Goal: Task Accomplishment & Management: Use online tool/utility

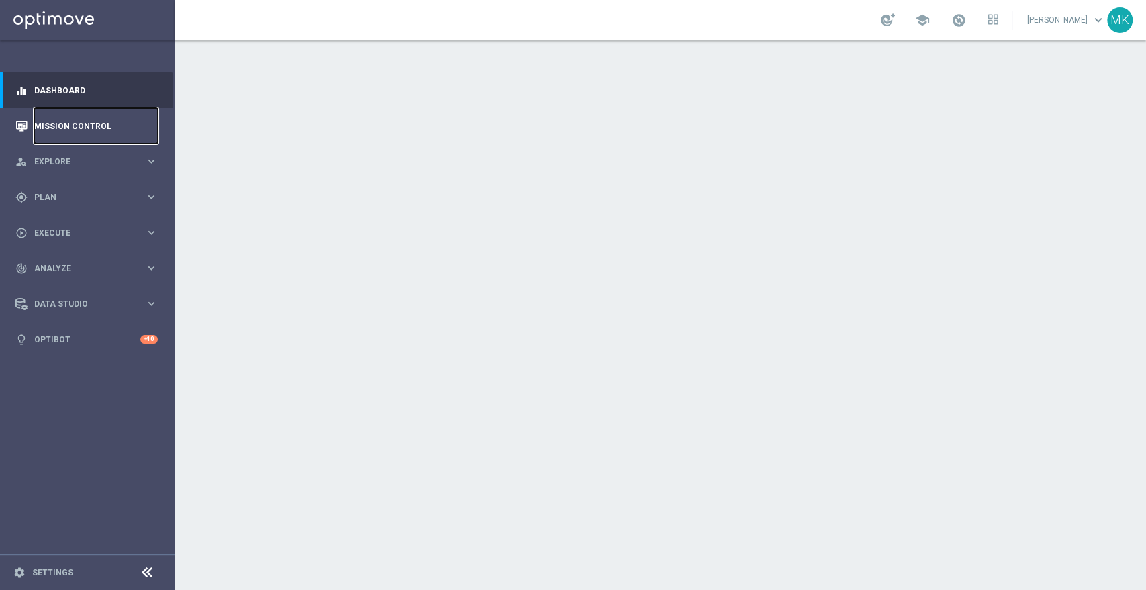
click at [84, 120] on link "Mission Control" at bounding box center [95, 126] width 123 height 36
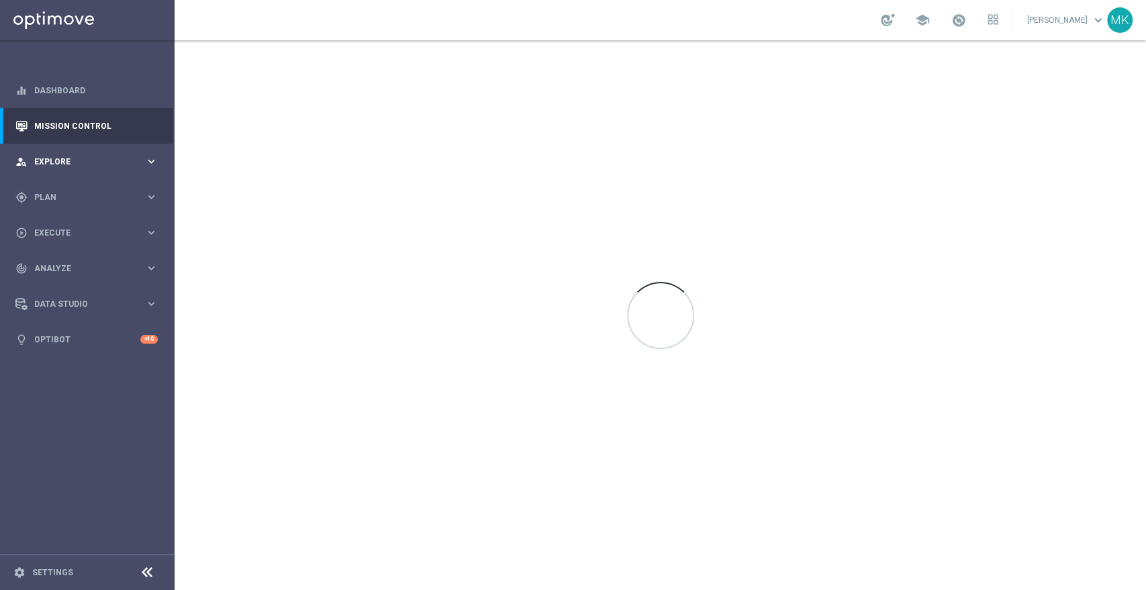
click at [84, 156] on div "person_search Explore" at bounding box center [80, 162] width 130 height 12
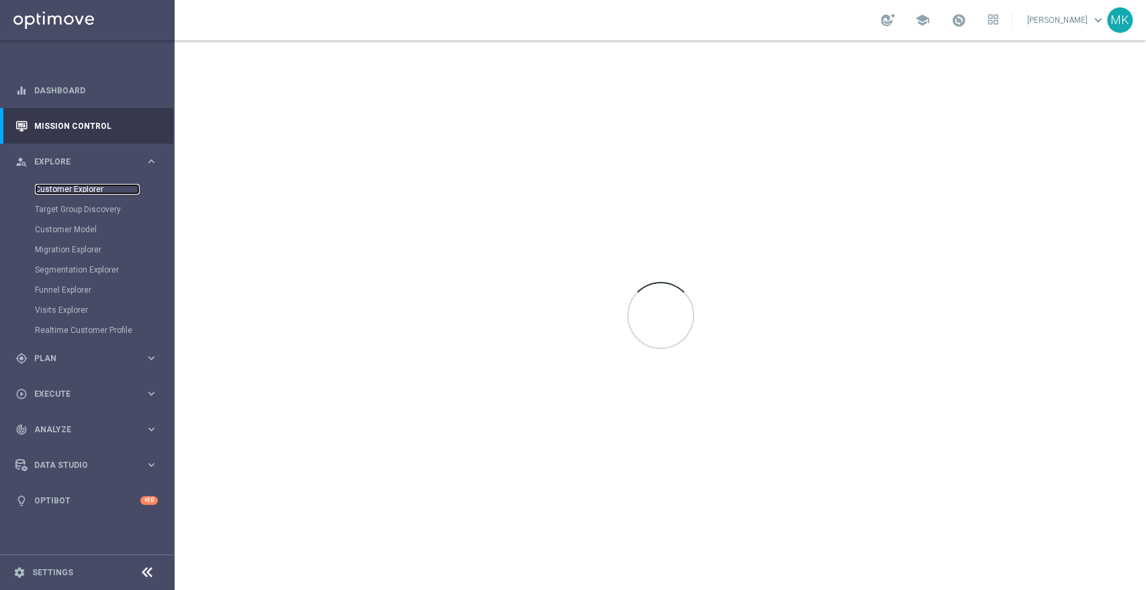
click at [84, 191] on link "Customer Explorer" at bounding box center [87, 189] width 105 height 11
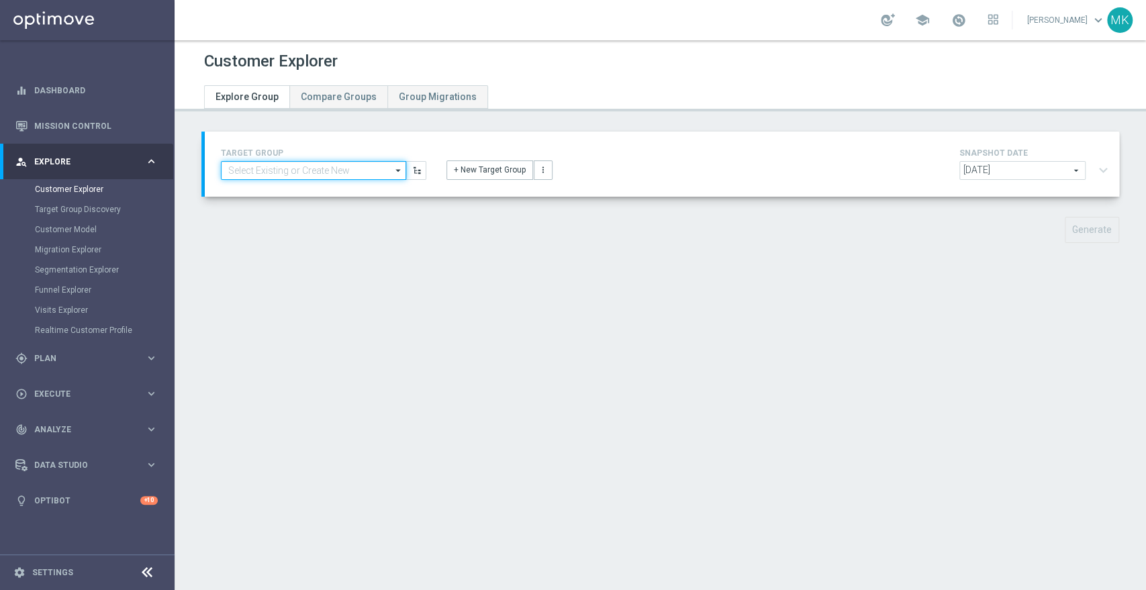
click at [360, 163] on input at bounding box center [313, 170] width 185 height 19
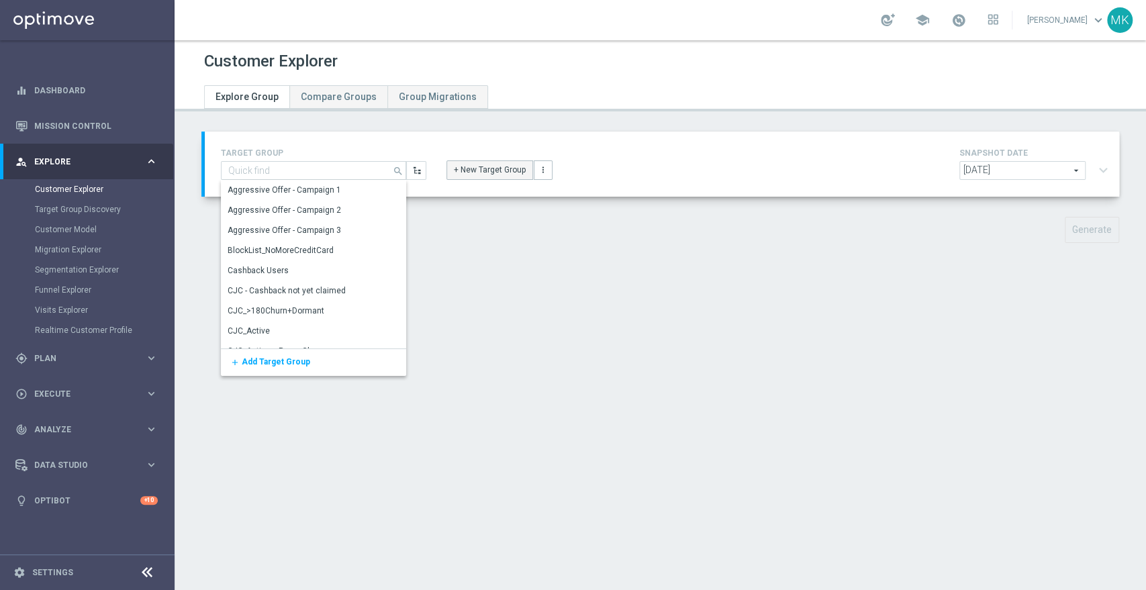
click at [483, 174] on button "+ New Target Group" at bounding box center [489, 169] width 87 height 19
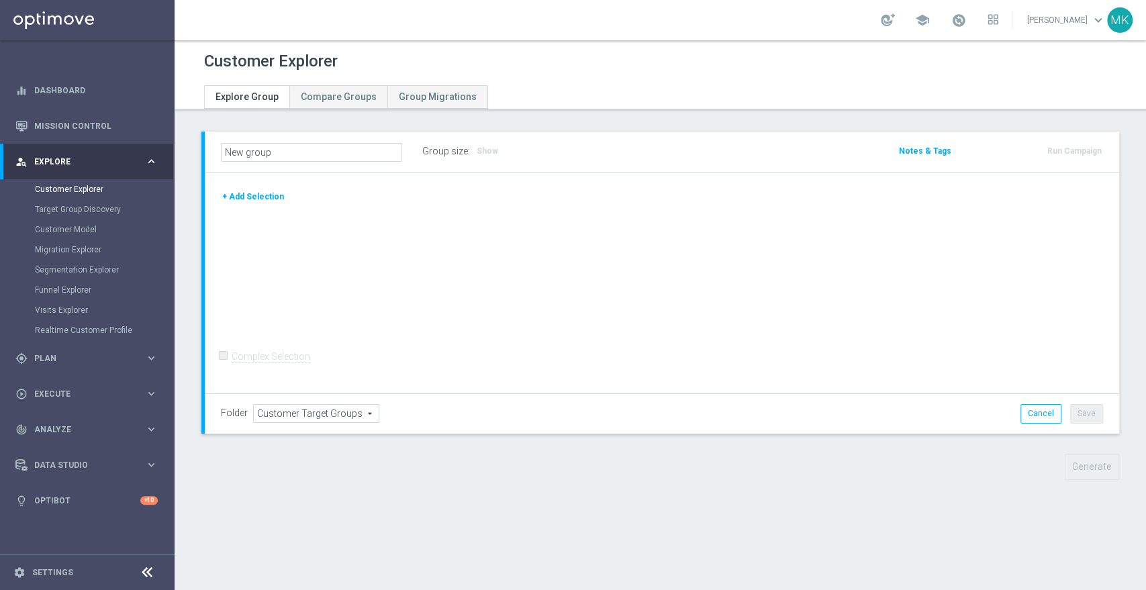
click at [258, 189] on div at bounding box center [662, 189] width 902 height 1
click at [287, 154] on input "New group" at bounding box center [311, 152] width 181 height 19
type input "N"
type input "test mihc"
click at [243, 194] on button "+ Add Selection" at bounding box center [253, 196] width 64 height 15
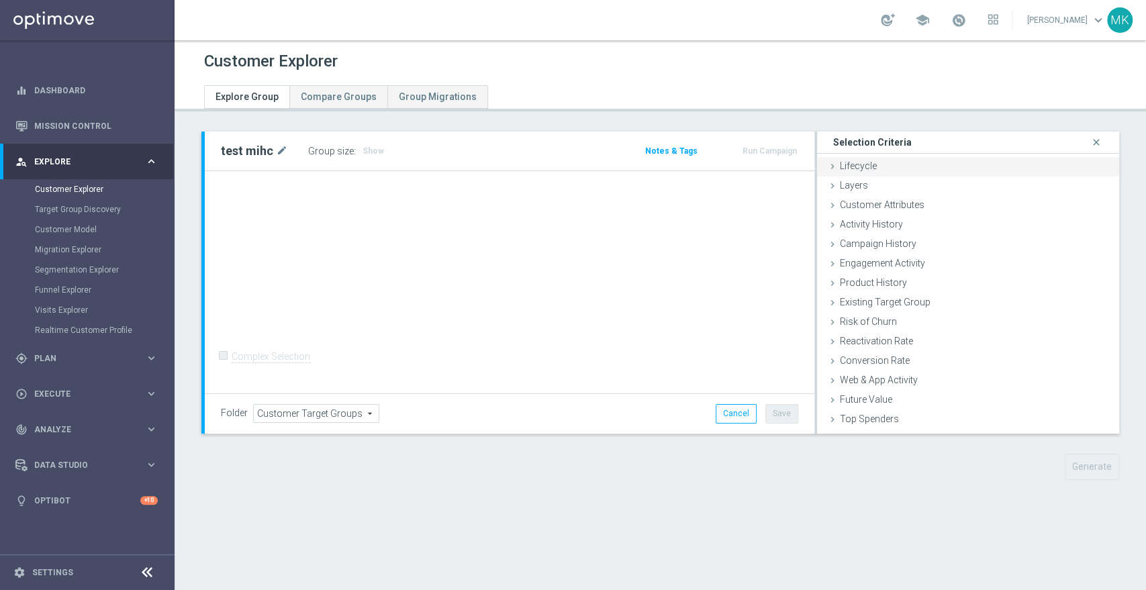
click at [862, 166] on span "Lifecycle" at bounding box center [858, 165] width 37 height 11
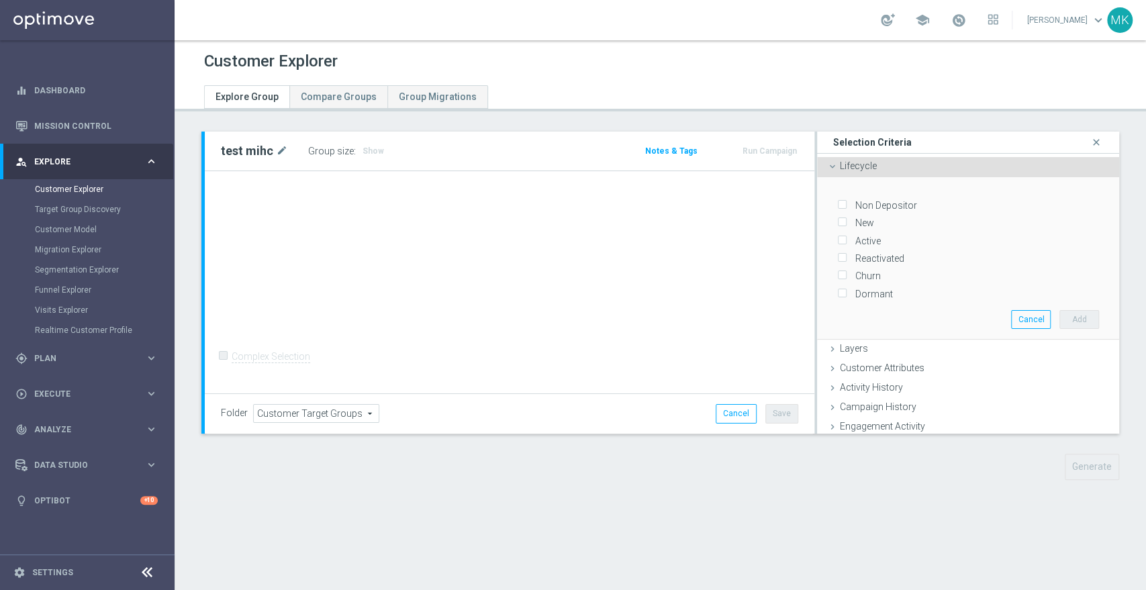
click at [837, 207] on input "Non Depositor" at bounding box center [841, 205] width 9 height 9
checkbox input "true"
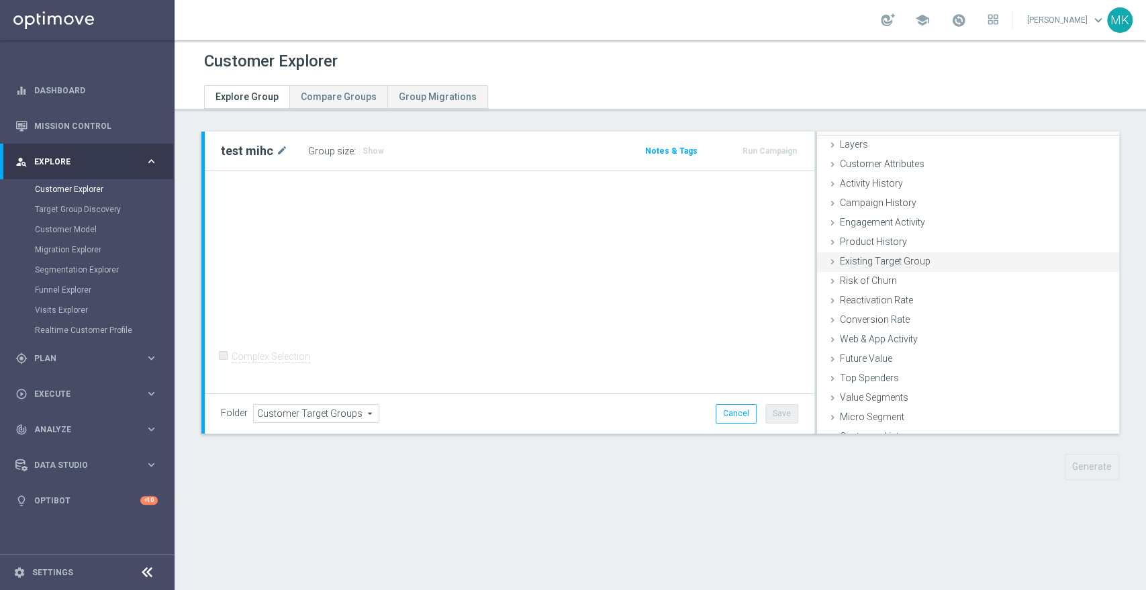
scroll to position [215, 0]
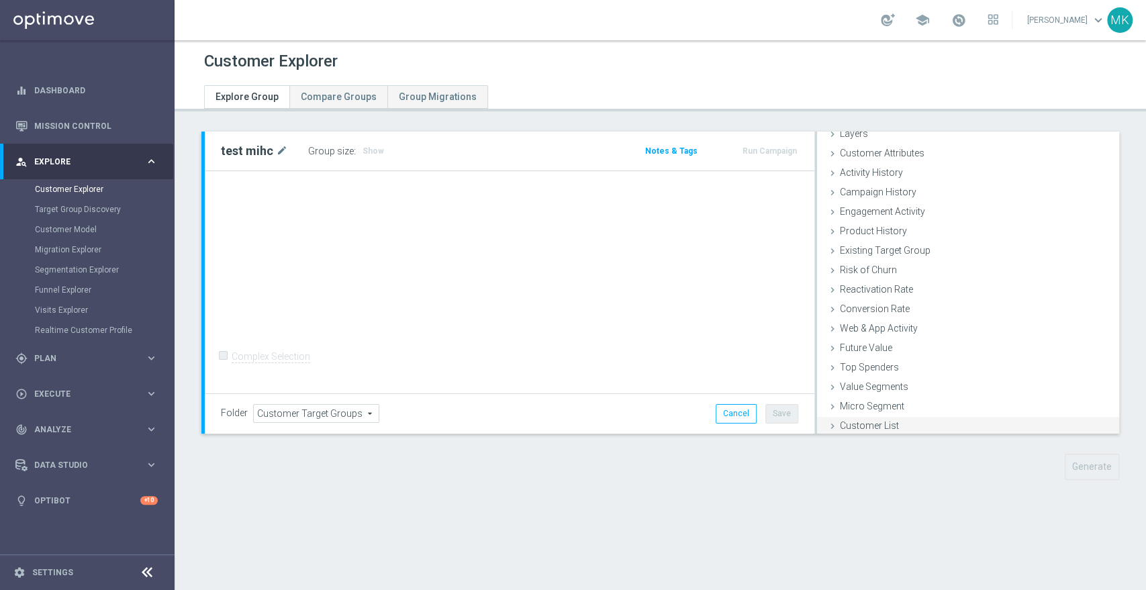
click at [864, 420] on span "Customer List" at bounding box center [869, 425] width 59 height 11
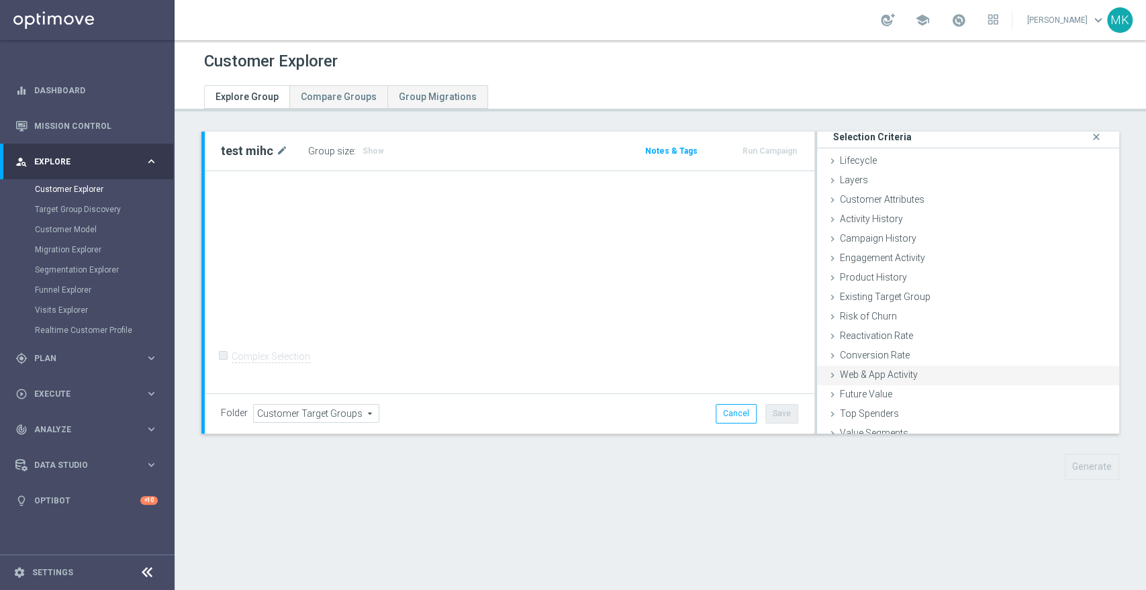
scroll to position [0, 0]
click at [860, 223] on span "Activity History" at bounding box center [871, 224] width 63 height 11
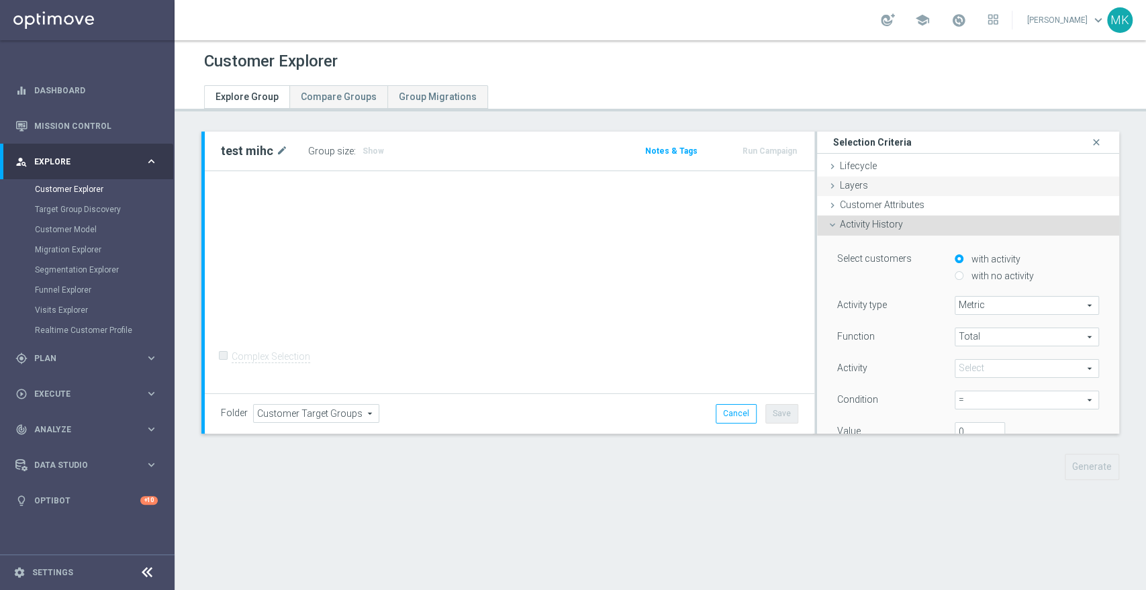
click at [854, 180] on span "Layers" at bounding box center [854, 185] width 28 height 11
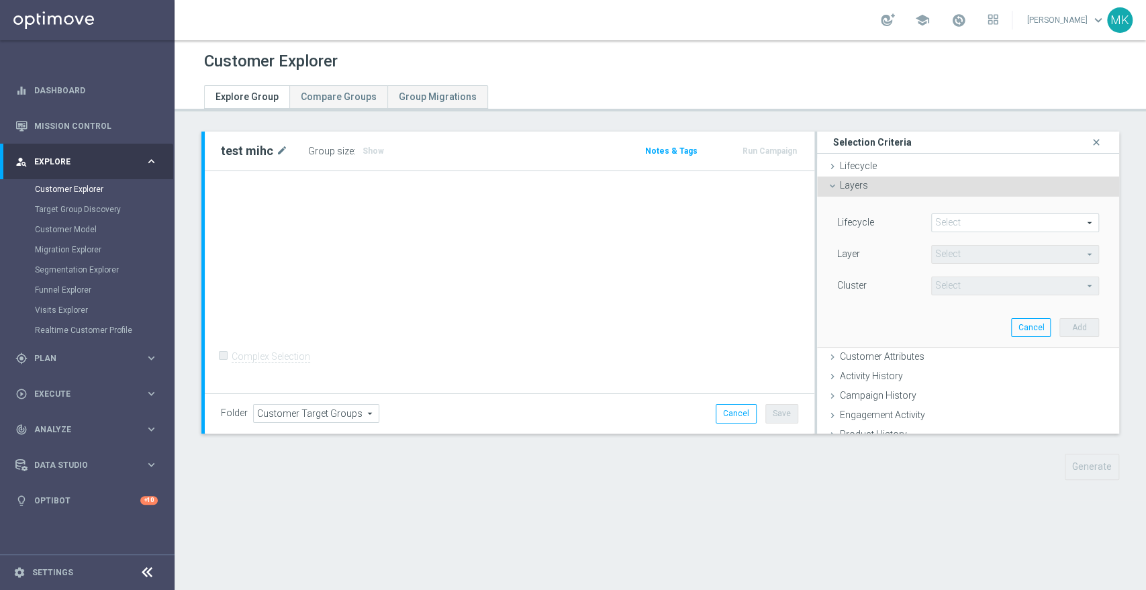
click at [856, 181] on span "Layers" at bounding box center [854, 185] width 28 height 11
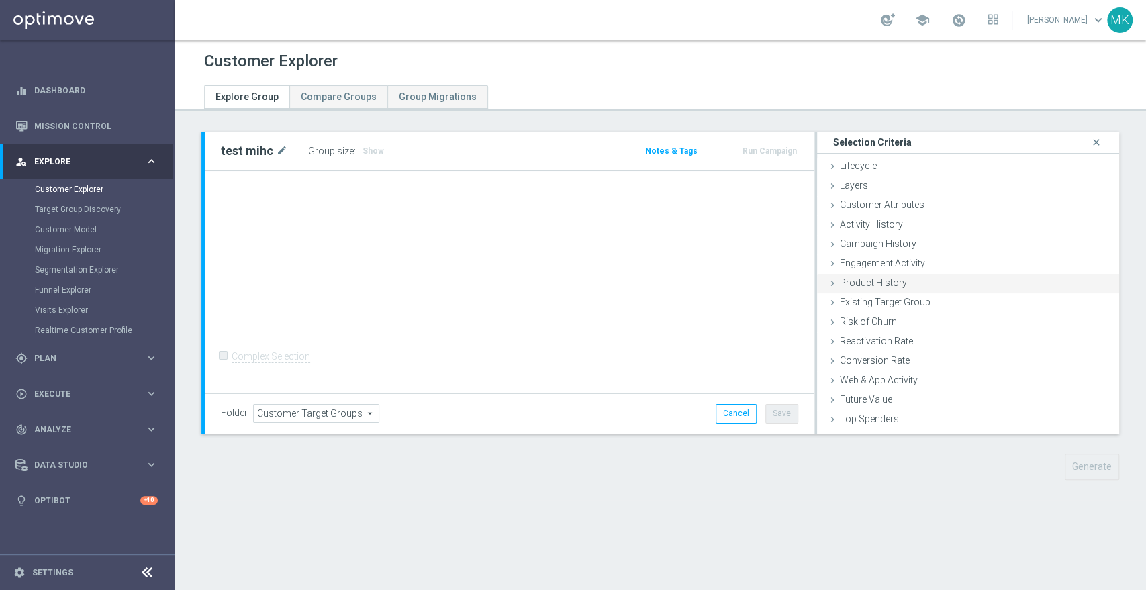
click at [864, 277] on span "Product History" at bounding box center [873, 282] width 67 height 11
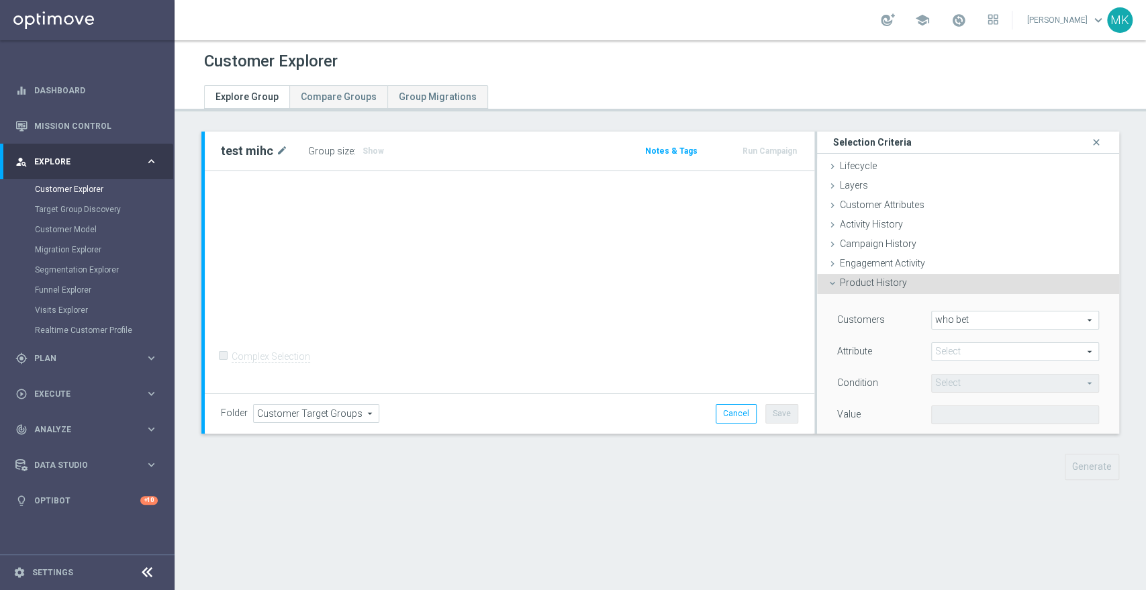
click at [962, 345] on span at bounding box center [1014, 351] width 166 height 17
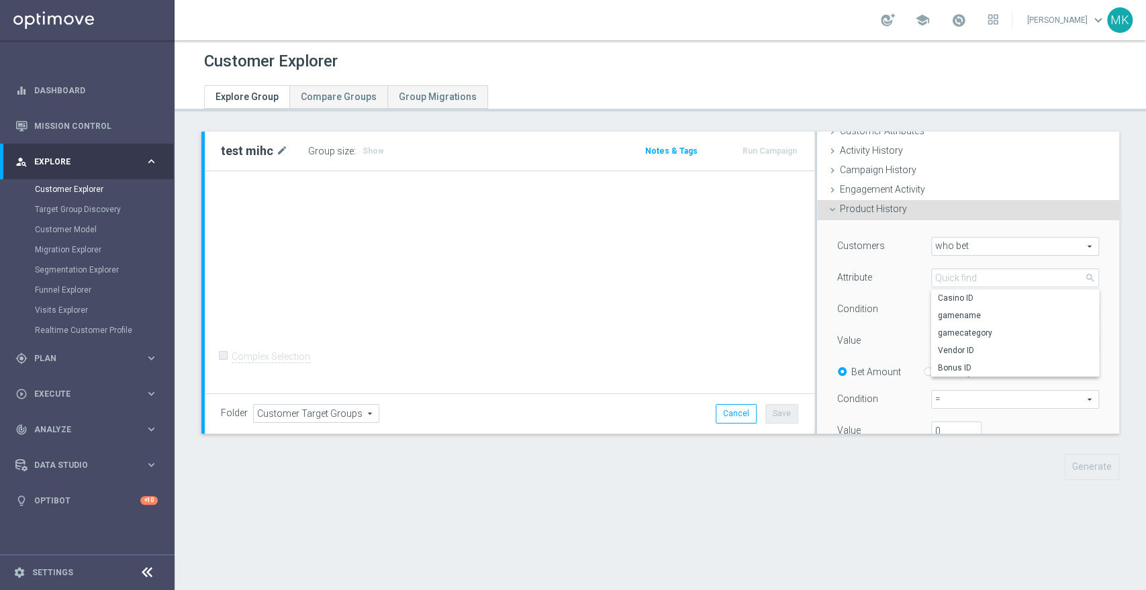
scroll to position [149, 0]
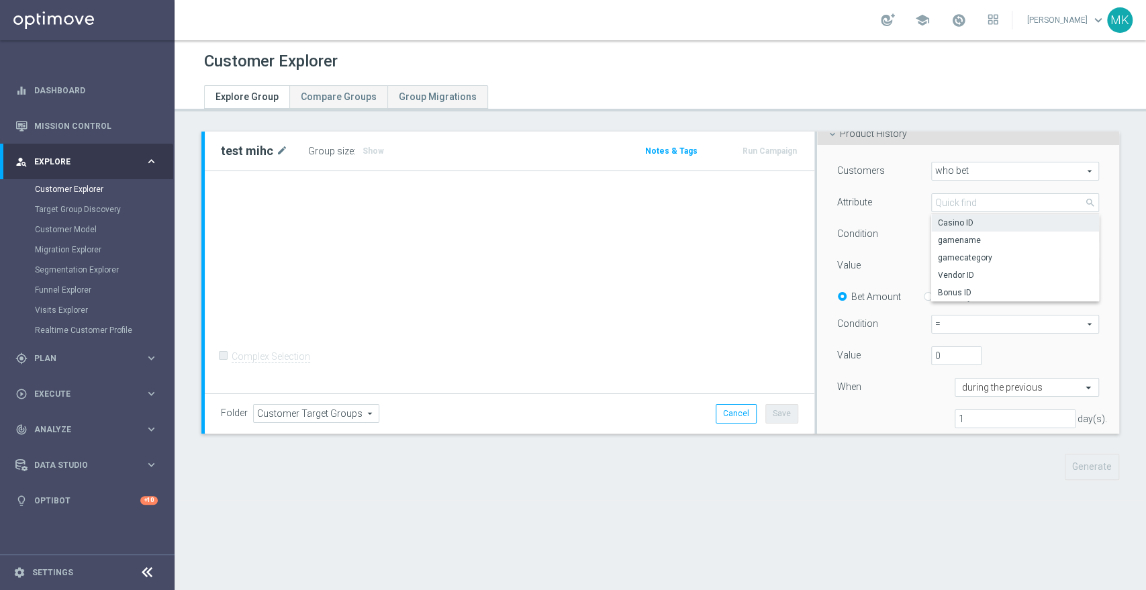
click at [953, 225] on span "Casino ID" at bounding box center [1015, 222] width 154 height 11
type input "Casino ID"
type input "Equals"
click at [952, 258] on span at bounding box center [1014, 265] width 166 height 17
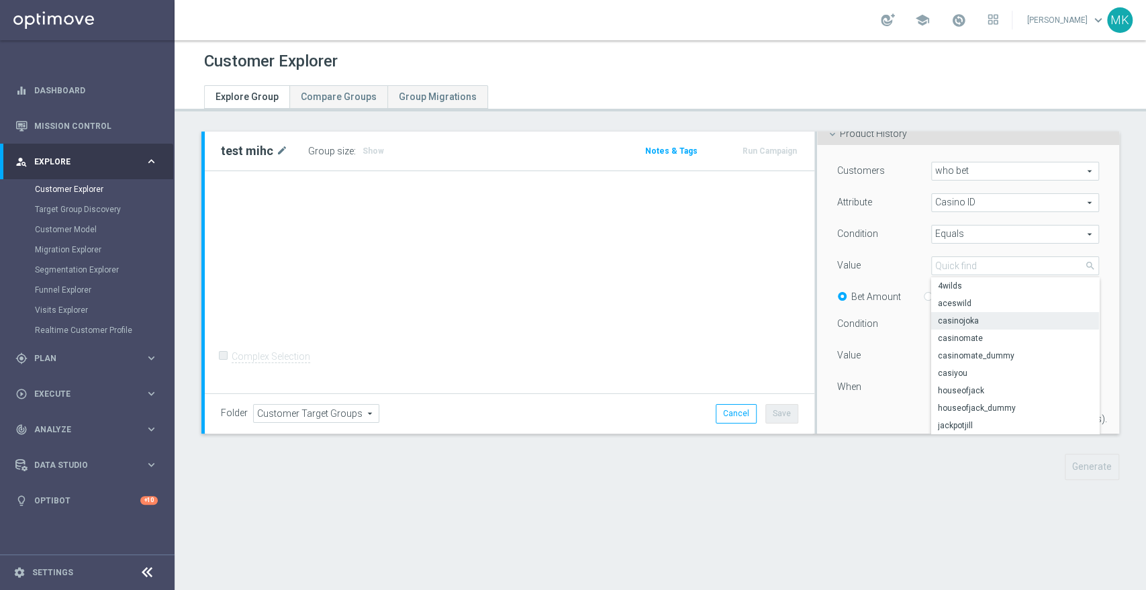
click at [954, 321] on span "casinojoka" at bounding box center [1015, 320] width 154 height 11
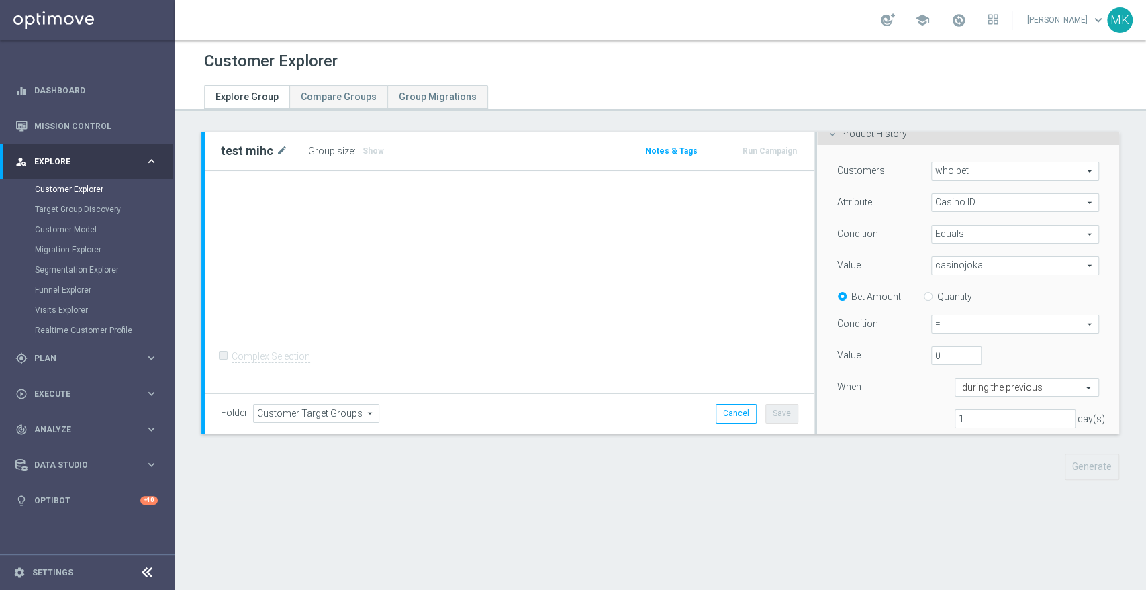
click at [959, 268] on span "casinojoka" at bounding box center [1014, 265] width 166 height 17
click at [956, 386] on span "houseofjack" at bounding box center [1015, 390] width 154 height 11
type input "houseofjack"
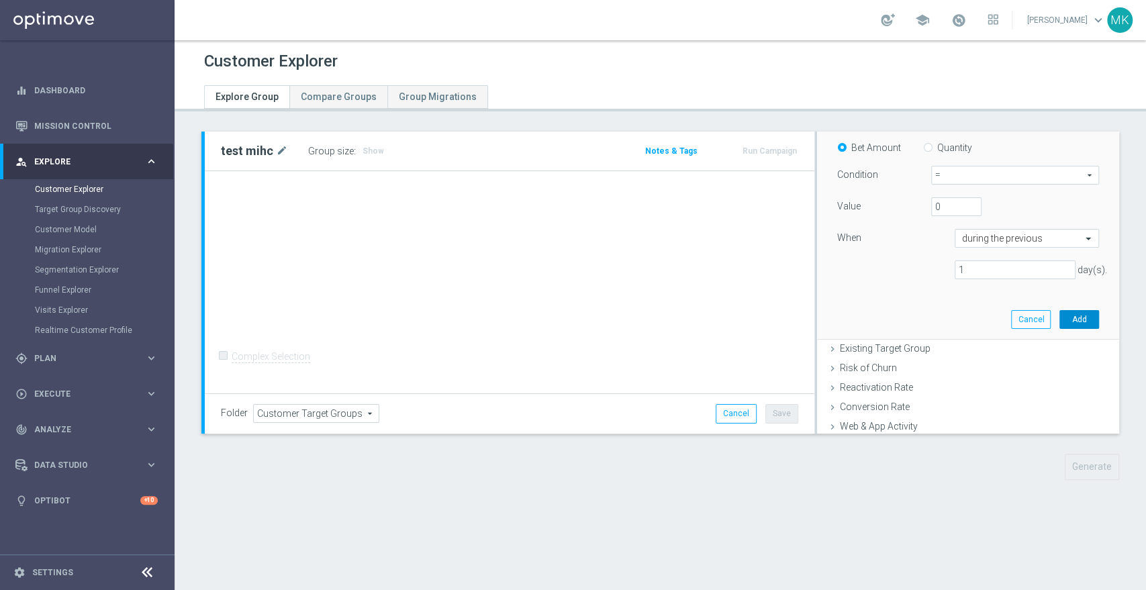
click at [1059, 319] on button "Add" at bounding box center [1079, 319] width 40 height 19
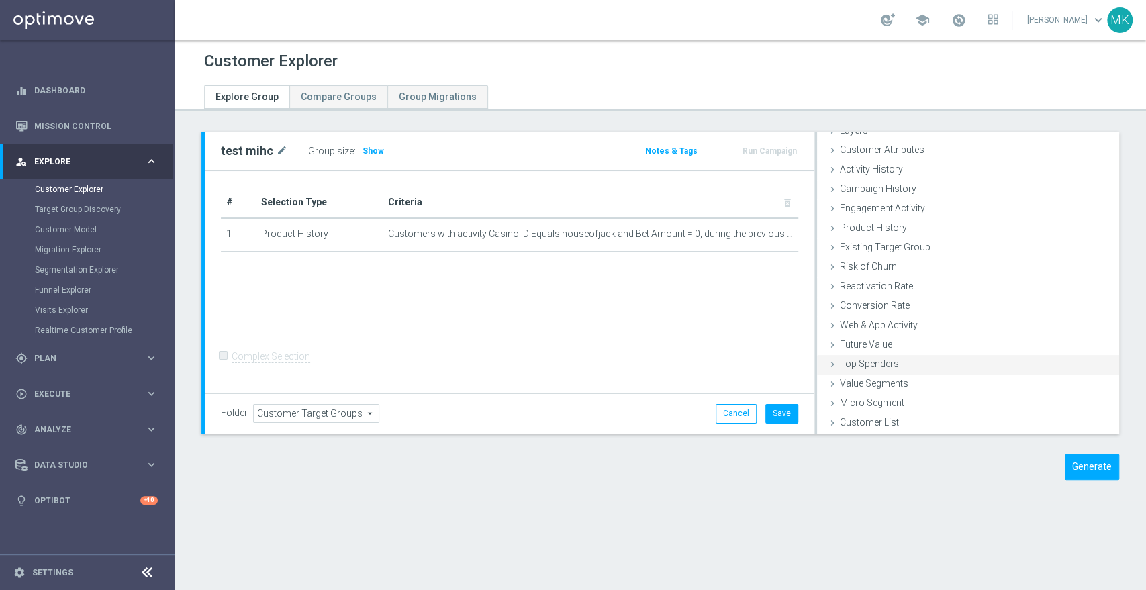
scroll to position [54, 0]
click at [1080, 462] on button "Generate" at bounding box center [1091, 467] width 54 height 26
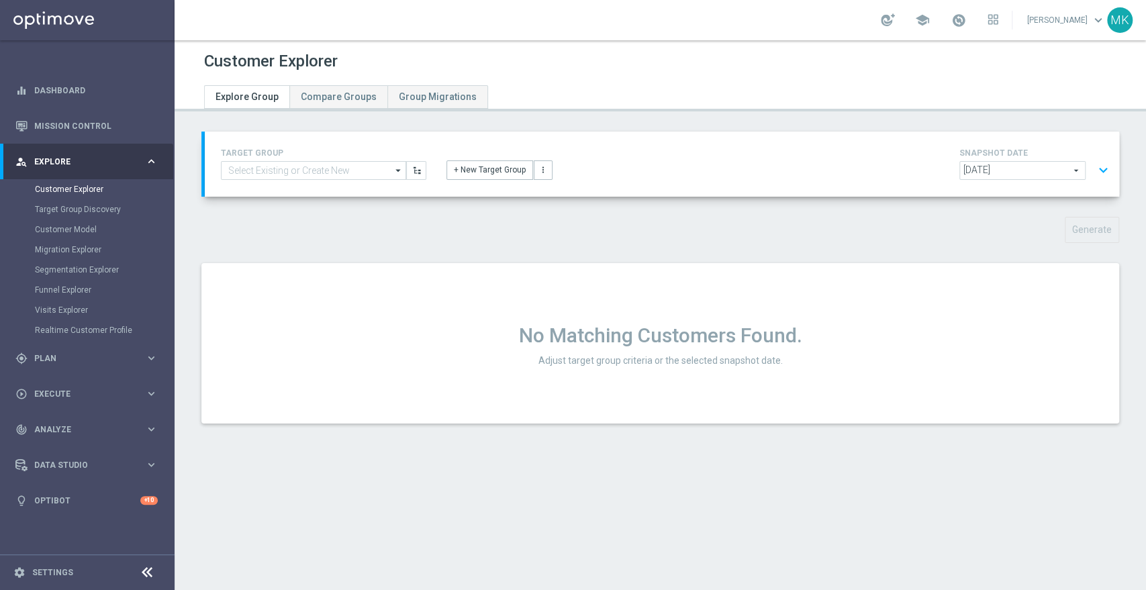
click at [789, 374] on div "No Matching Customers Found. Adjust target group criteria or the selected snaps…" at bounding box center [659, 343] width 917 height 160
click at [473, 169] on button "+ New Target Group" at bounding box center [489, 169] width 87 height 19
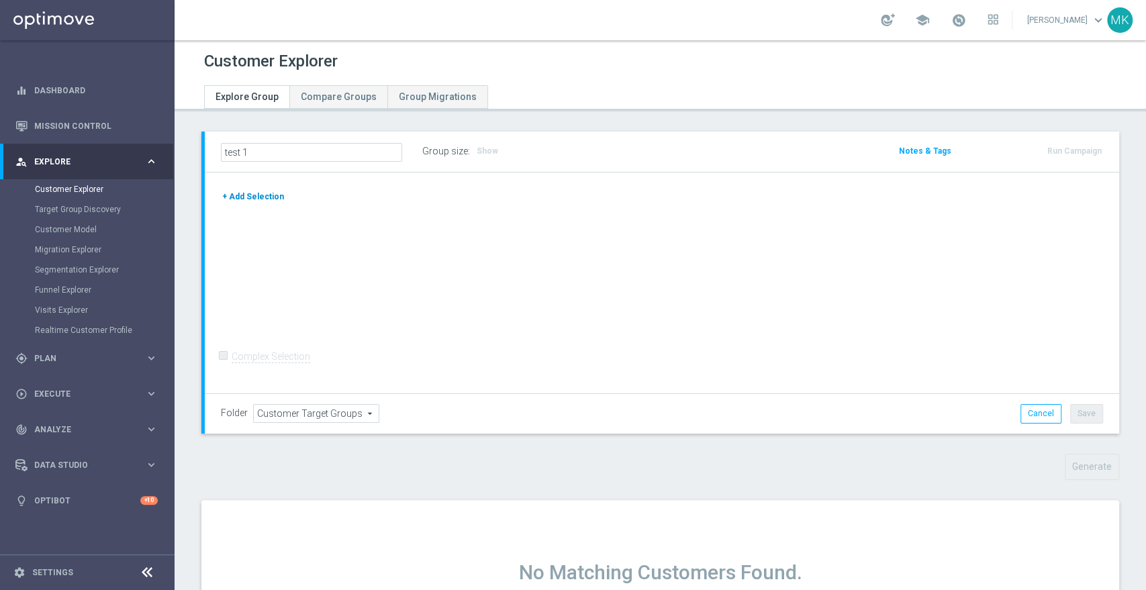
type input "test 1"
click at [260, 197] on button "+ Add Selection" at bounding box center [253, 196] width 64 height 15
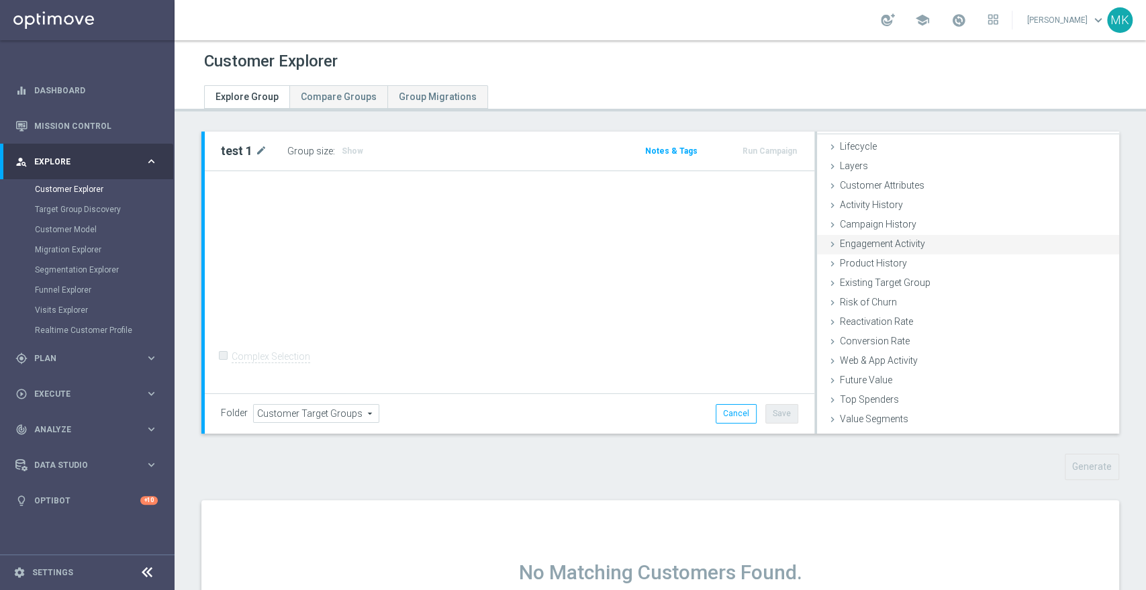
scroll to position [0, 0]
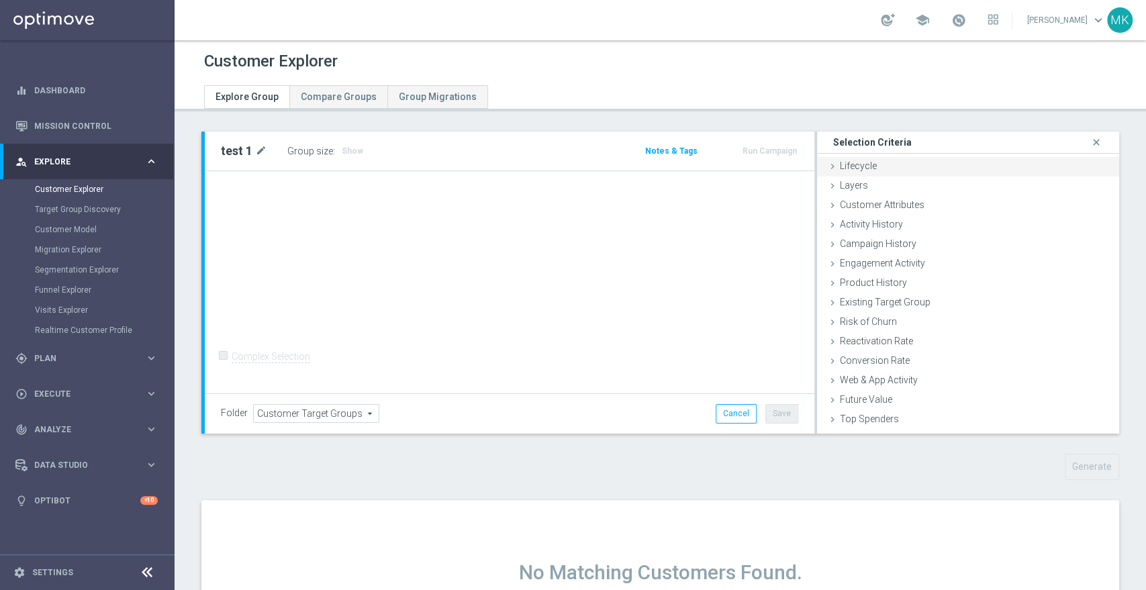
click at [856, 158] on div "Lifecycle done" at bounding box center [968, 167] width 302 height 20
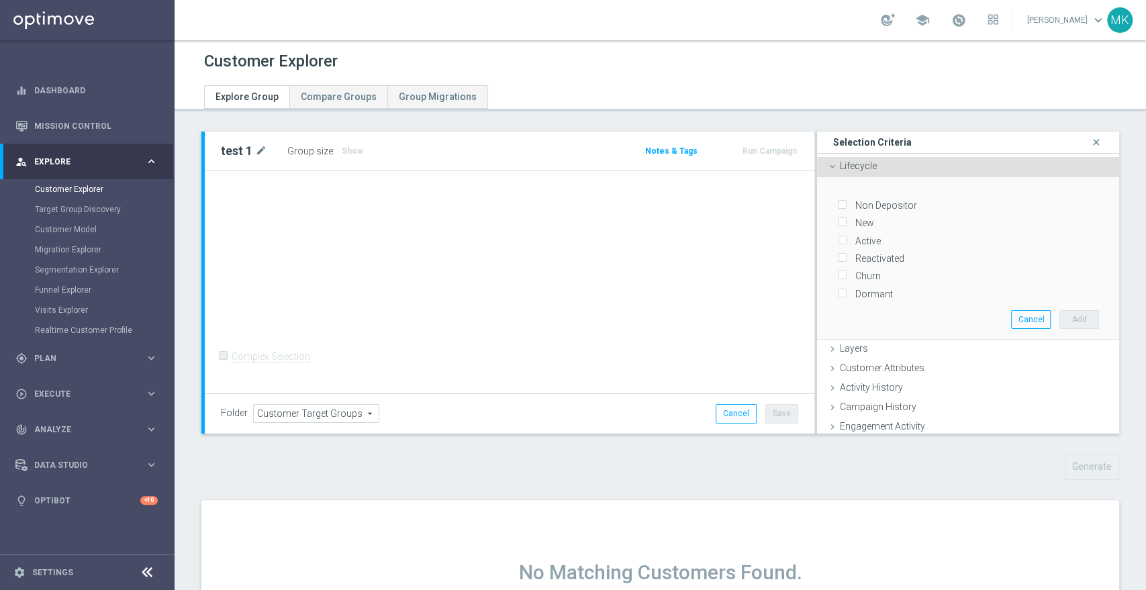
click at [837, 257] on input "Reactivated" at bounding box center [841, 258] width 9 height 9
checkbox input "true"
click at [1059, 320] on button "Add" at bounding box center [1079, 319] width 40 height 19
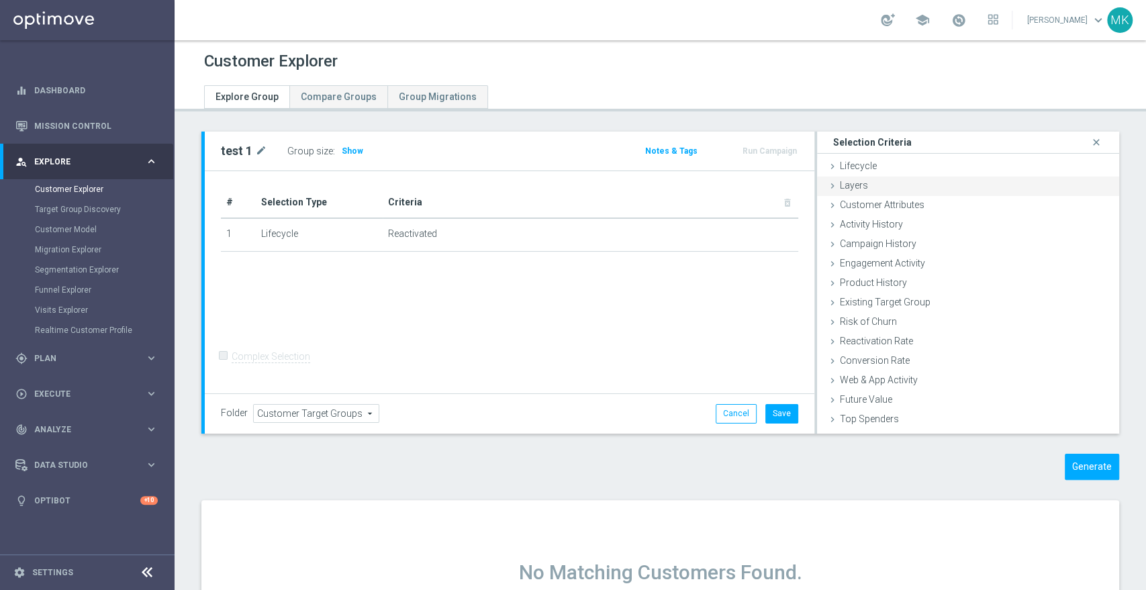
click at [840, 187] on span "Layers" at bounding box center [854, 185] width 28 height 11
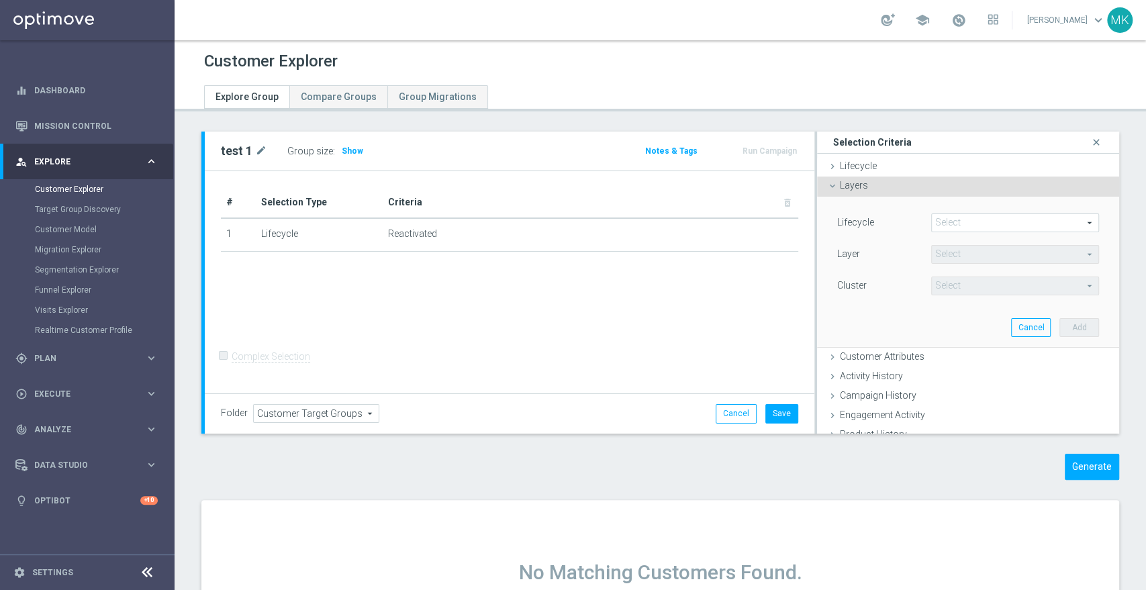
click at [840, 187] on span "Layers" at bounding box center [854, 185] width 28 height 11
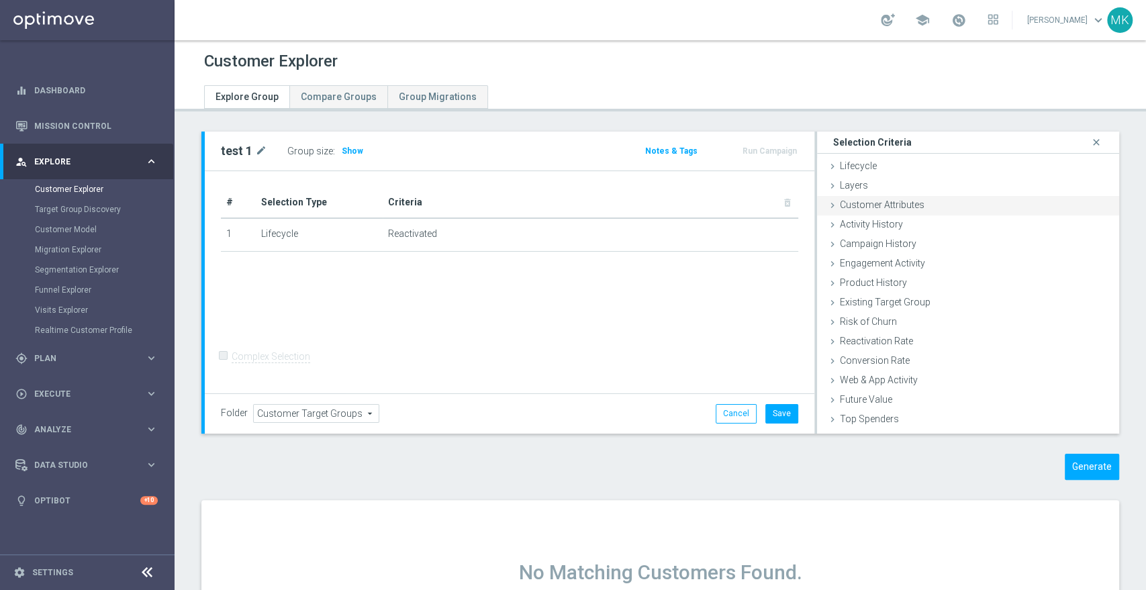
click at [842, 207] on span "Customer Attributes" at bounding box center [882, 204] width 85 height 11
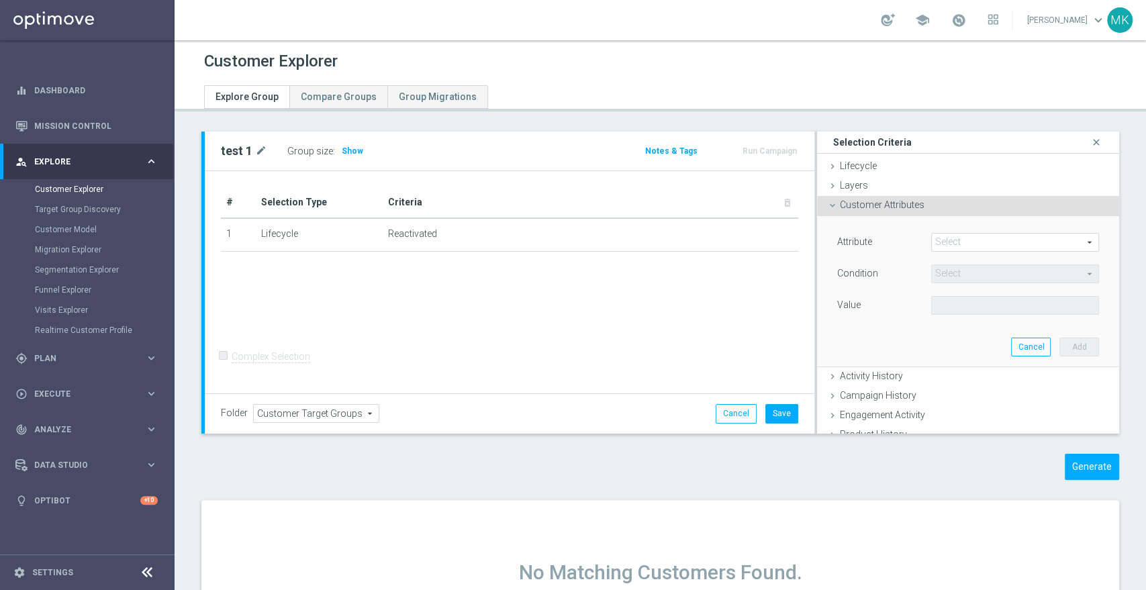
click at [840, 205] on span "Customer Attributes" at bounding box center [882, 204] width 85 height 11
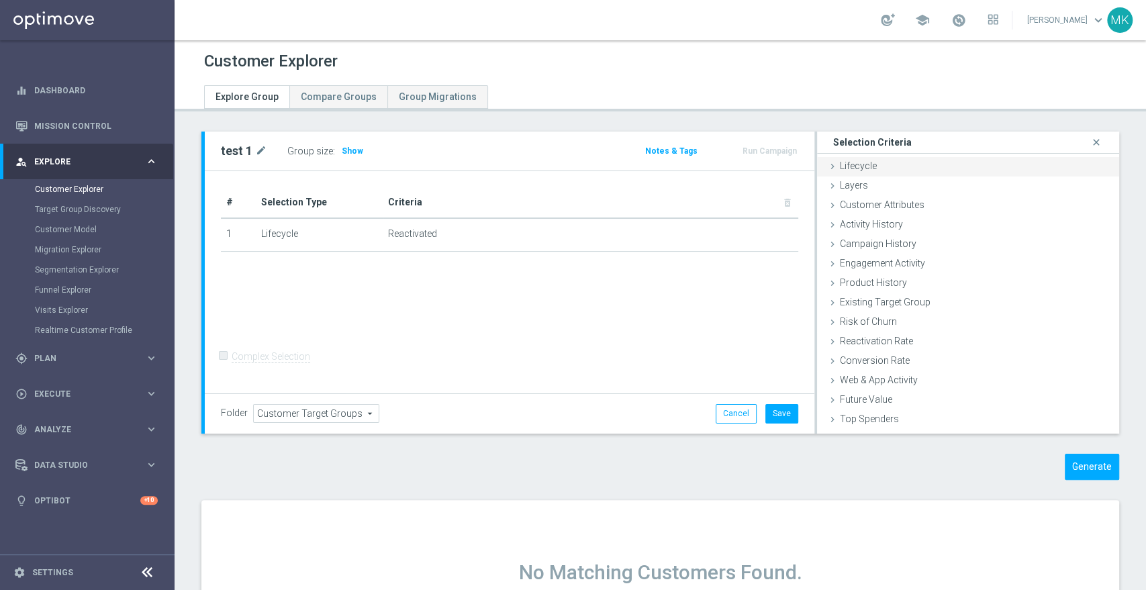
click at [840, 163] on span "Lifecycle" at bounding box center [858, 165] width 37 height 11
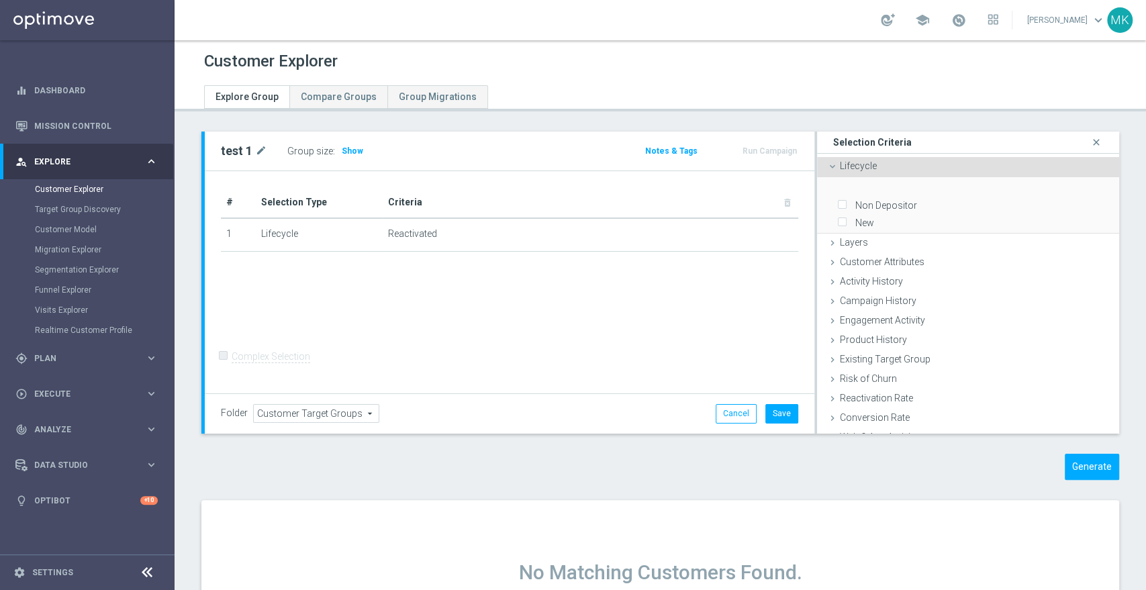
click at [840, 162] on span "Lifecycle" at bounding box center [858, 165] width 37 height 11
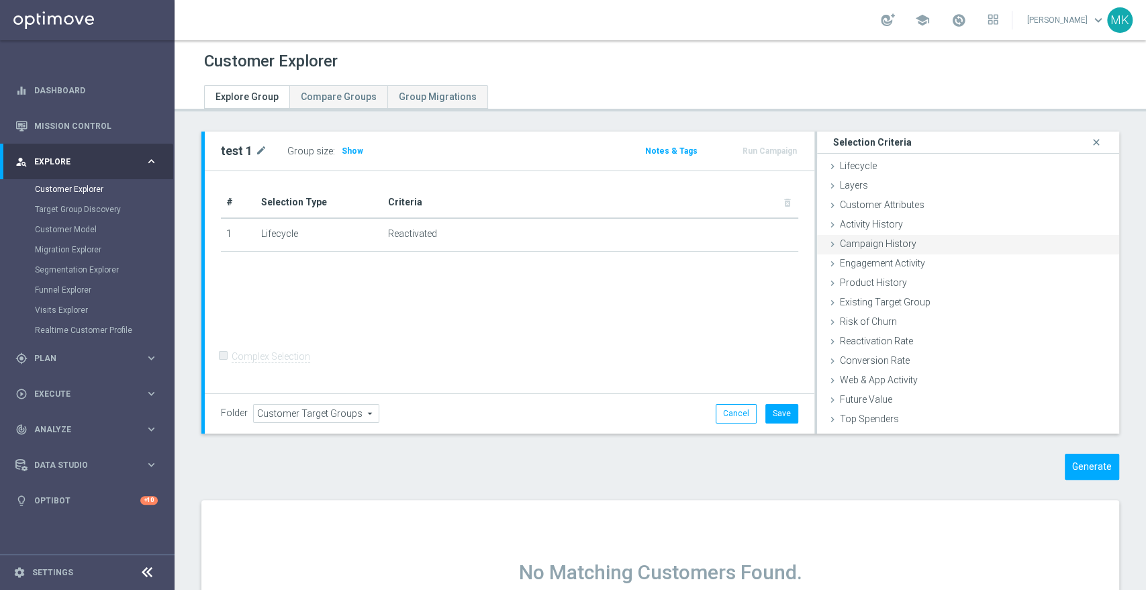
click at [829, 246] on icon at bounding box center [832, 244] width 11 height 11
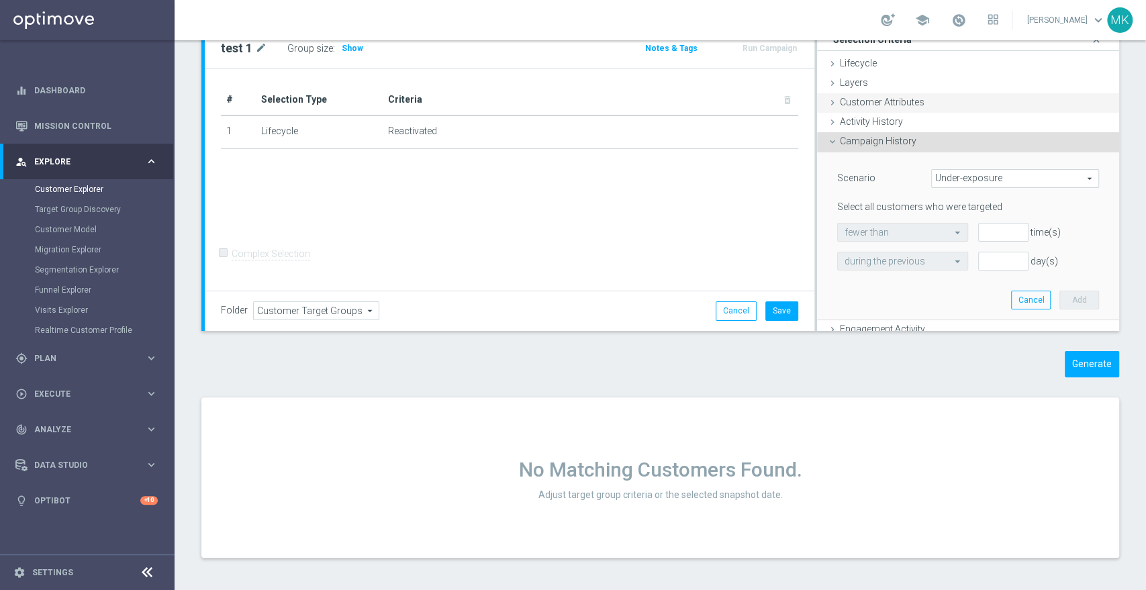
click at [827, 99] on icon at bounding box center [832, 102] width 11 height 11
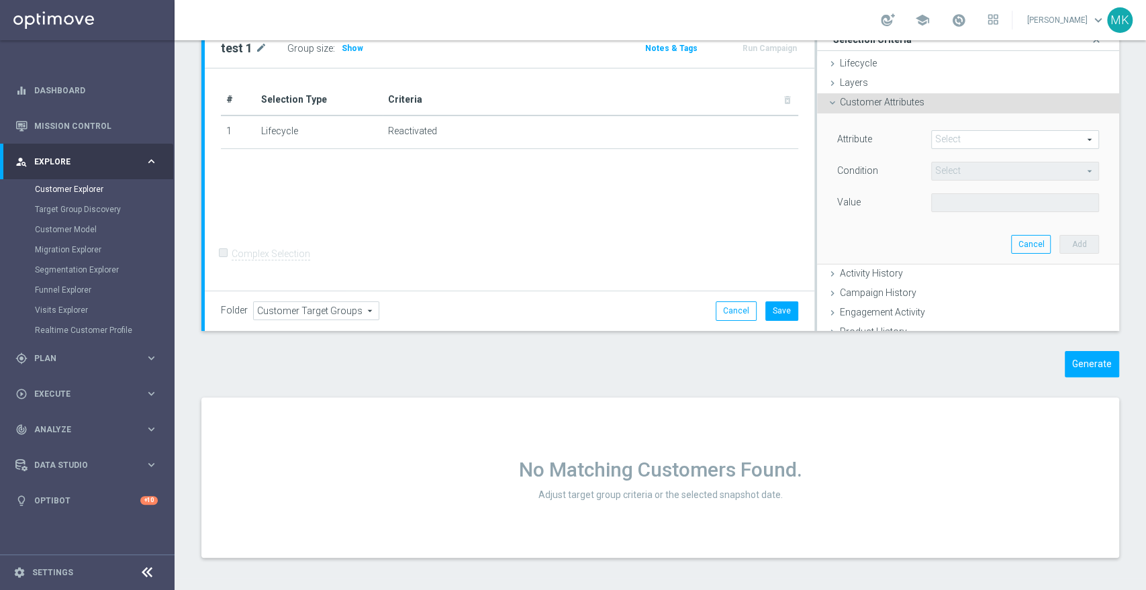
click at [941, 143] on span at bounding box center [1014, 139] width 166 height 17
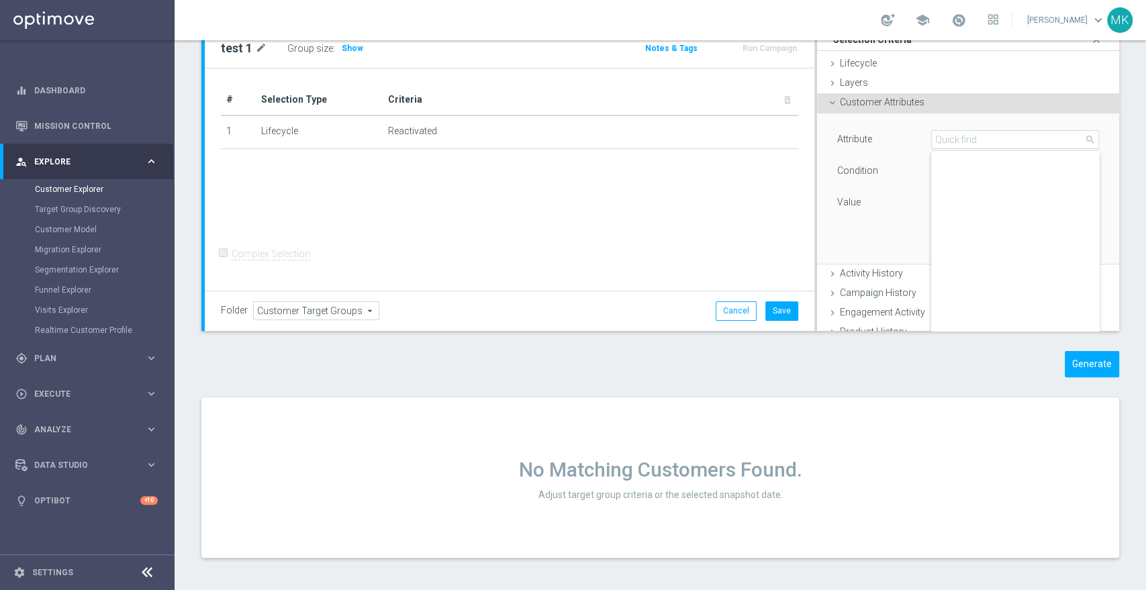
scroll to position [717, 0]
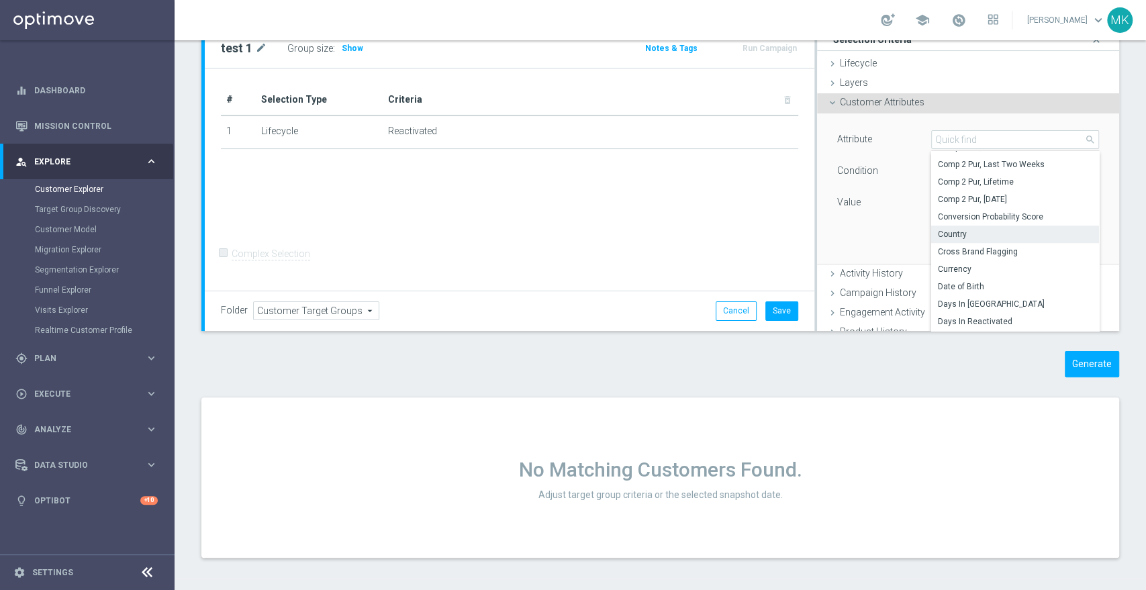
click at [975, 229] on span "Country" at bounding box center [1015, 234] width 154 height 11
type input "Country"
type input "Equals"
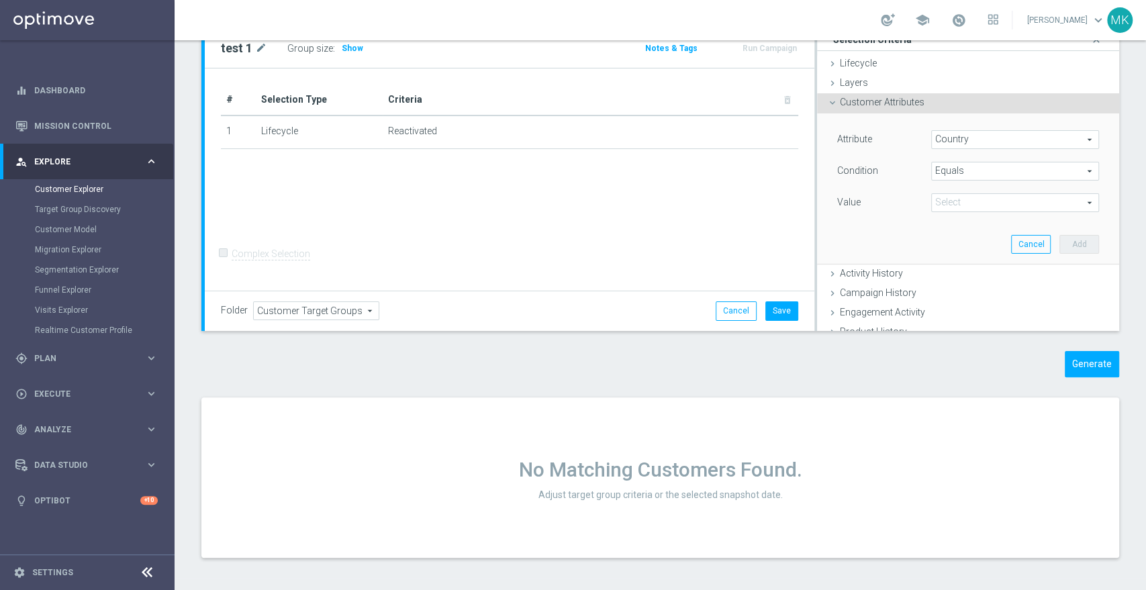
click at [971, 197] on span at bounding box center [1014, 202] width 166 height 17
click at [946, 283] on span "AU" at bounding box center [1015, 286] width 154 height 11
type input "AU"
click at [1059, 241] on button "Add" at bounding box center [1079, 244] width 40 height 19
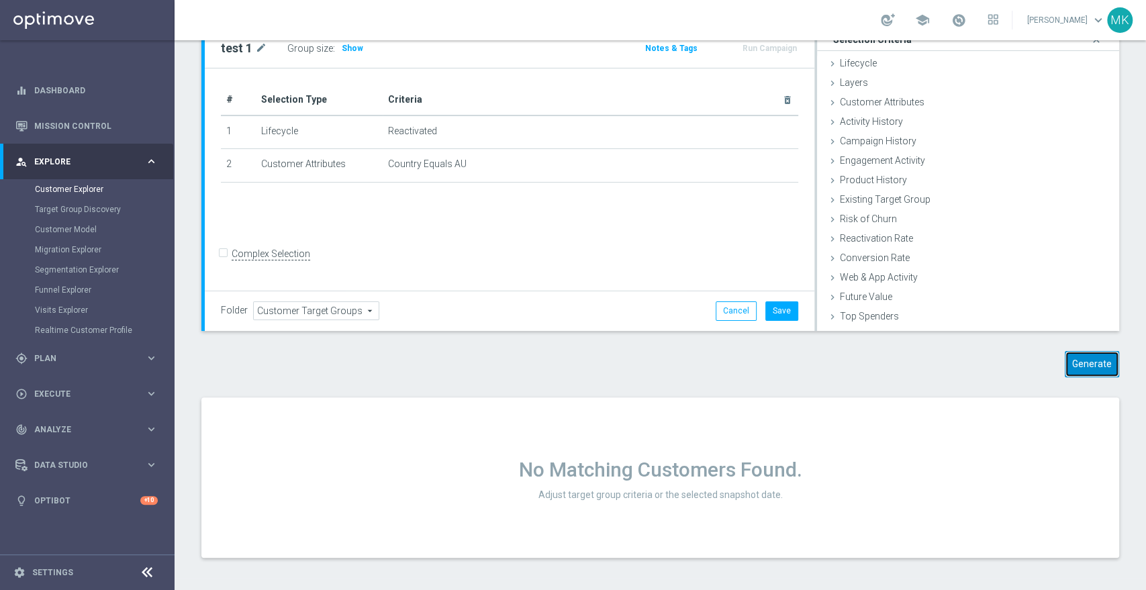
click at [1106, 362] on button "Generate" at bounding box center [1091, 364] width 54 height 26
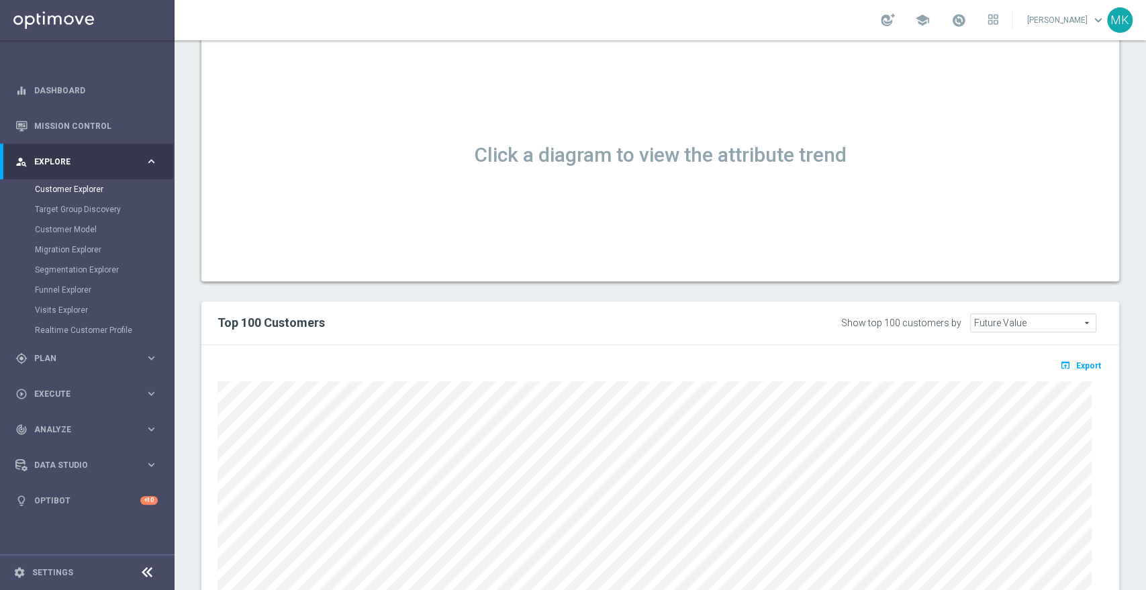
scroll to position [596, 0]
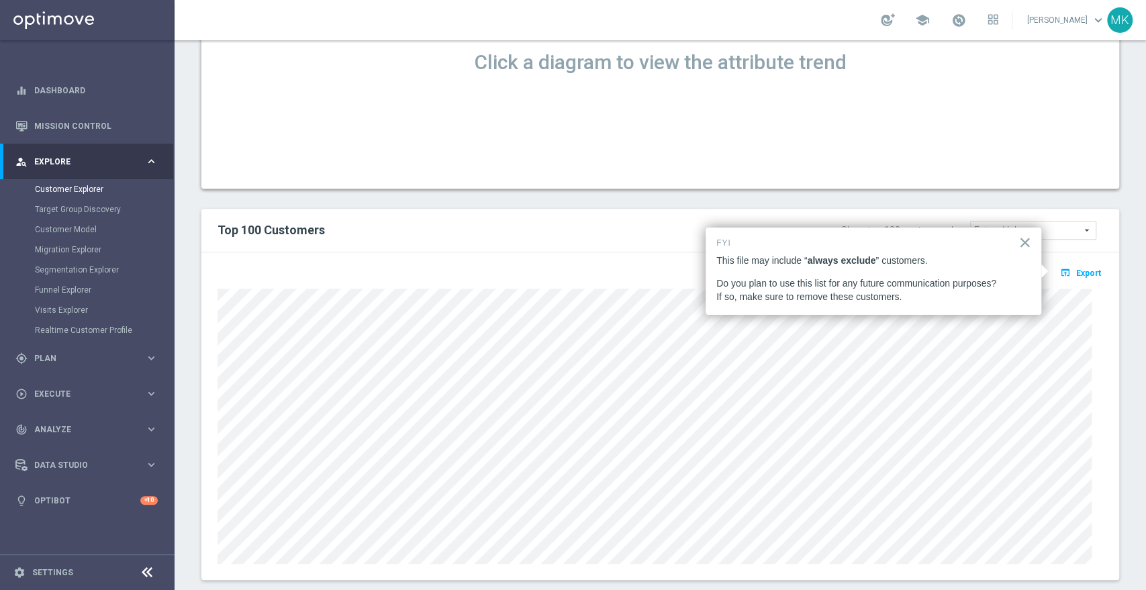
click at [843, 212] on div "Top 100 Customers Show top 100 customers by Future Value Future Value arrow_dro…" at bounding box center [659, 231] width 917 height 44
click at [1023, 240] on button "×" at bounding box center [1024, 242] width 13 height 21
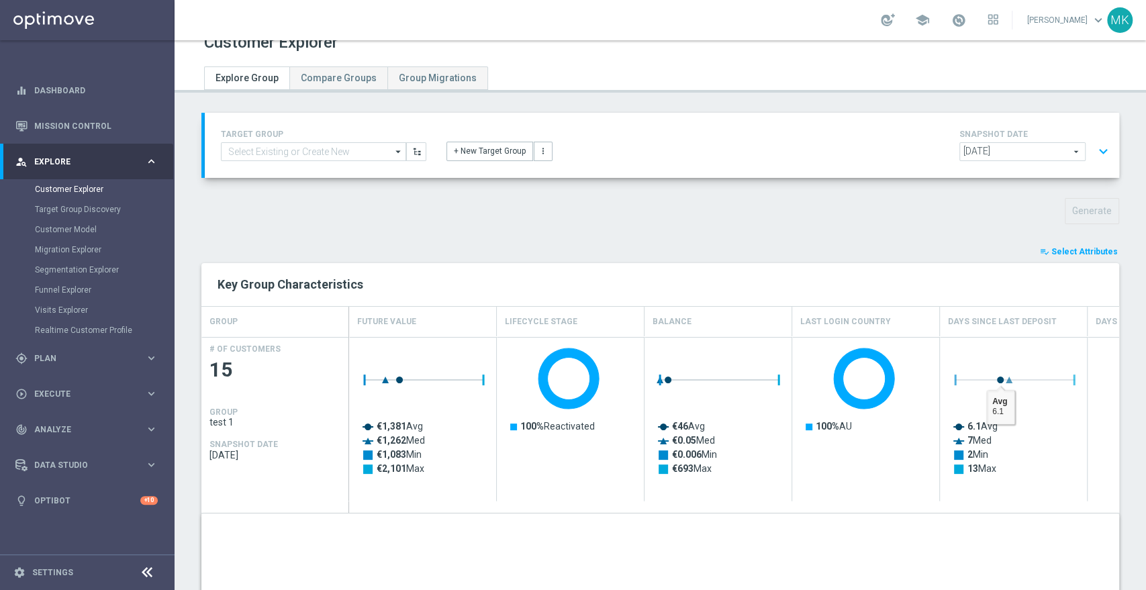
scroll to position [0, 0]
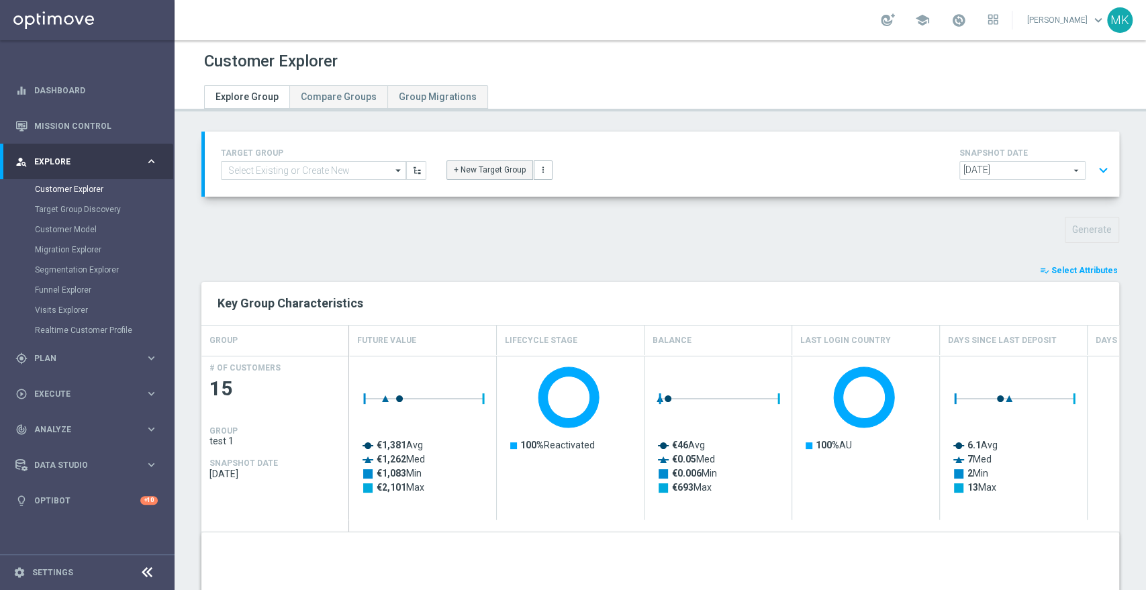
click at [473, 171] on button "+ New Target Group" at bounding box center [489, 169] width 87 height 19
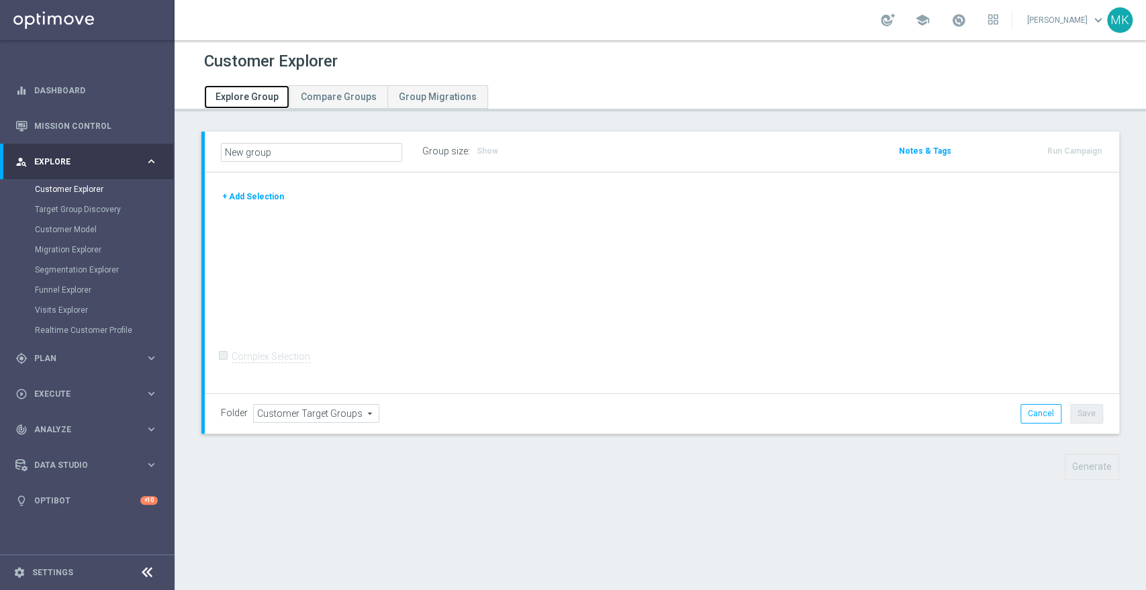
click at [258, 95] on span "Explore Group" at bounding box center [246, 96] width 63 height 11
click at [91, 209] on link "Target Group Discovery" at bounding box center [87, 209] width 105 height 11
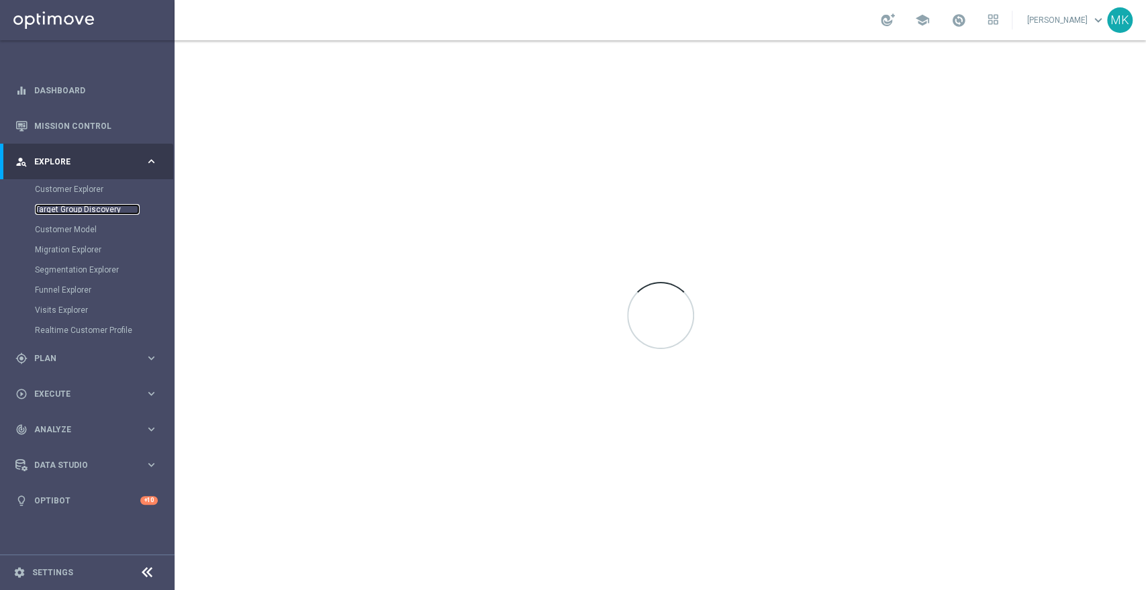
click at [113, 205] on link "Target Group Discovery" at bounding box center [87, 209] width 105 height 11
click at [87, 191] on link "Customer Explorer" at bounding box center [87, 189] width 105 height 11
click at [99, 187] on link "Customer Explorer" at bounding box center [87, 189] width 105 height 11
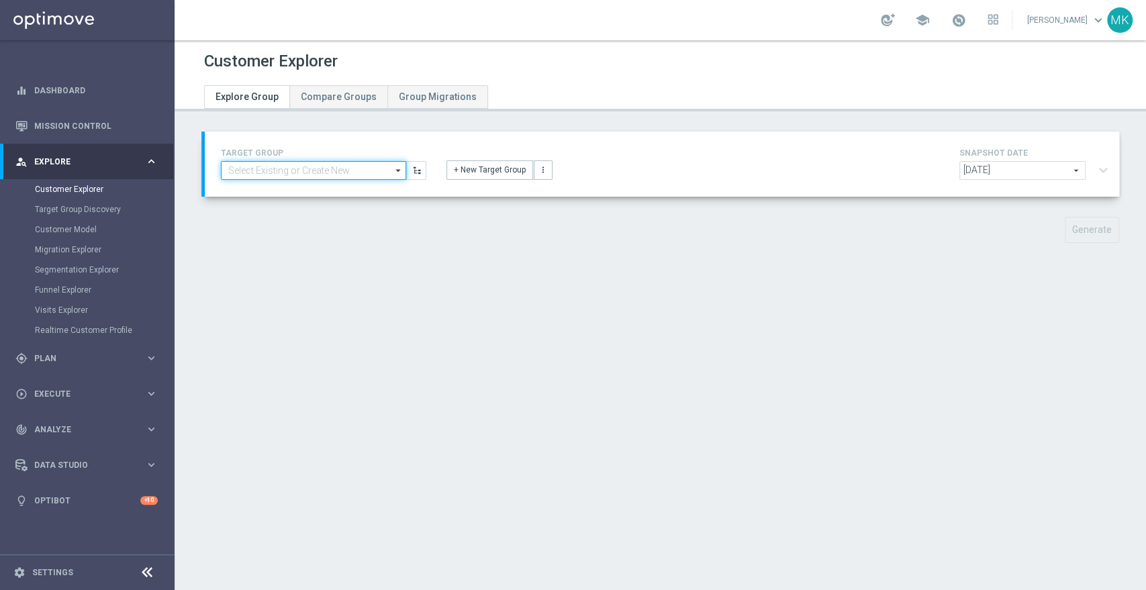
click at [352, 172] on input at bounding box center [313, 170] width 185 height 19
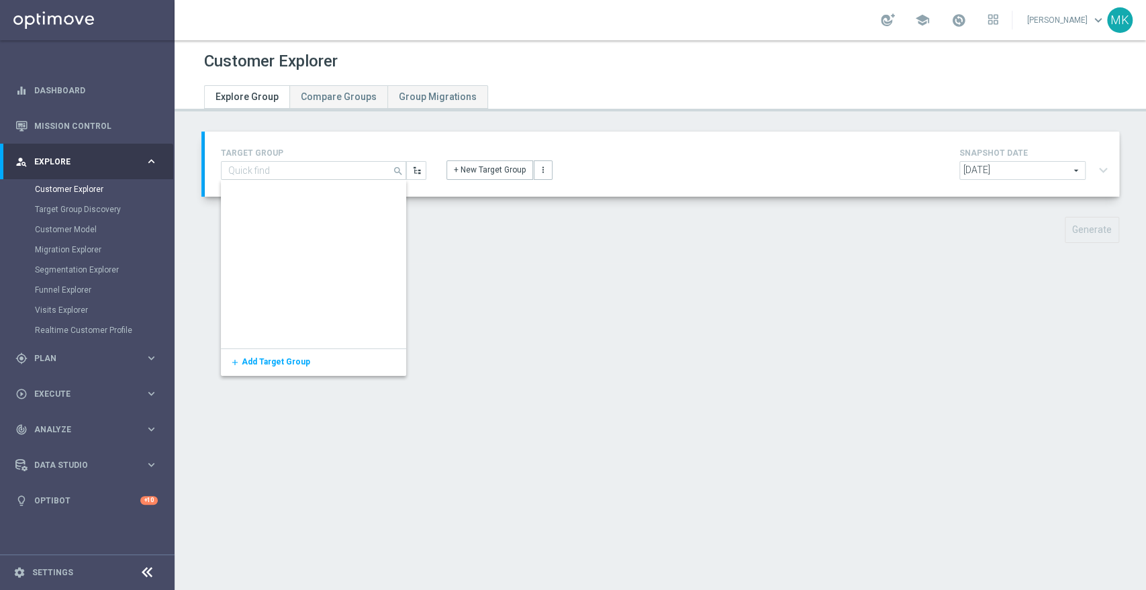
scroll to position [75263, 0]
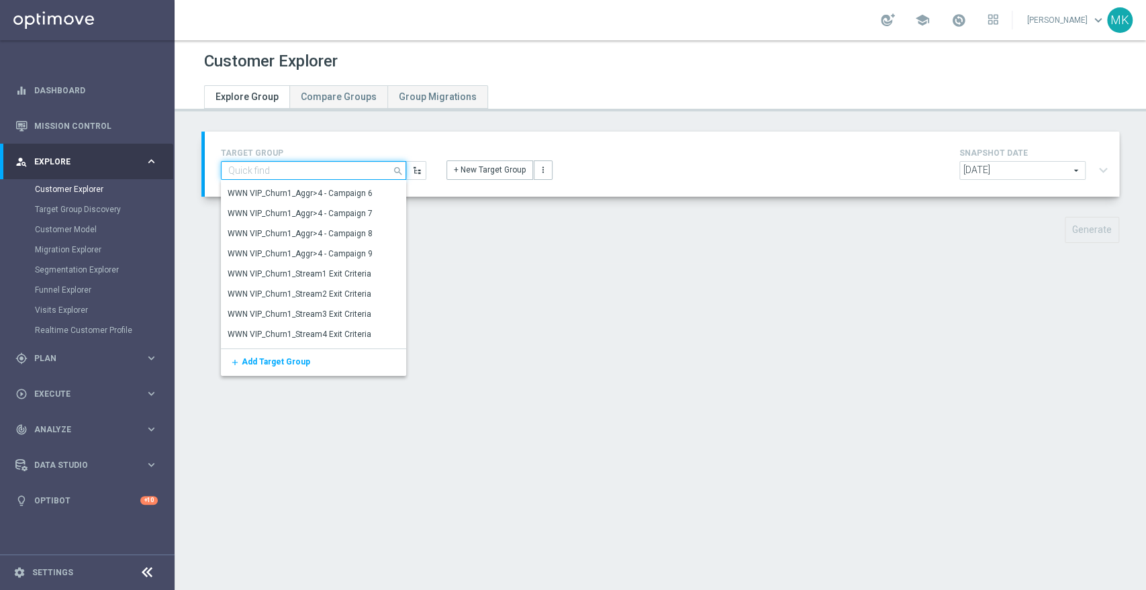
drag, startPoint x: 393, startPoint y: 207, endPoint x: 328, endPoint y: 175, distance: 72.3
click at [328, 175] on input at bounding box center [313, 170] width 185 height 19
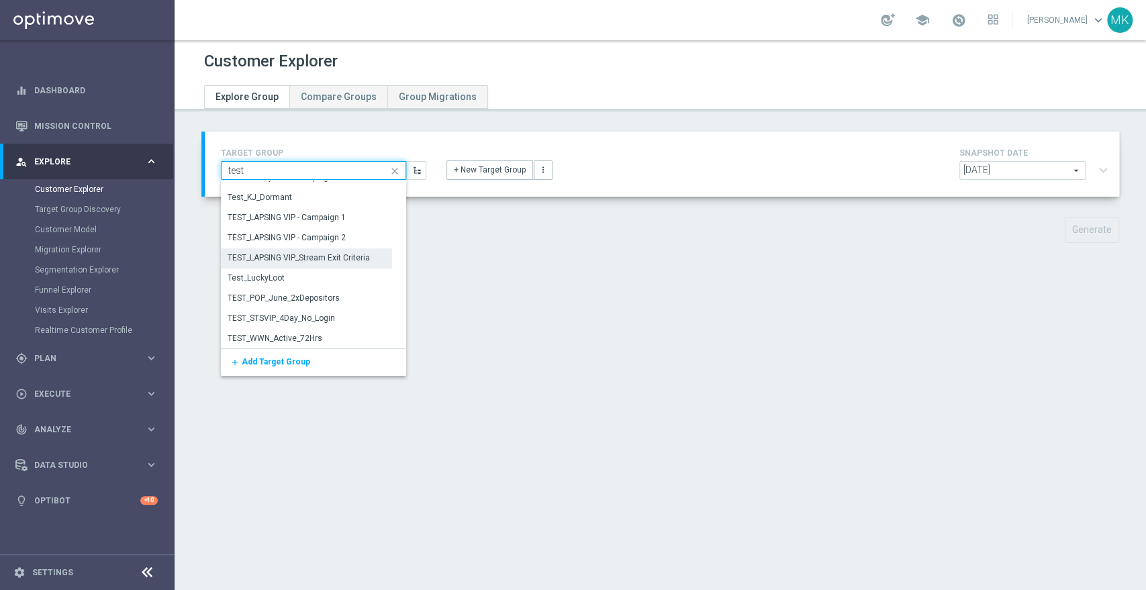
scroll to position [396, 0]
type input "test"
click at [455, 230] on div "Generate" at bounding box center [660, 230] width 938 height 26
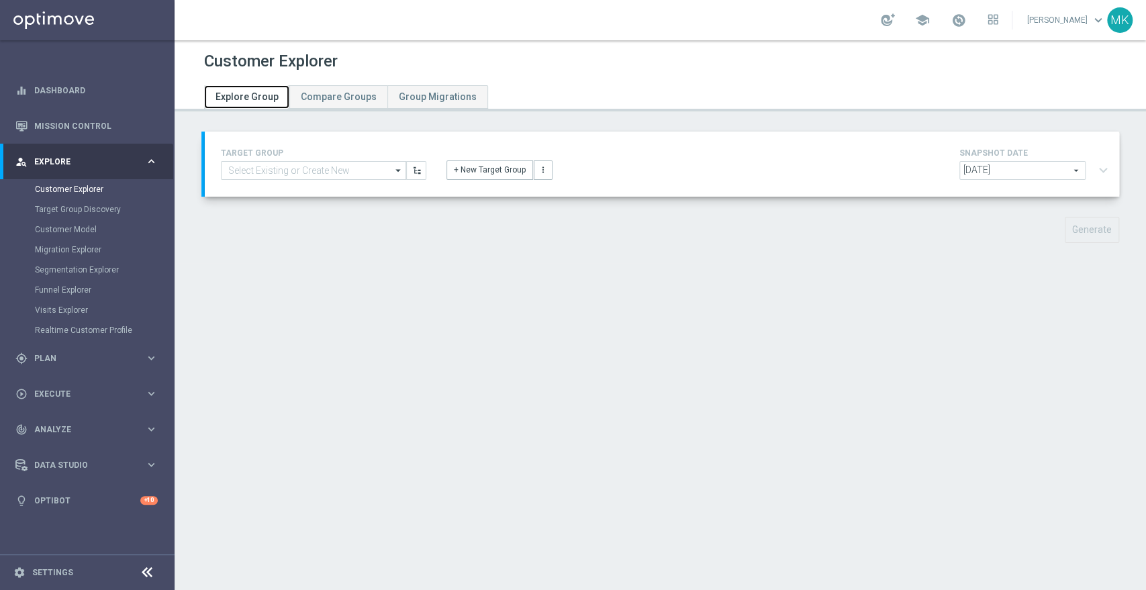
click at [252, 97] on span "Explore Group" at bounding box center [246, 96] width 63 height 11
click at [84, 192] on link "Customer Explorer" at bounding box center [87, 189] width 105 height 11
click at [89, 185] on link "Customer Explorer" at bounding box center [87, 189] width 105 height 11
click at [395, 168] on icon "arrow_drop_down" at bounding box center [398, 170] width 13 height 17
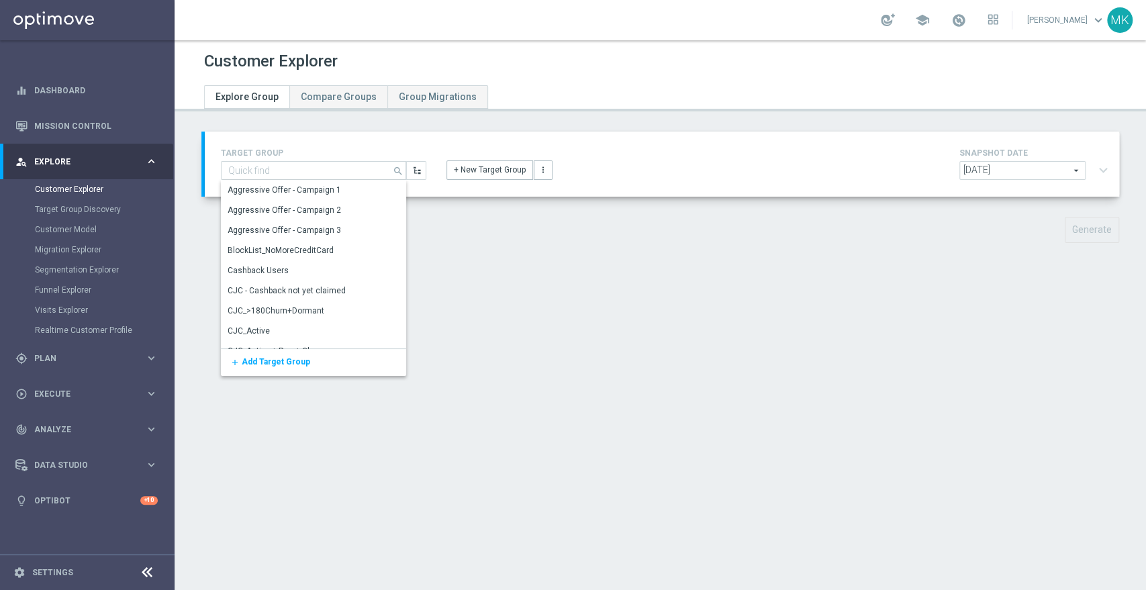
drag, startPoint x: 551, startPoint y: 252, endPoint x: 515, endPoint y: 197, distance: 65.5
click at [550, 246] on div "TARGET GROUP search Show Selected 0 of 5113 CJC_Active+ROC_SMS" at bounding box center [659, 198] width 971 height 132
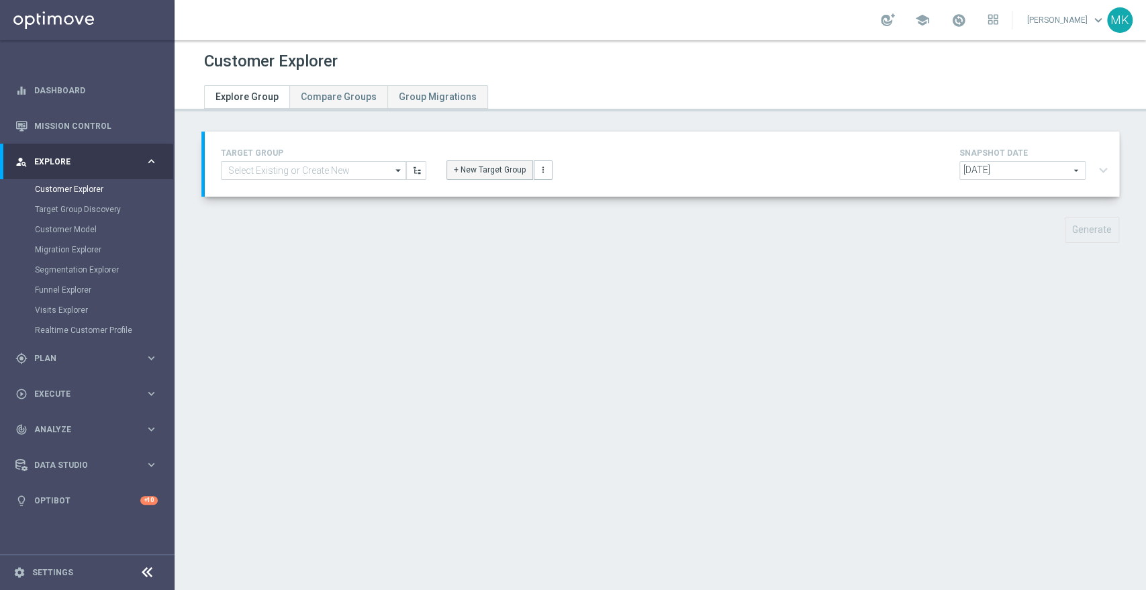
click at [489, 162] on button "+ New Target Group" at bounding box center [489, 169] width 87 height 19
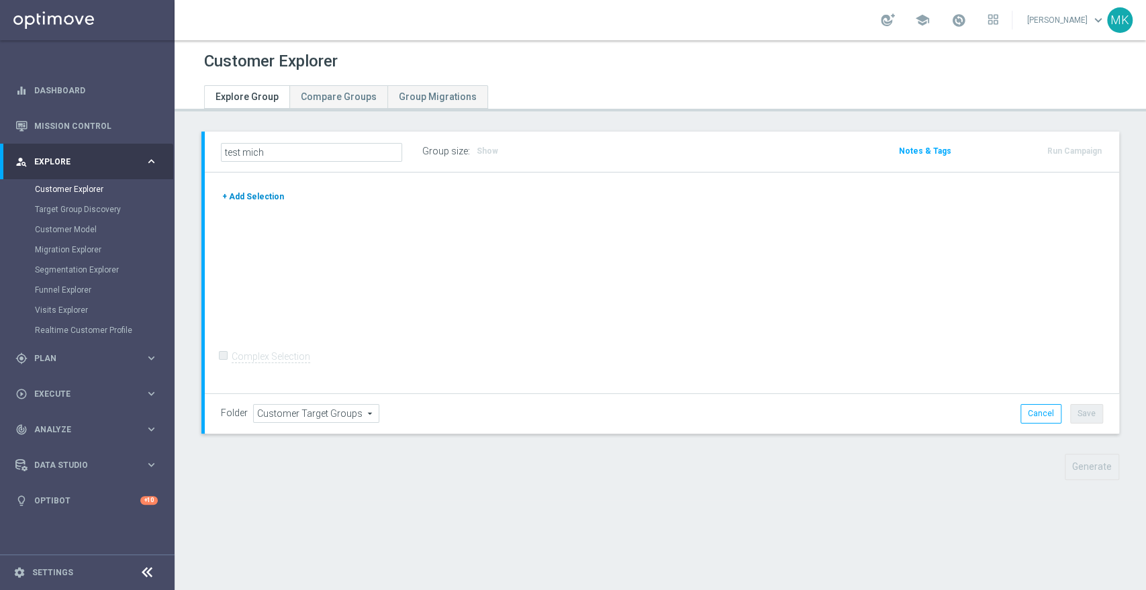
type input "test mich"
click at [254, 191] on button "+ Add Selection" at bounding box center [253, 196] width 64 height 15
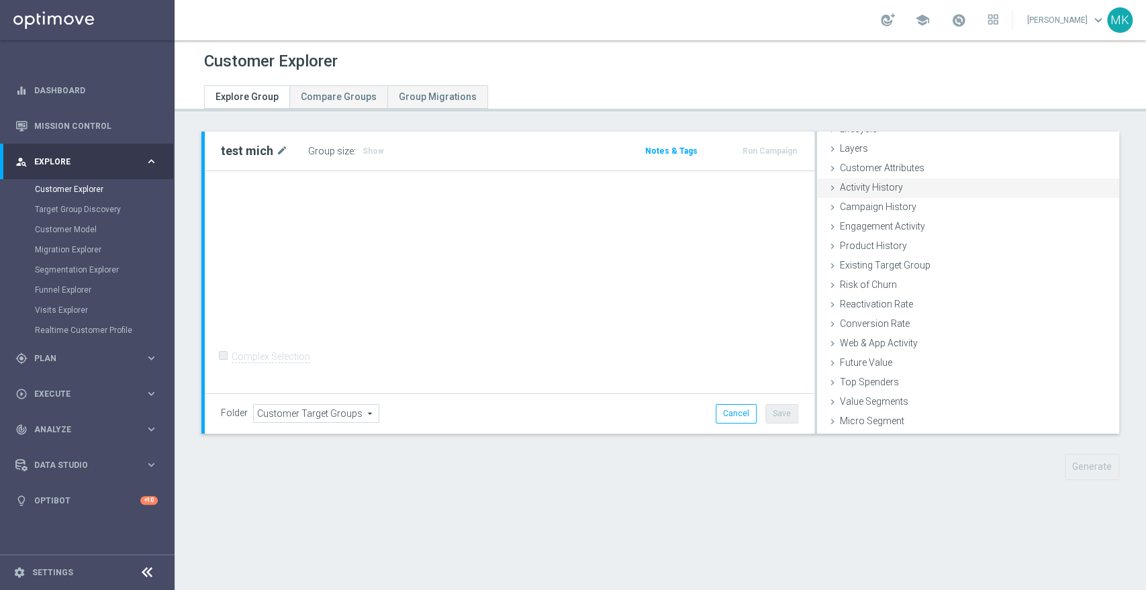
scroll to position [54, 0]
click at [875, 418] on span "Customer List" at bounding box center [869, 422] width 59 height 11
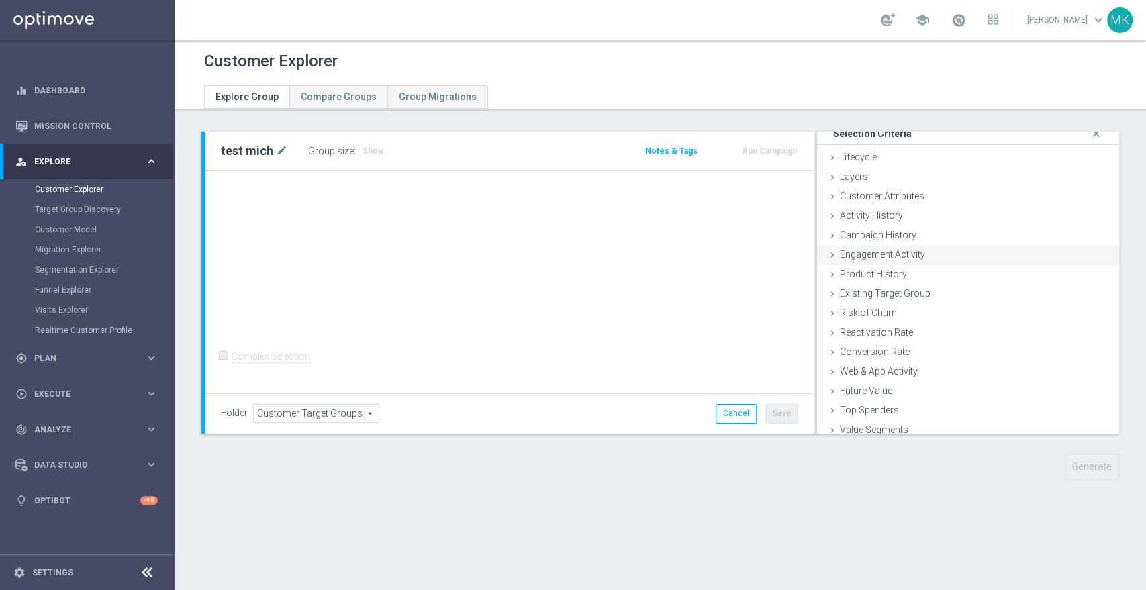
scroll to position [0, 0]
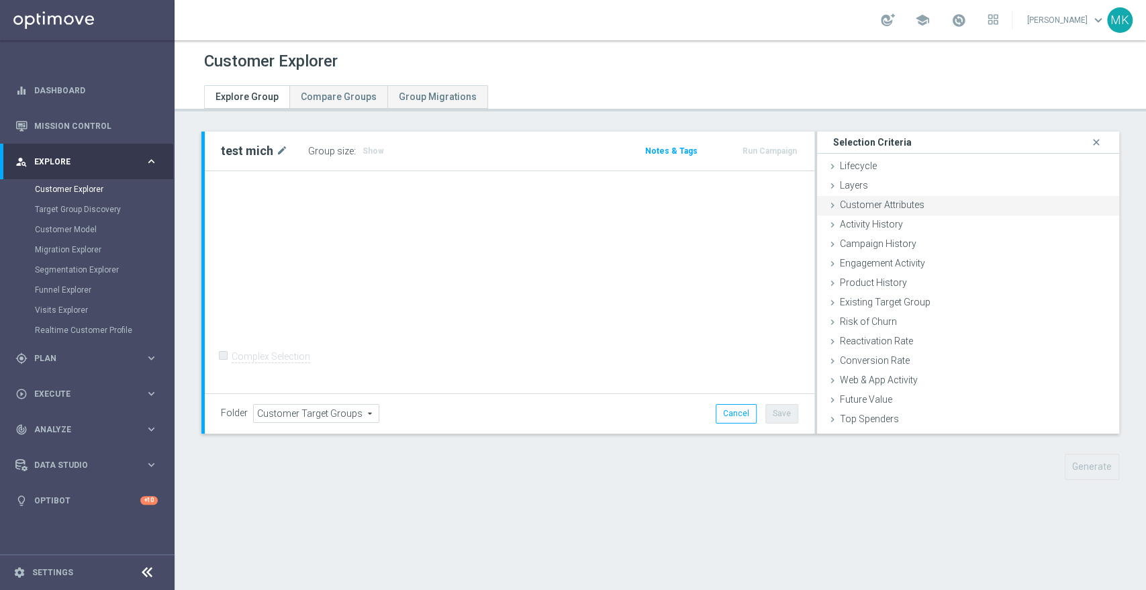
click at [865, 200] on span "Customer Attributes" at bounding box center [882, 204] width 85 height 11
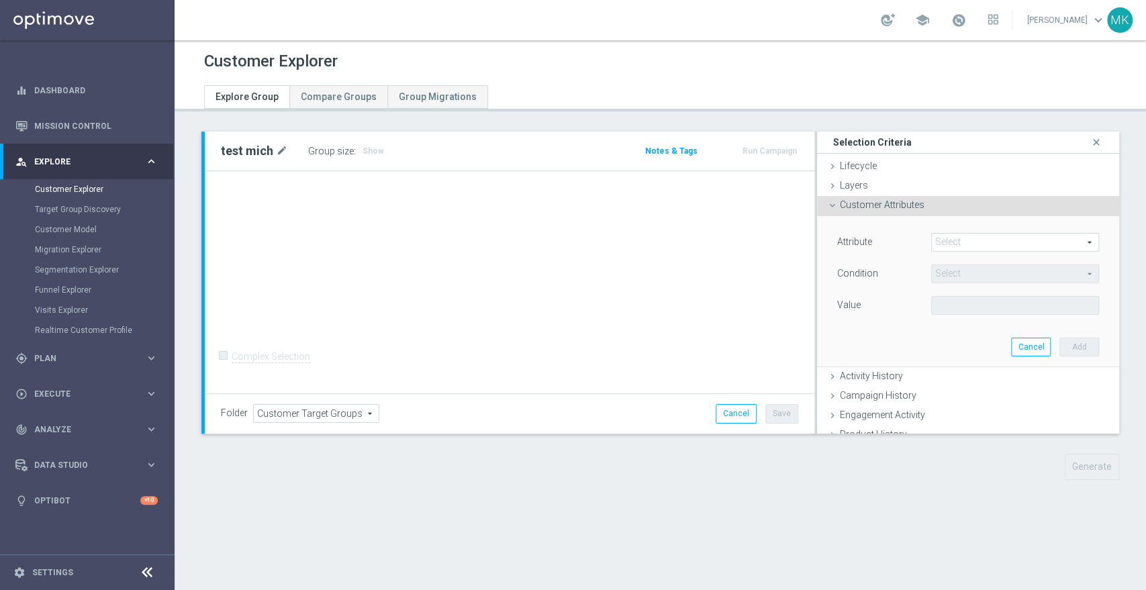
click at [966, 245] on span at bounding box center [1014, 242] width 166 height 17
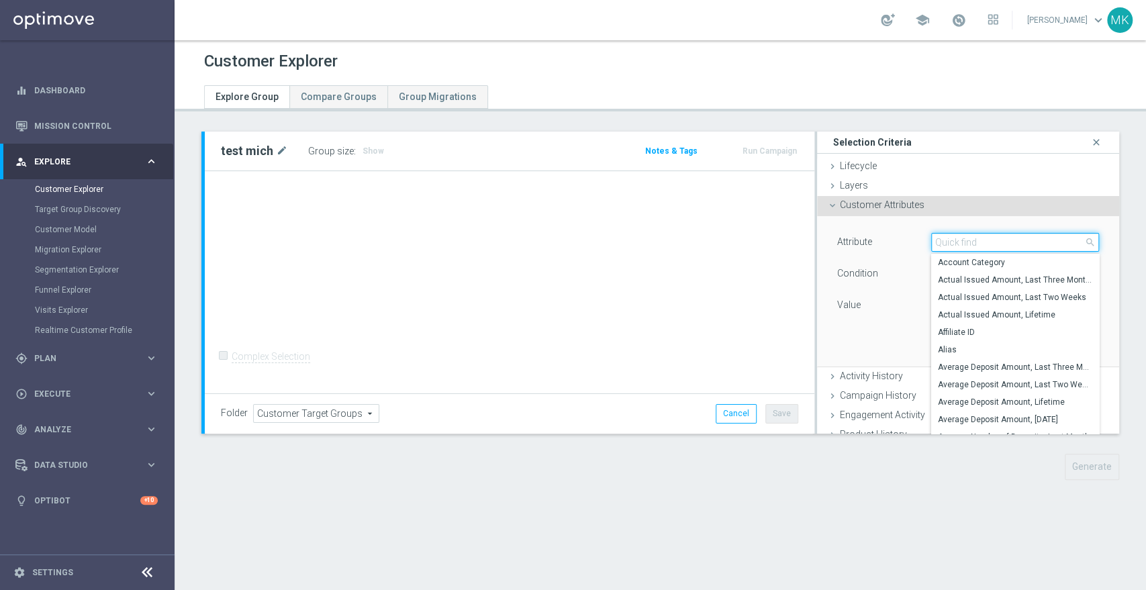
click at [978, 245] on input "search" at bounding box center [1015, 242] width 168 height 19
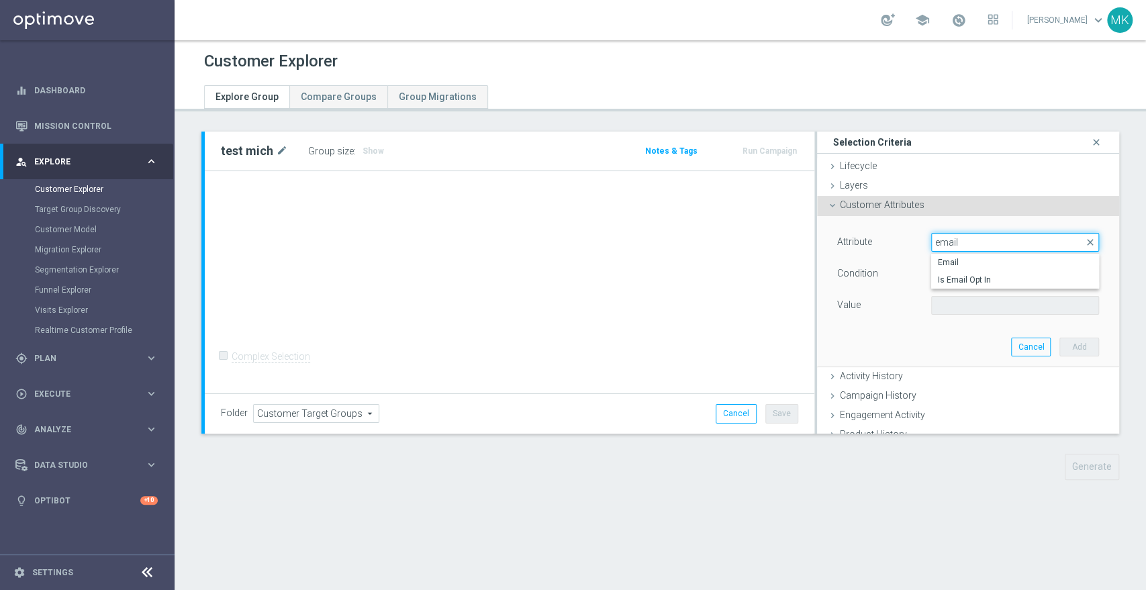
type input "email"
click at [978, 260] on span "Email" at bounding box center [1015, 262] width 154 height 11
type input "Email"
click at [966, 273] on span "Equals" at bounding box center [1014, 273] width 166 height 17
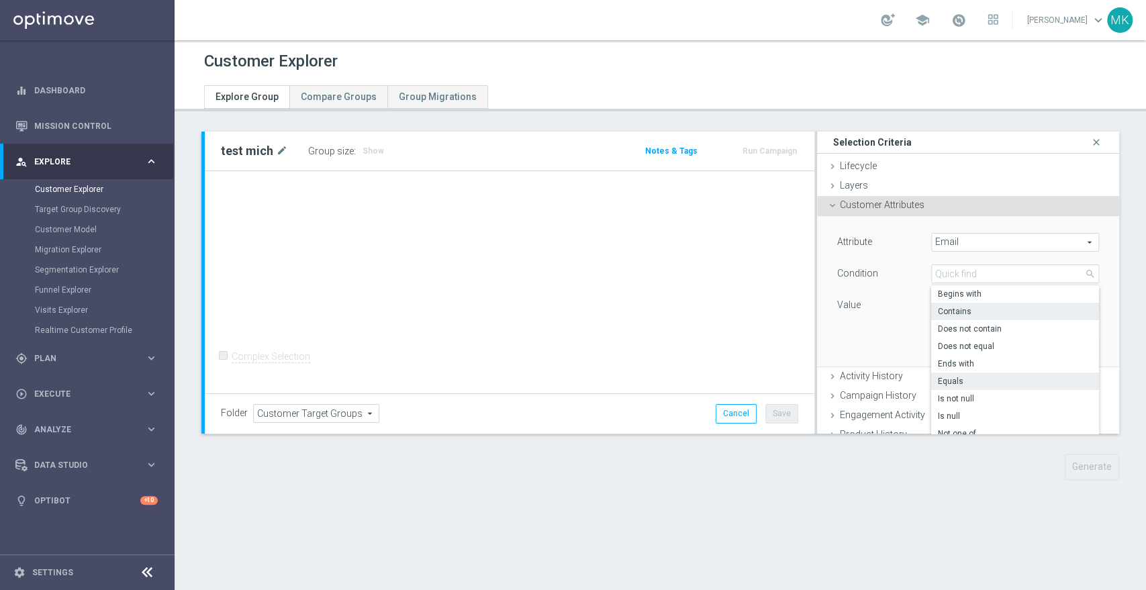
click at [958, 311] on span "Contains" at bounding box center [1015, 311] width 154 height 11
type input "Contains"
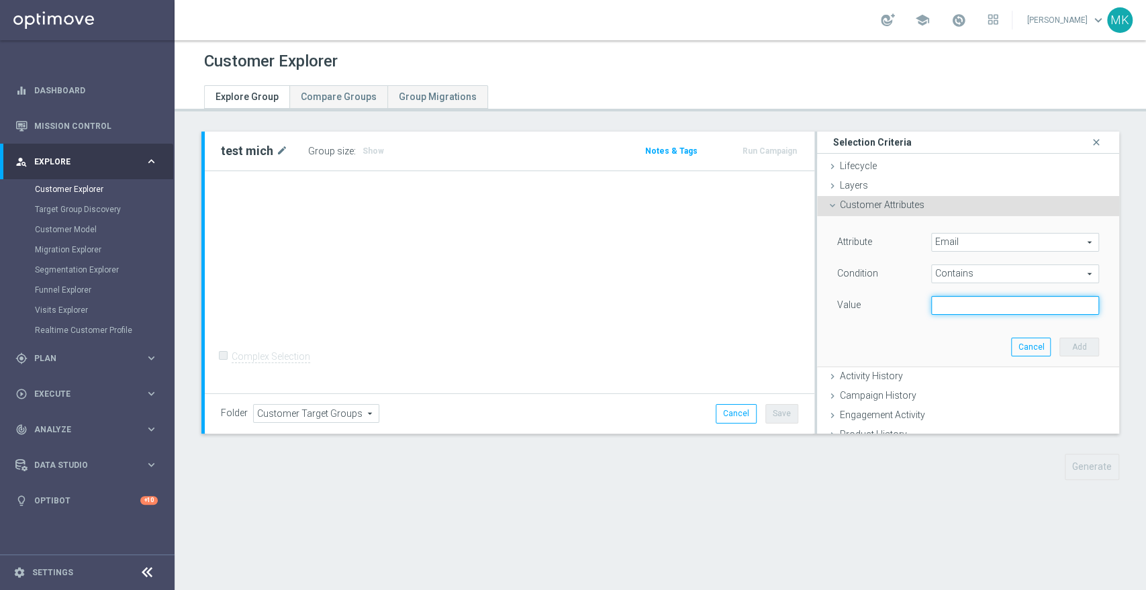
click at [948, 307] on input "text" at bounding box center [1015, 305] width 168 height 19
type input "@"
click at [1059, 342] on button "Add" at bounding box center [1079, 347] width 40 height 19
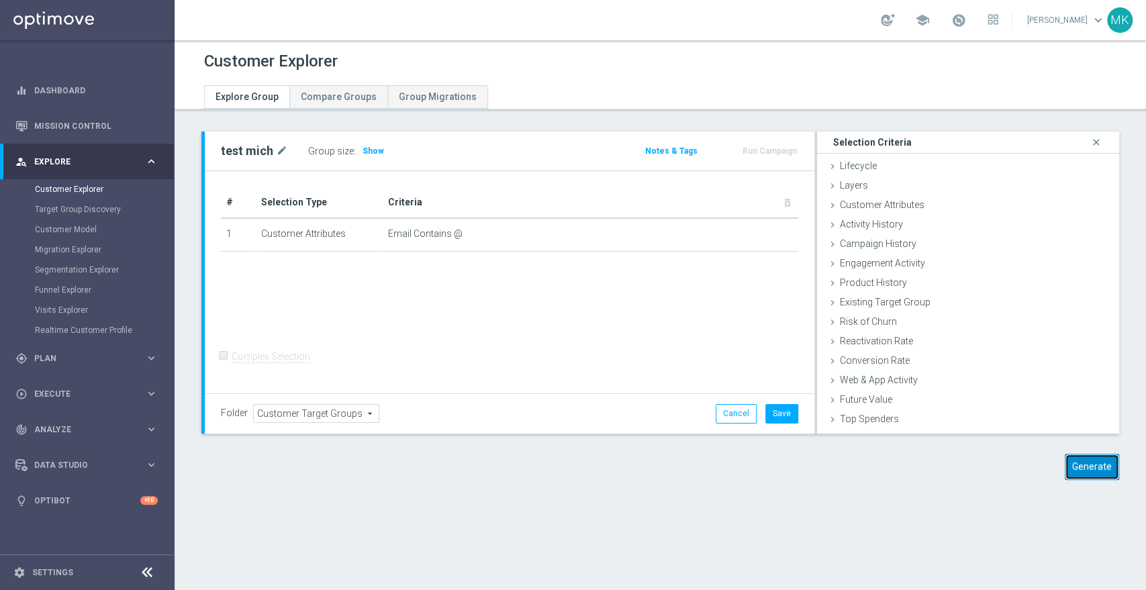
click at [1072, 465] on button "Generate" at bounding box center [1091, 467] width 54 height 26
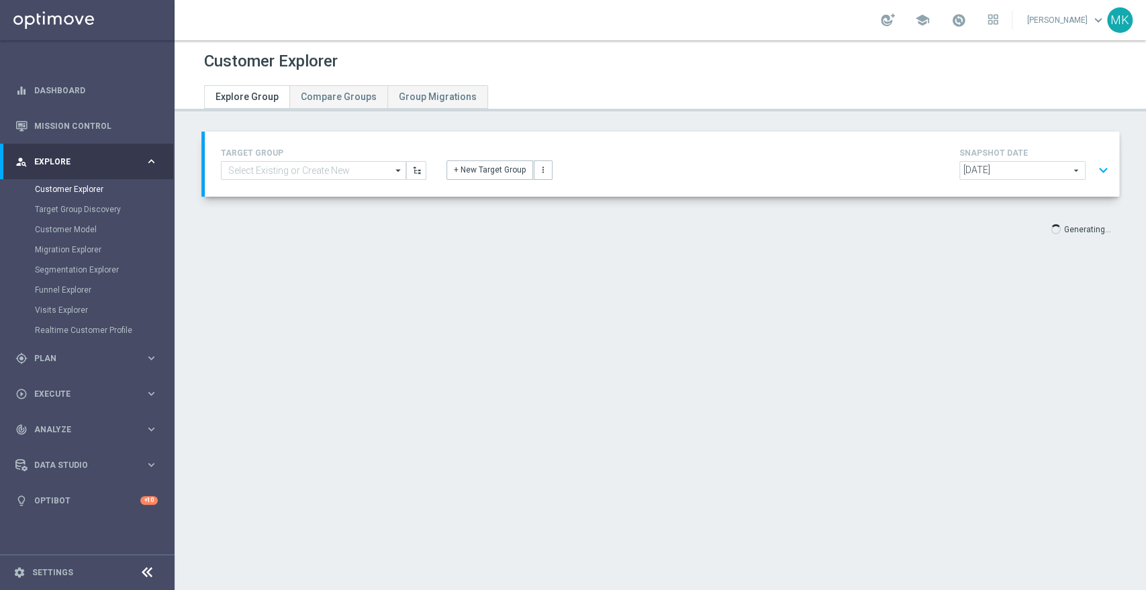
type input "Select"
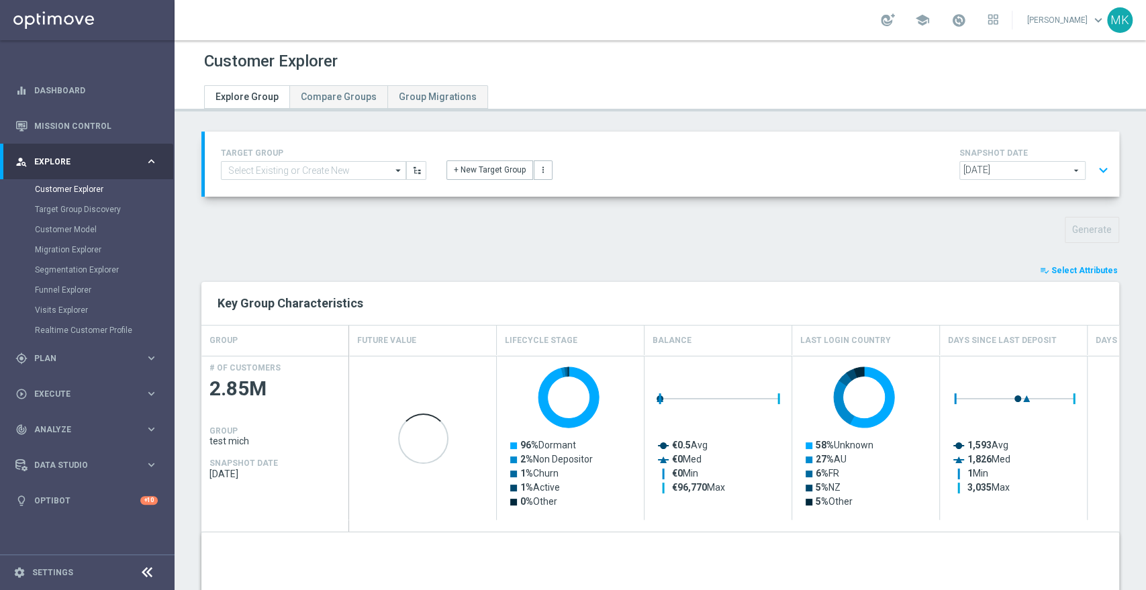
click at [1072, 268] on span "Select Attributes" at bounding box center [1084, 270] width 66 height 9
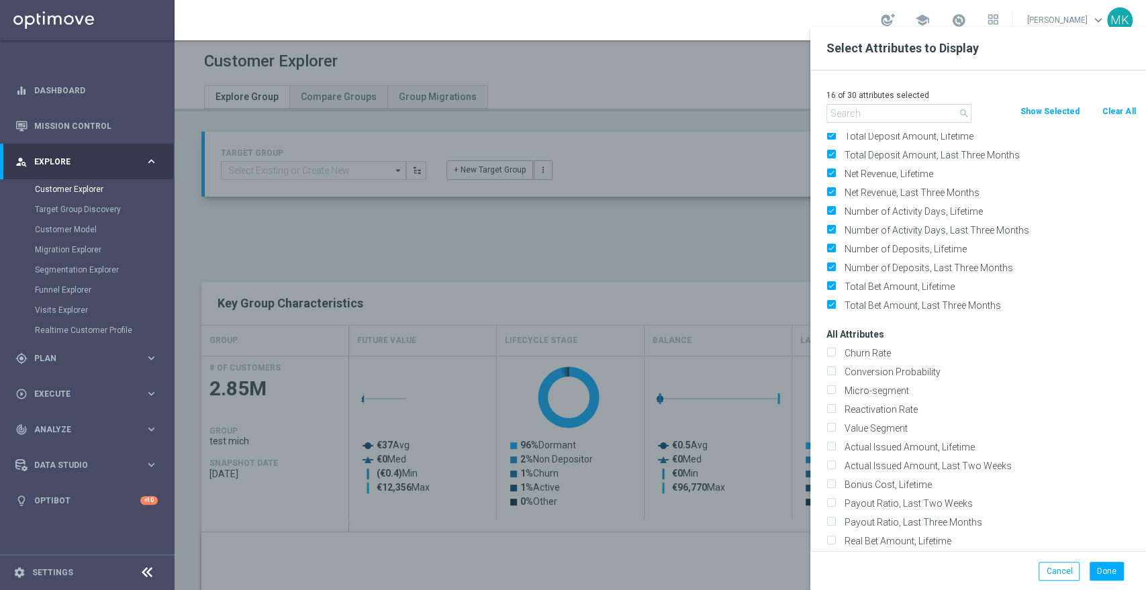
scroll to position [223, 0]
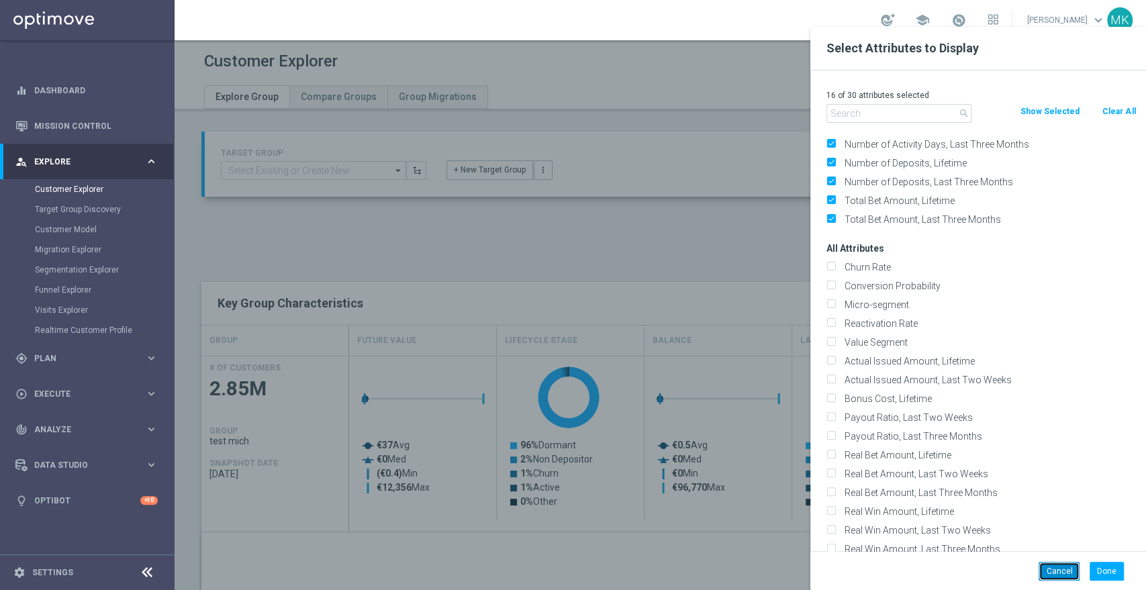
click at [1052, 573] on button "Cancel" at bounding box center [1058, 571] width 41 height 19
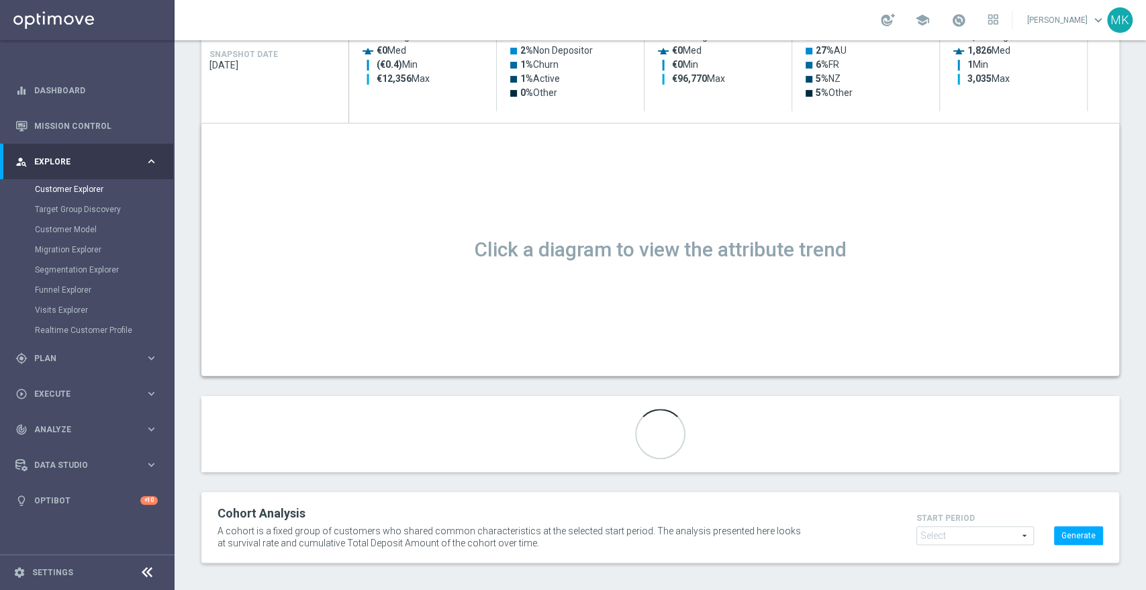
scroll to position [413, 0]
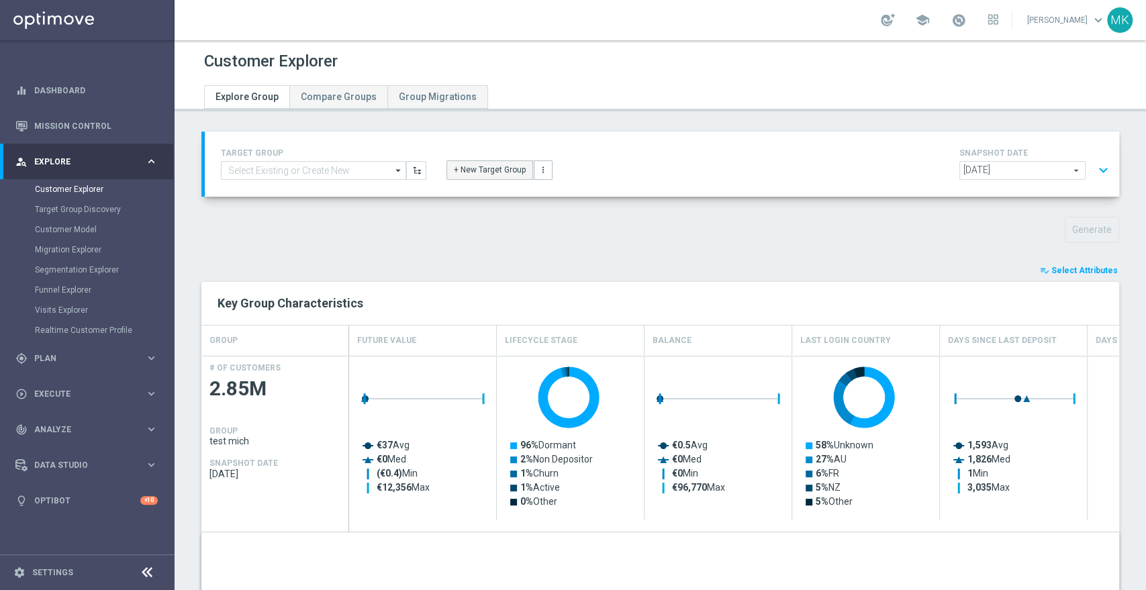
click at [453, 167] on button "+ New Target Group" at bounding box center [489, 169] width 87 height 19
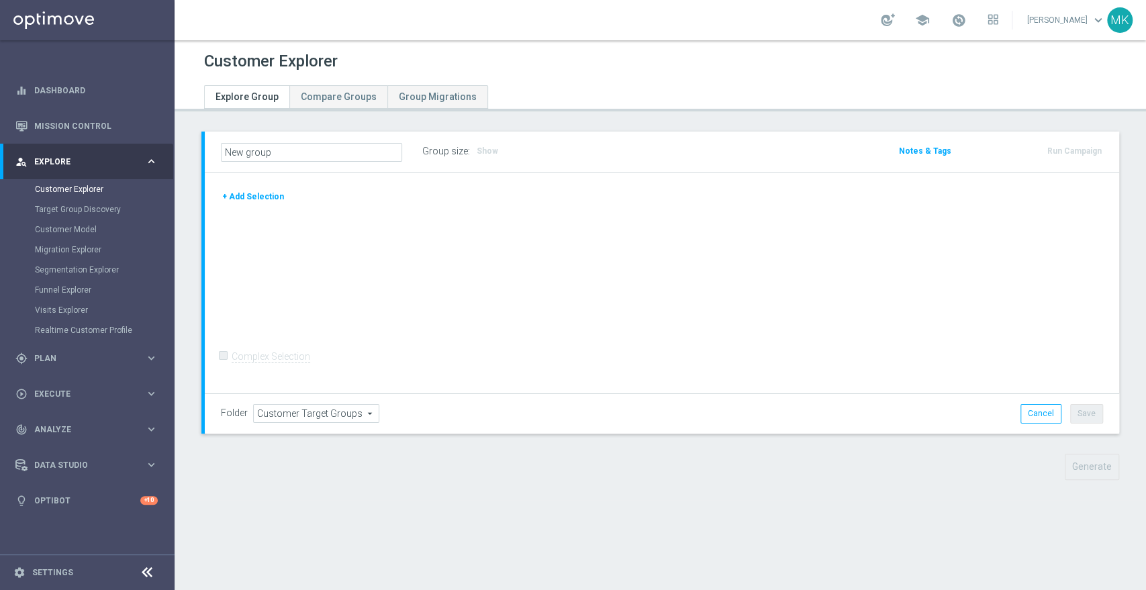
click at [259, 193] on button "+ Add Selection" at bounding box center [253, 196] width 64 height 15
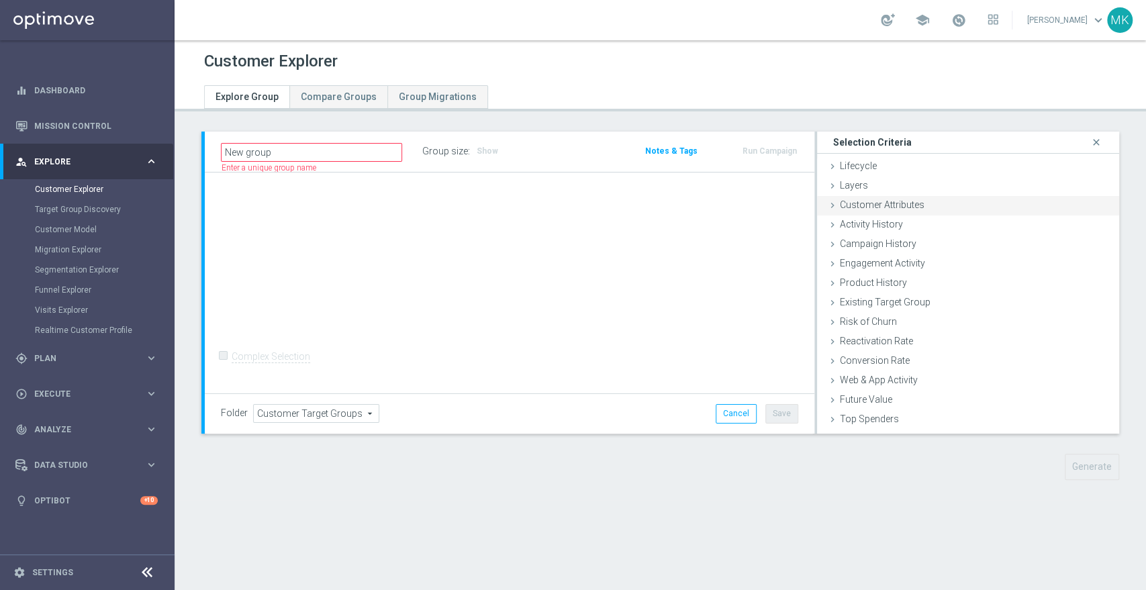
click at [843, 207] on span "Customer Attributes" at bounding box center [882, 204] width 85 height 11
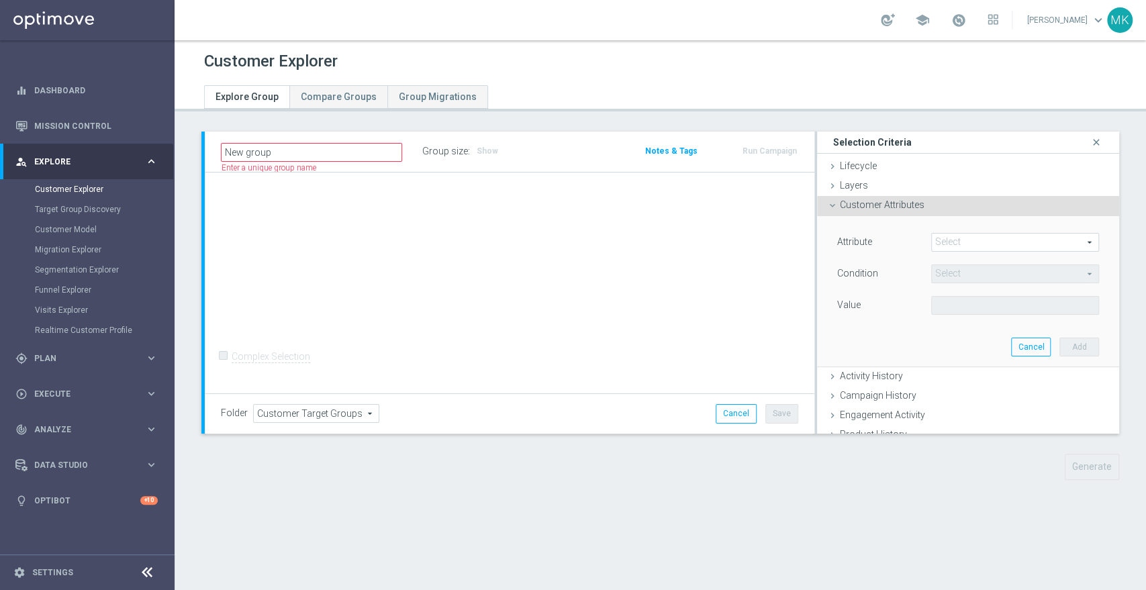
click at [945, 250] on span at bounding box center [1014, 242] width 166 height 17
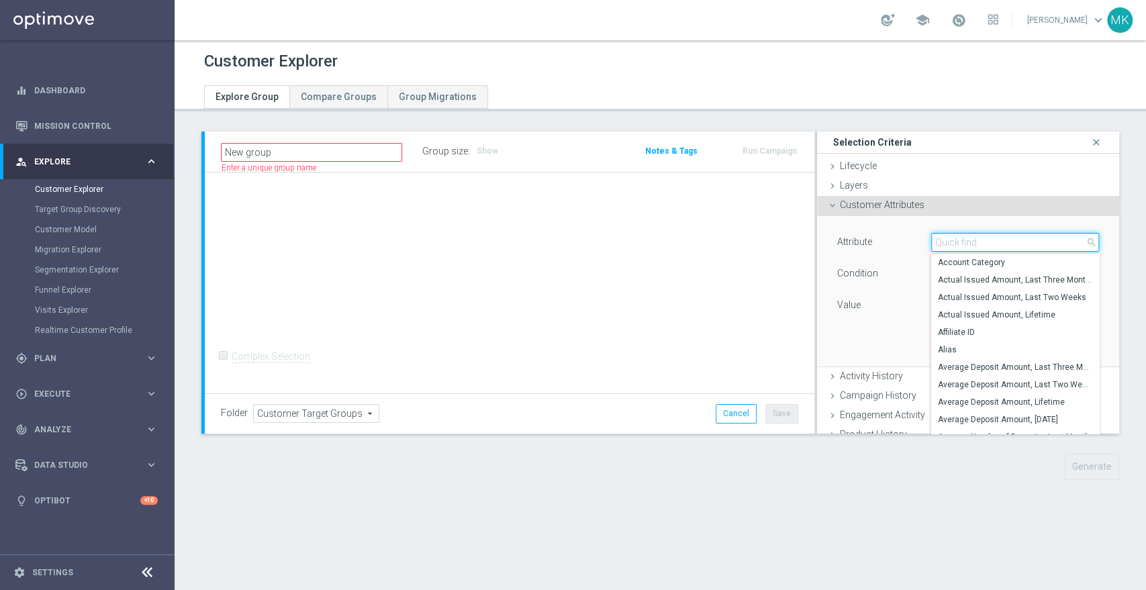
click at [966, 245] on input "search" at bounding box center [1015, 242] width 168 height 19
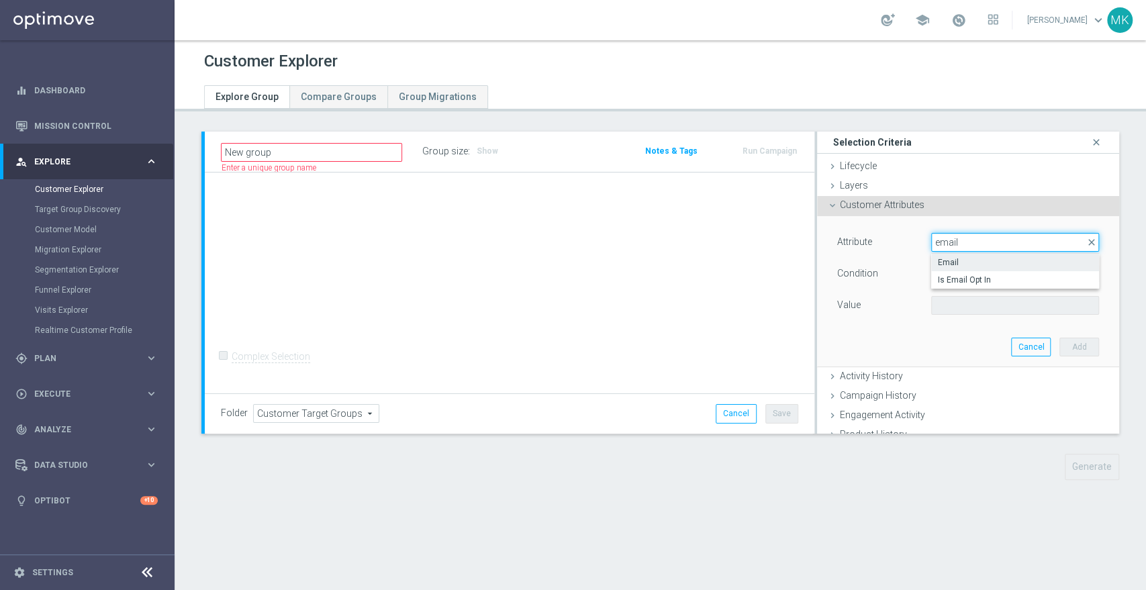
type input "email"
click at [953, 264] on span "Email" at bounding box center [1015, 262] width 154 height 11
type input "Email"
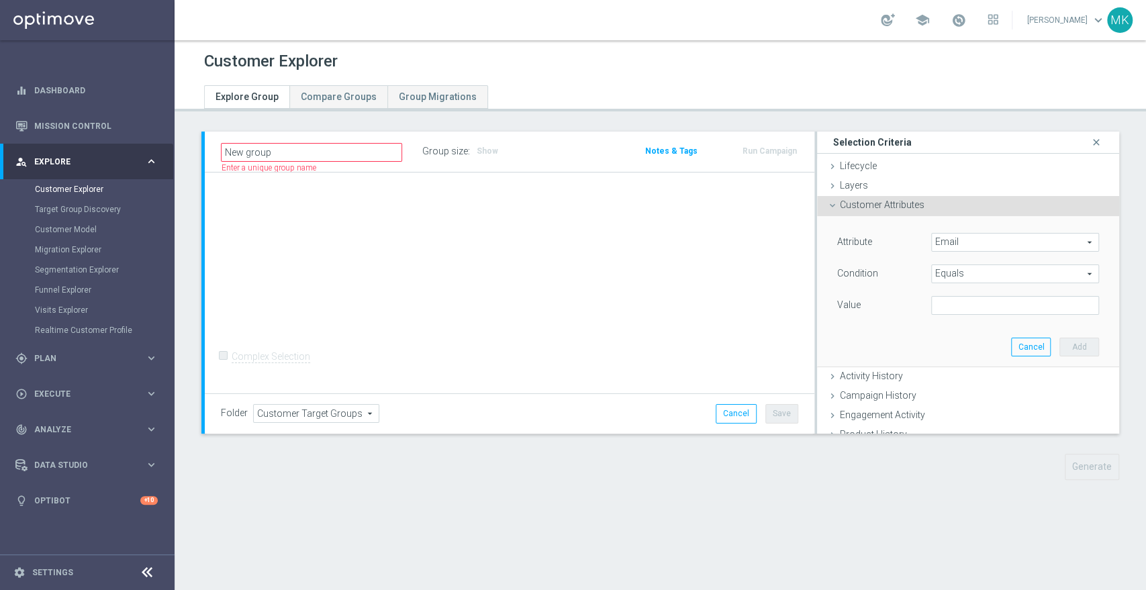
click at [952, 270] on span "Equals" at bounding box center [1014, 273] width 166 height 17
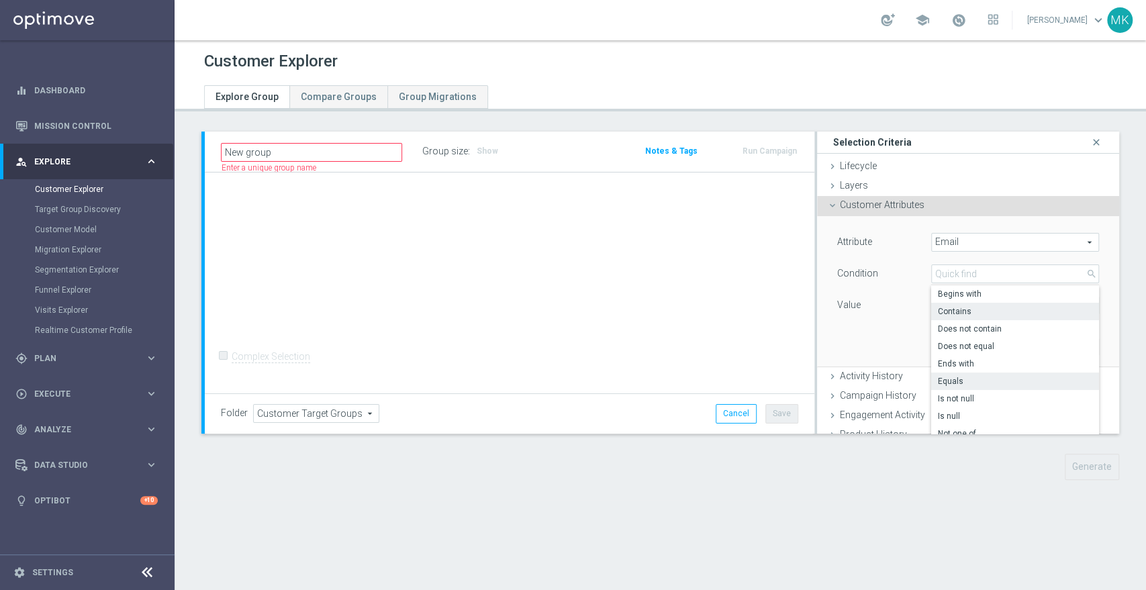
click at [942, 307] on span "Contains" at bounding box center [1015, 311] width 154 height 11
type input "Contains"
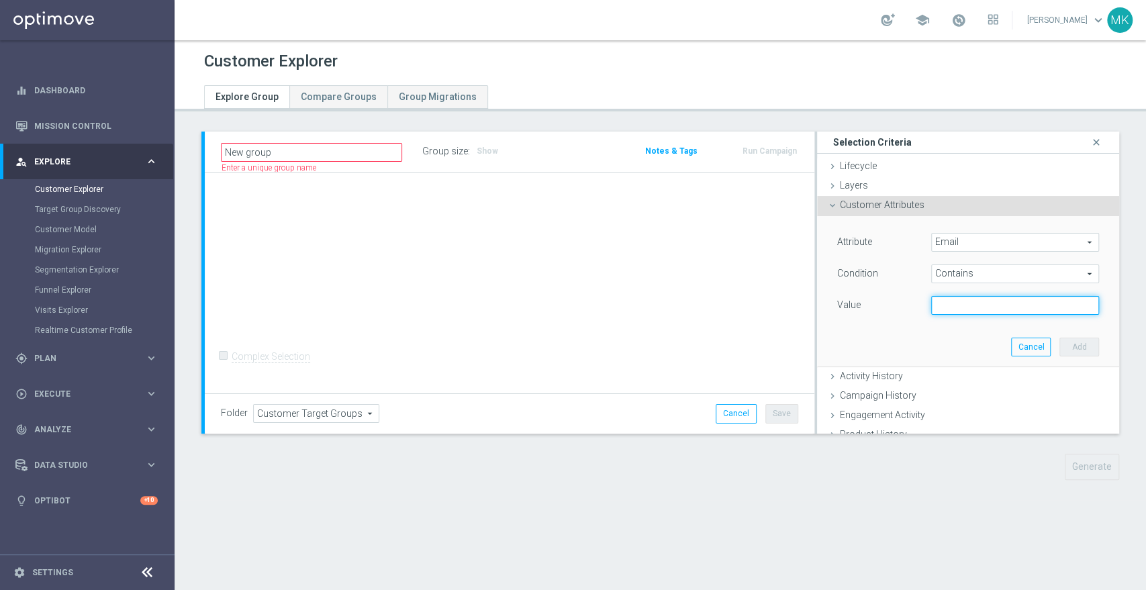
click at [942, 308] on input "text" at bounding box center [1015, 305] width 168 height 19
type input "@"
type input "gmail"
click at [1059, 340] on button "Add" at bounding box center [1079, 347] width 40 height 19
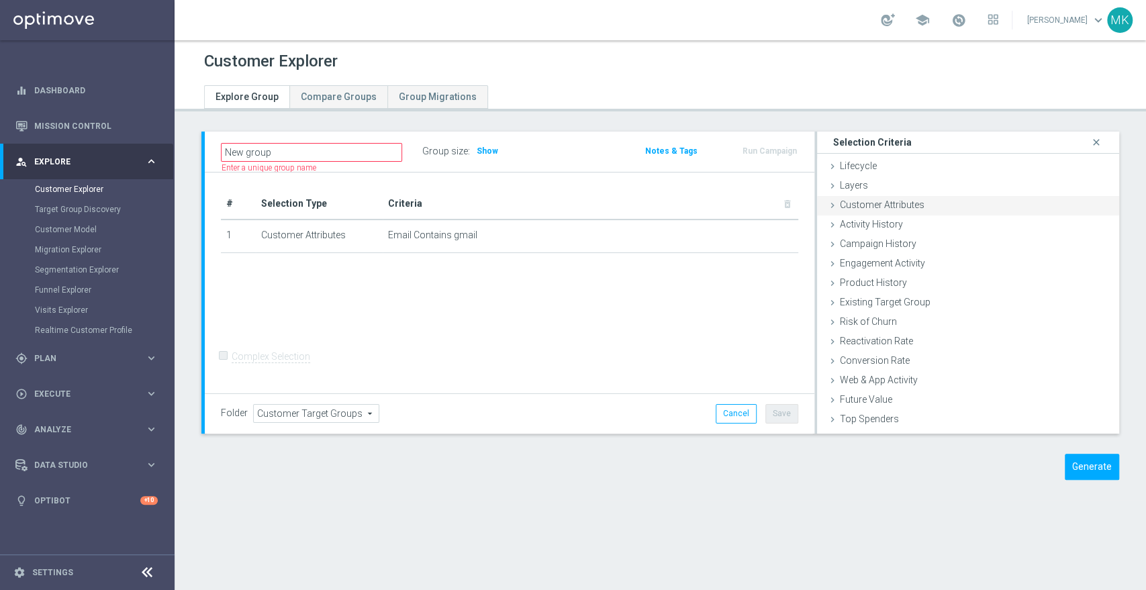
click at [829, 203] on icon at bounding box center [832, 205] width 11 height 11
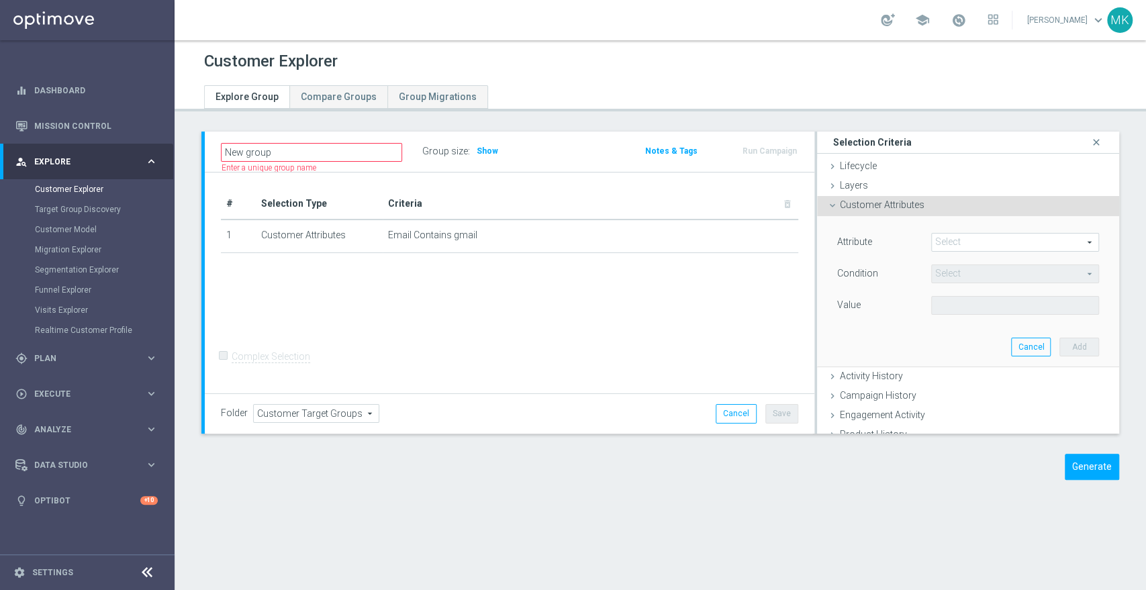
click at [946, 246] on span at bounding box center [1014, 242] width 166 height 17
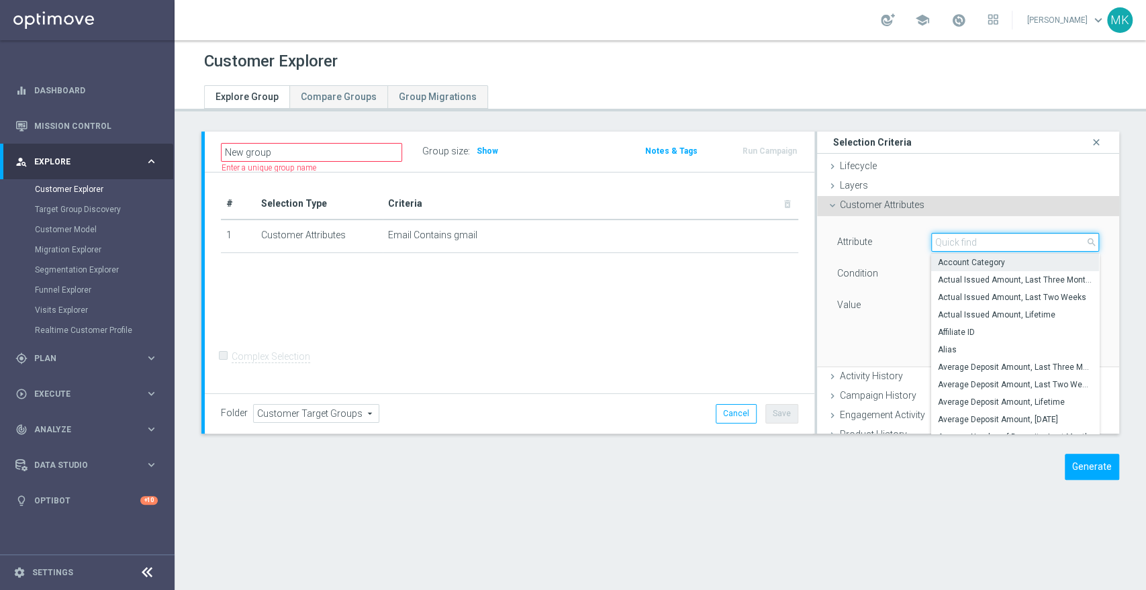
drag, startPoint x: 951, startPoint y: 244, endPoint x: 952, endPoint y: 255, distance: 10.8
click at [951, 246] on input "search" at bounding box center [1015, 242] width 168 height 19
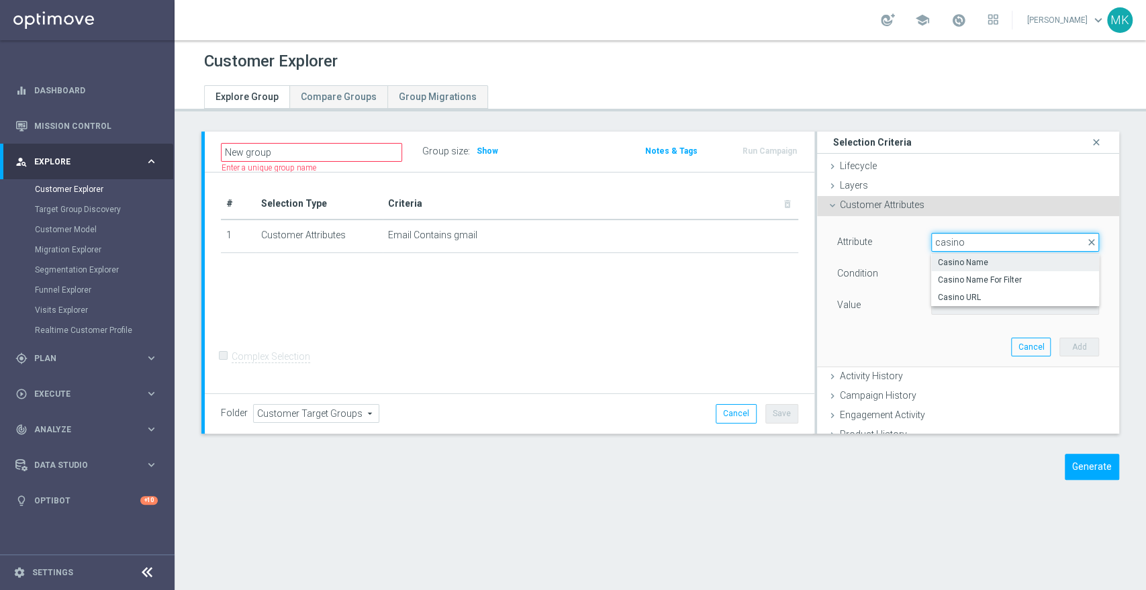
type input "casino"
click at [972, 259] on span "Casino Name" at bounding box center [1015, 262] width 154 height 11
type input "Casino Name"
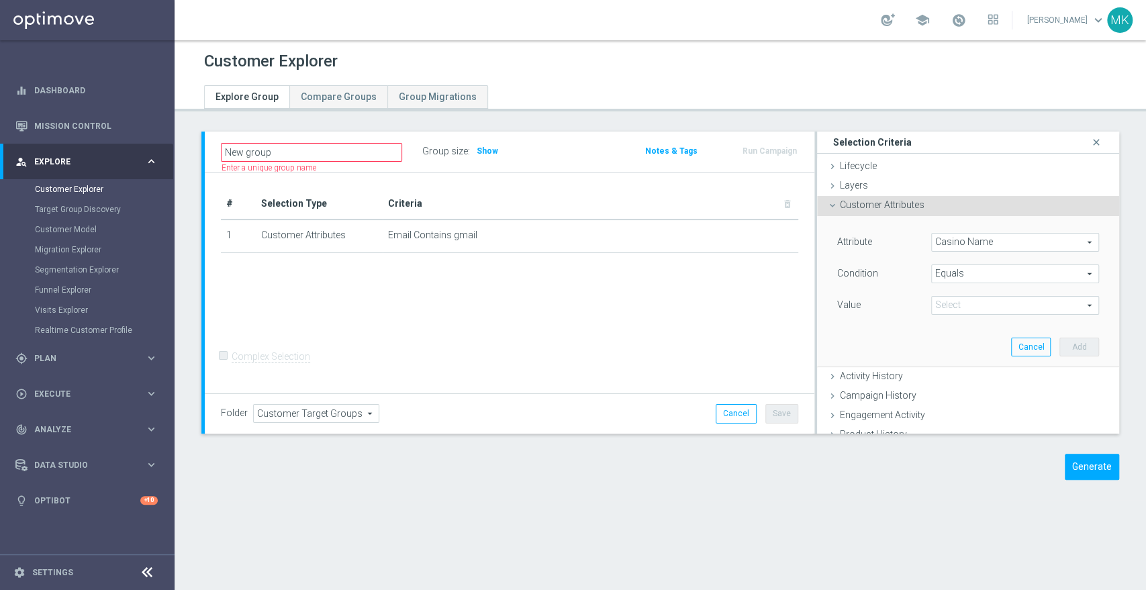
click at [970, 270] on span "Equals" at bounding box center [1014, 273] width 166 height 17
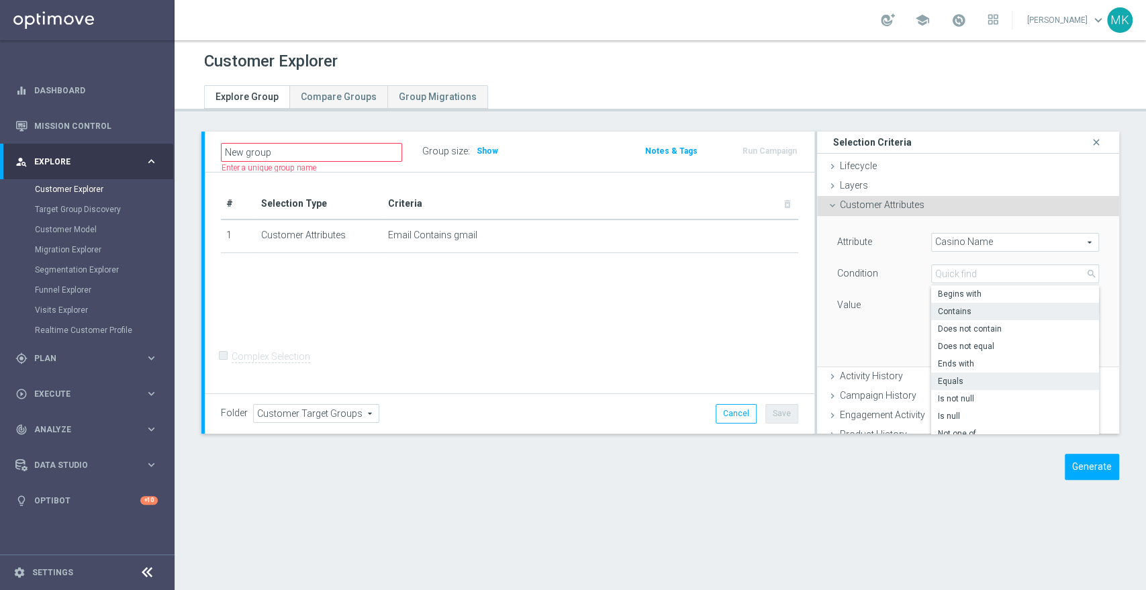
click at [966, 312] on span "Contains" at bounding box center [1015, 311] width 154 height 11
type input "Contains"
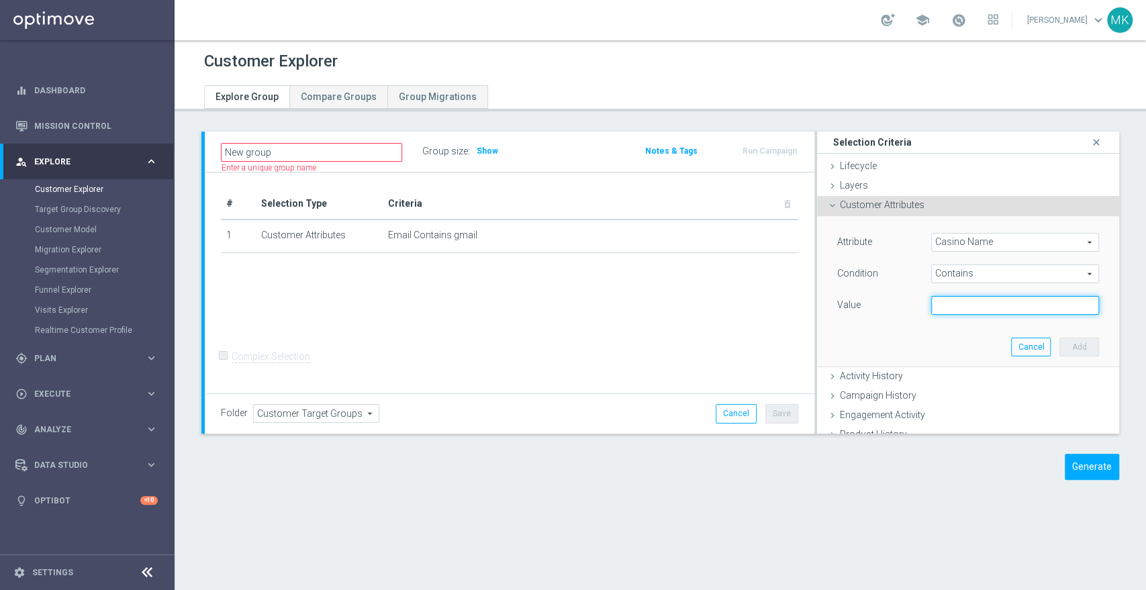
click at [966, 313] on input "text" at bounding box center [1015, 305] width 168 height 19
type input "casinomate"
click at [1064, 345] on button "Add" at bounding box center [1079, 347] width 40 height 19
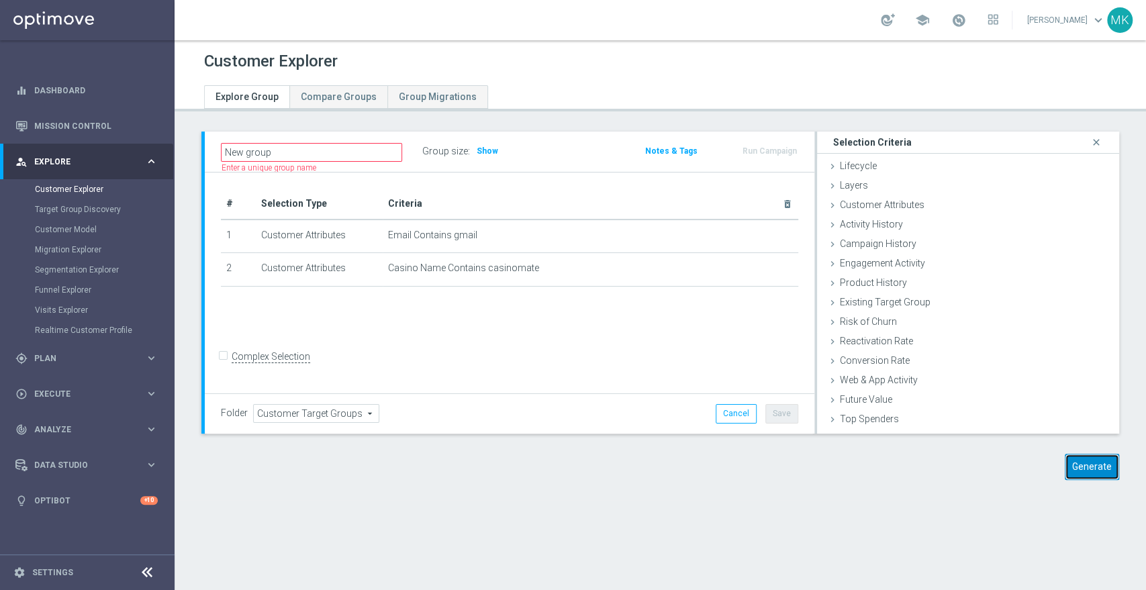
click at [1094, 466] on button "Generate" at bounding box center [1091, 467] width 54 height 26
click at [360, 144] on input "New group" at bounding box center [311, 152] width 181 height 19
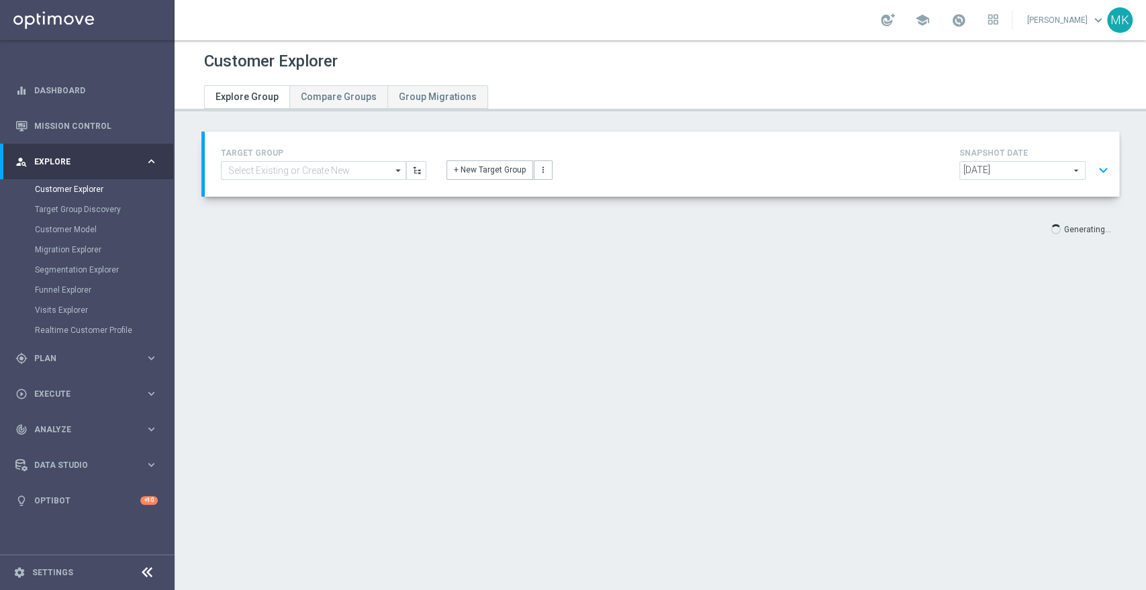
scroll to position [24, 0]
type input "Select"
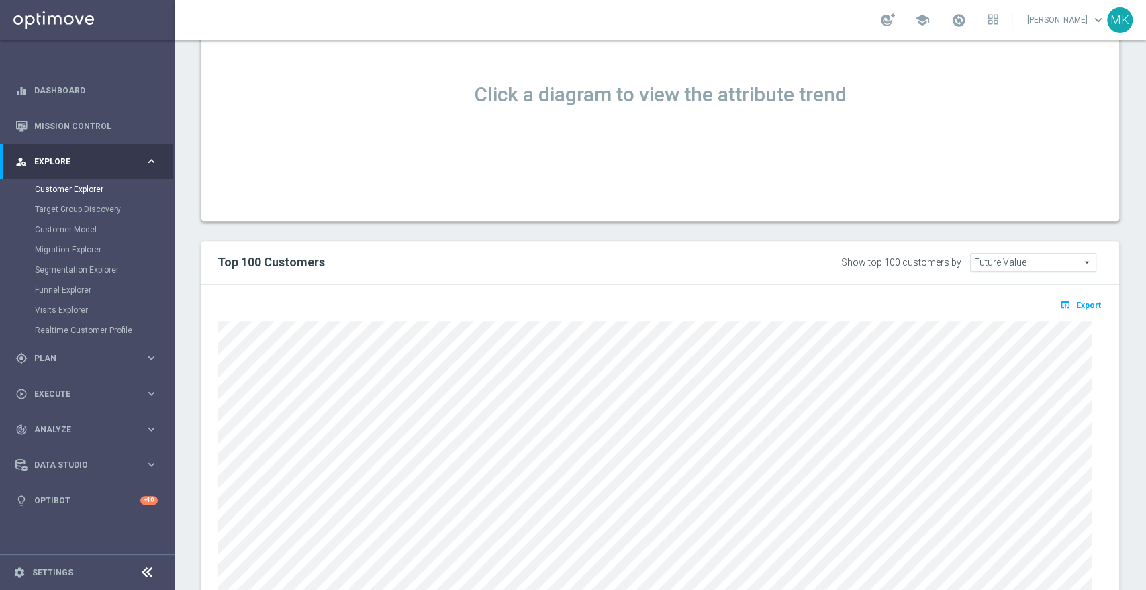
scroll to position [596, 0]
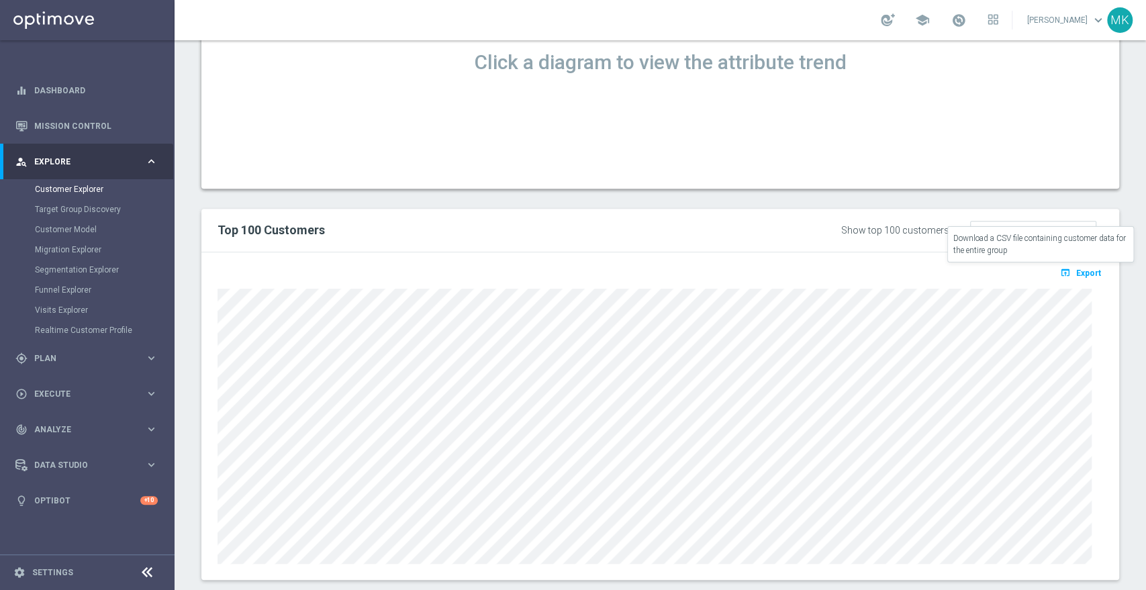
click at [1078, 274] on span "Export" at bounding box center [1088, 272] width 25 height 9
click at [1036, 266] on div "open_in_browser Export Loading" at bounding box center [659, 415] width 917 height 327
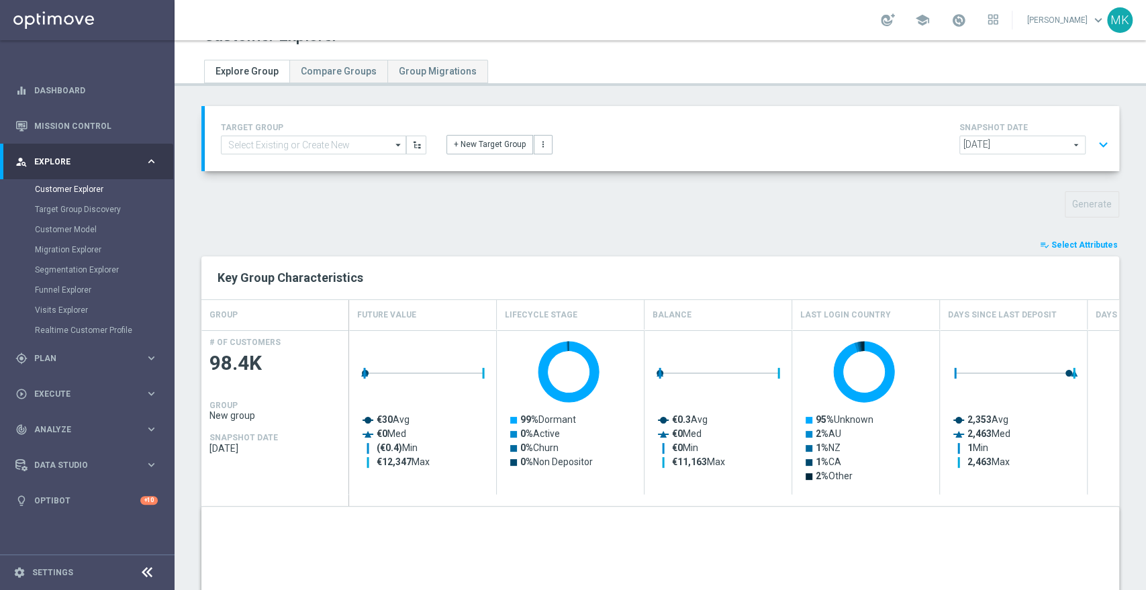
scroll to position [0, 0]
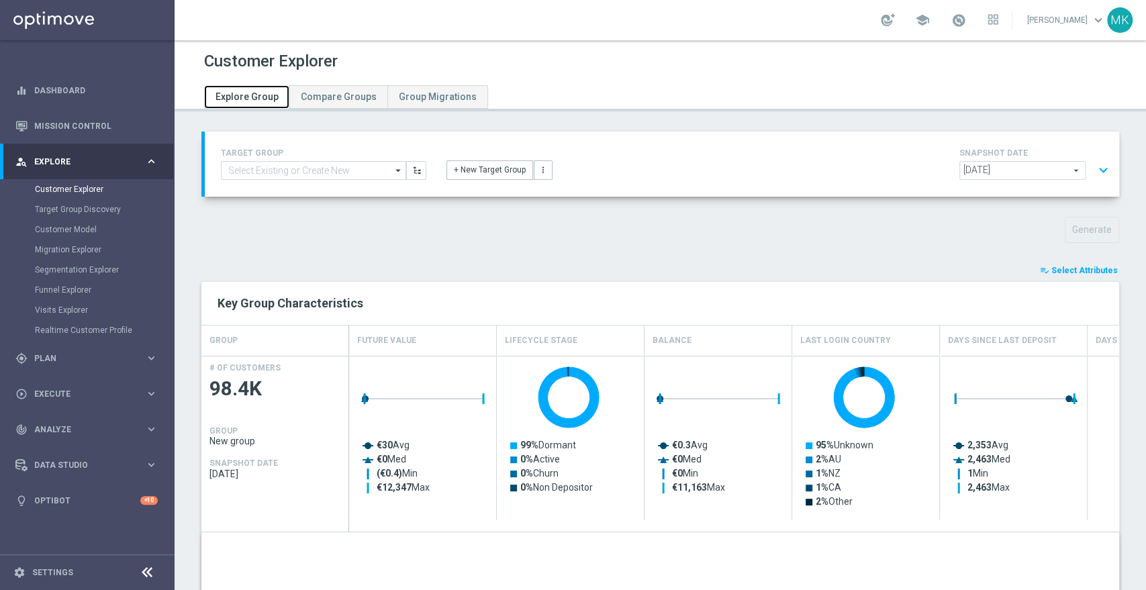
click at [254, 97] on span "Explore Group" at bounding box center [246, 96] width 63 height 11
click at [260, 92] on span "Explore Group" at bounding box center [246, 96] width 63 height 11
click at [74, 185] on link "Customer Explorer" at bounding box center [87, 189] width 105 height 11
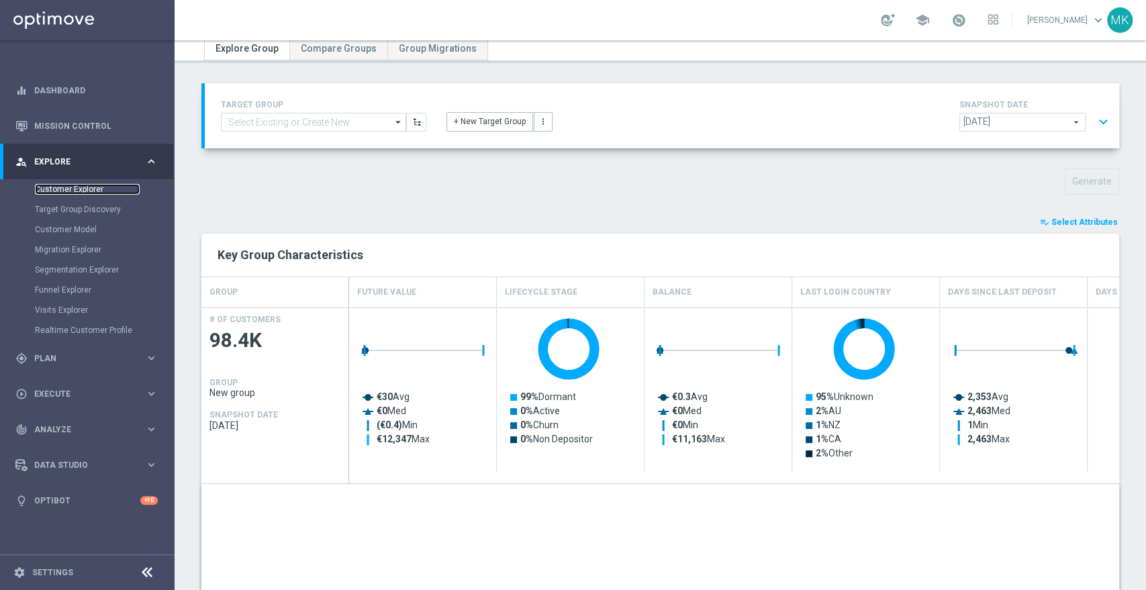
scroll to position [74, 0]
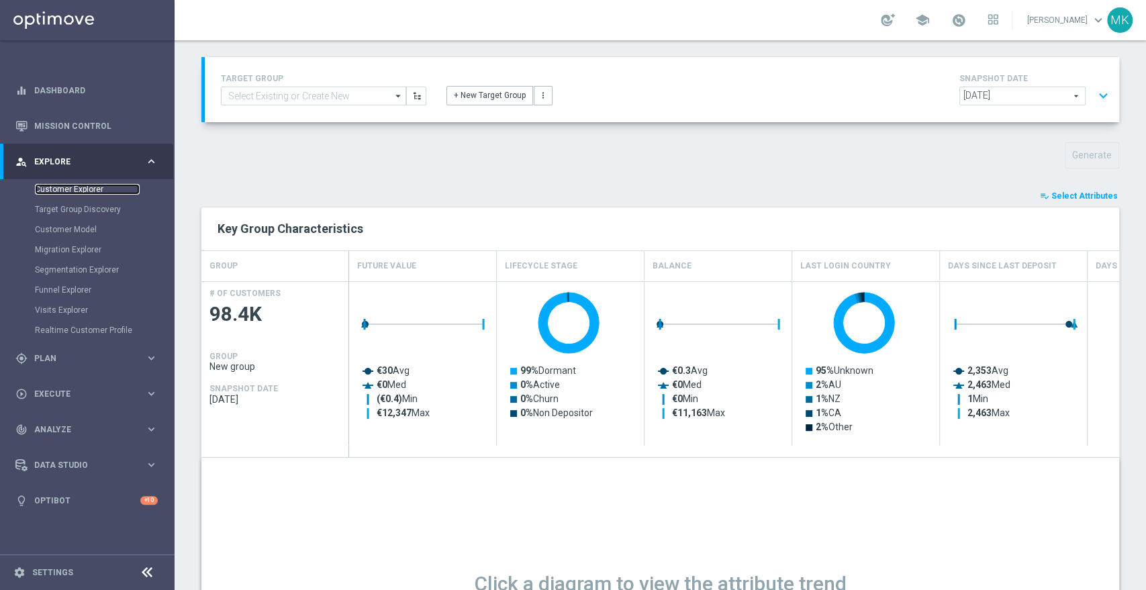
click at [93, 188] on link "Customer Explorer" at bounding box center [87, 189] width 105 height 11
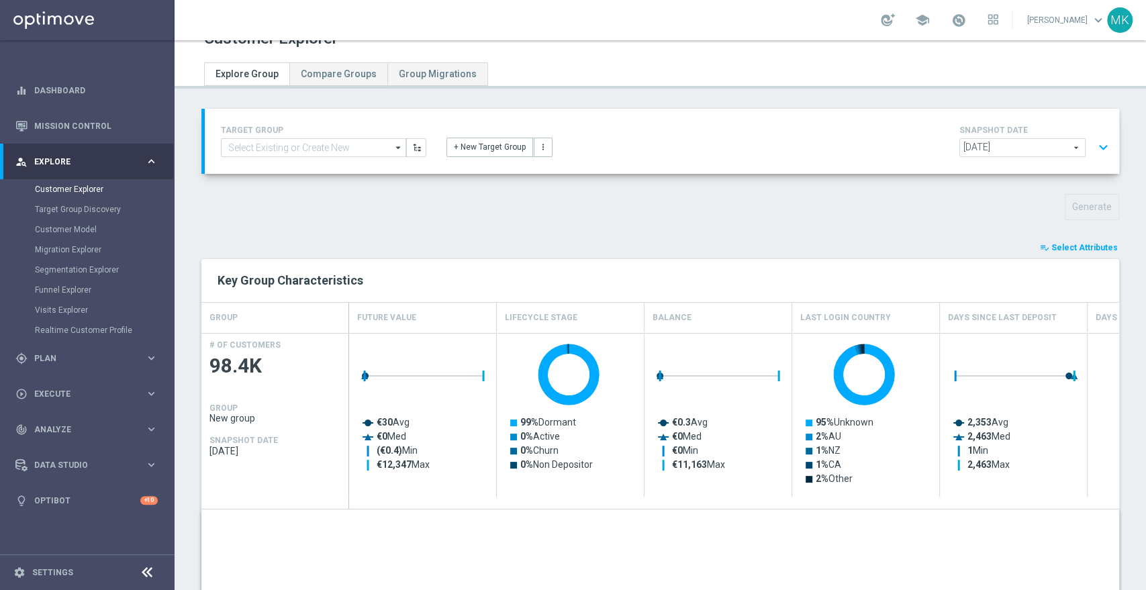
scroll to position [0, 0]
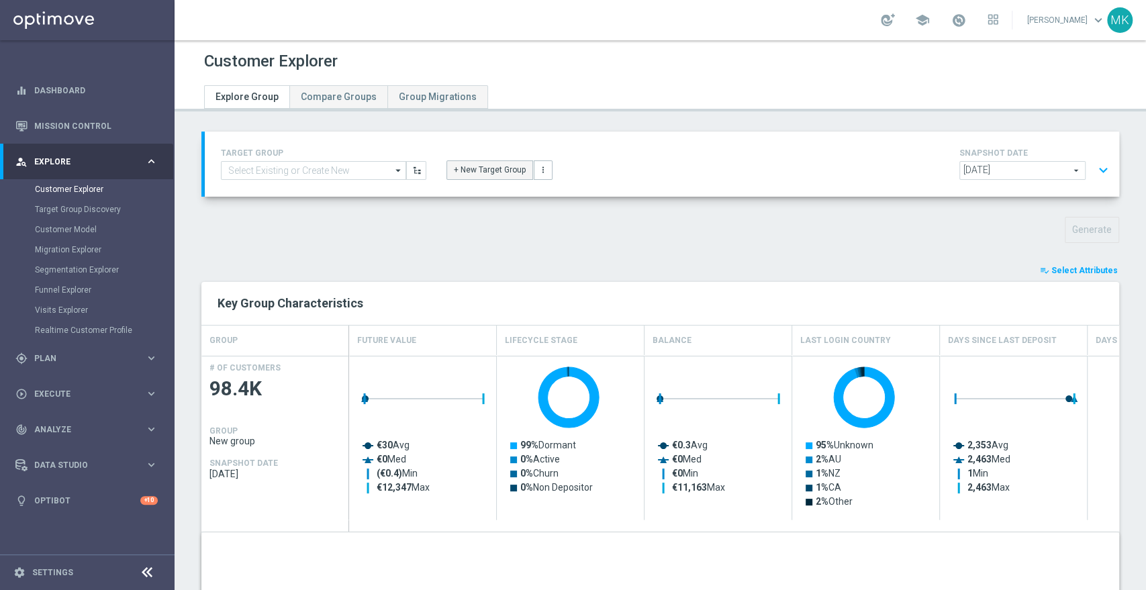
click at [474, 172] on button "+ New Target Group" at bounding box center [489, 169] width 87 height 19
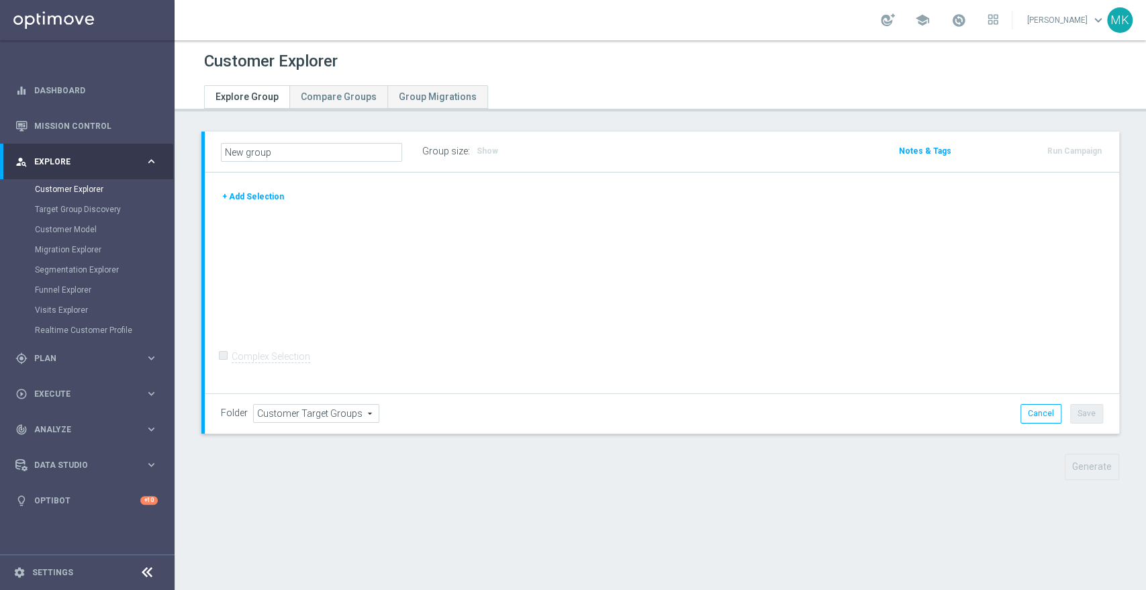
click at [246, 195] on button "+ Add Selection" at bounding box center [253, 196] width 64 height 15
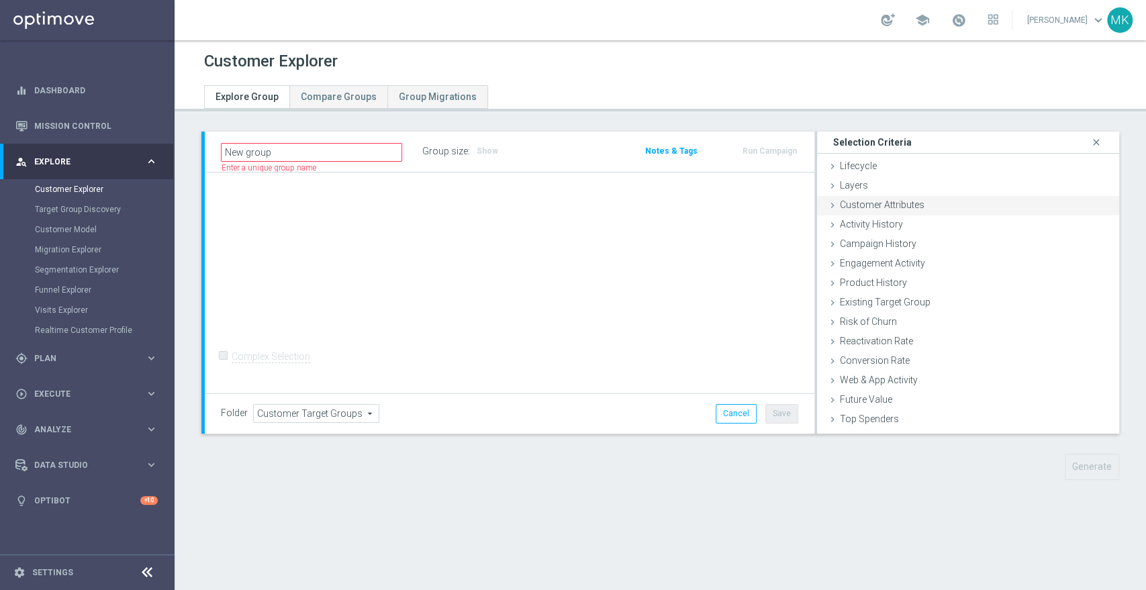
click at [876, 203] on span "Customer Attributes" at bounding box center [882, 204] width 85 height 11
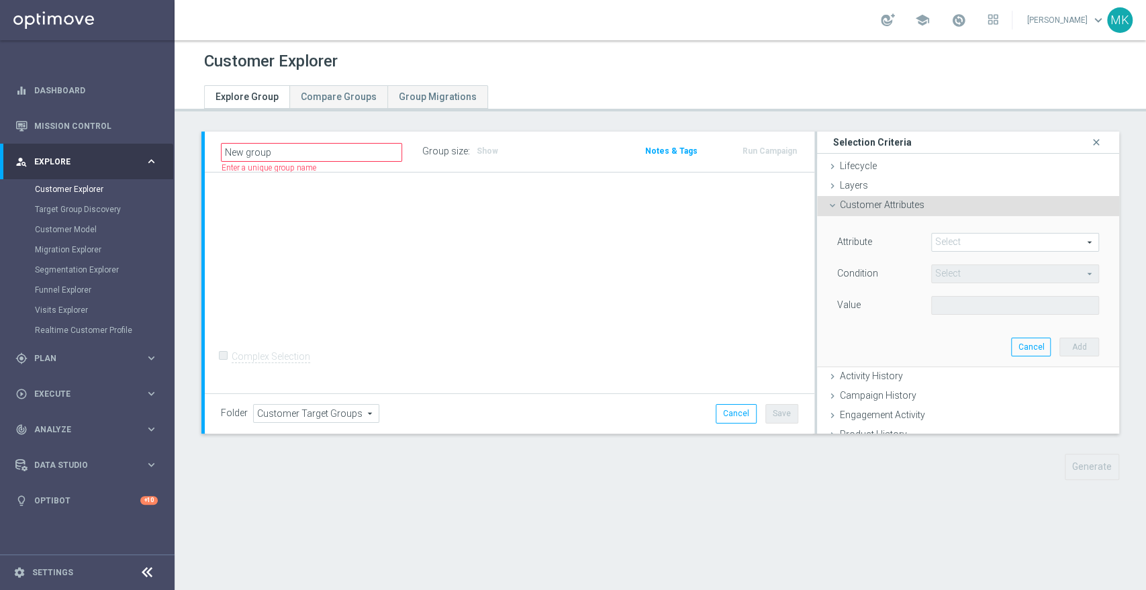
click at [830, 203] on div "Customer Attributes done" at bounding box center [968, 206] width 302 height 20
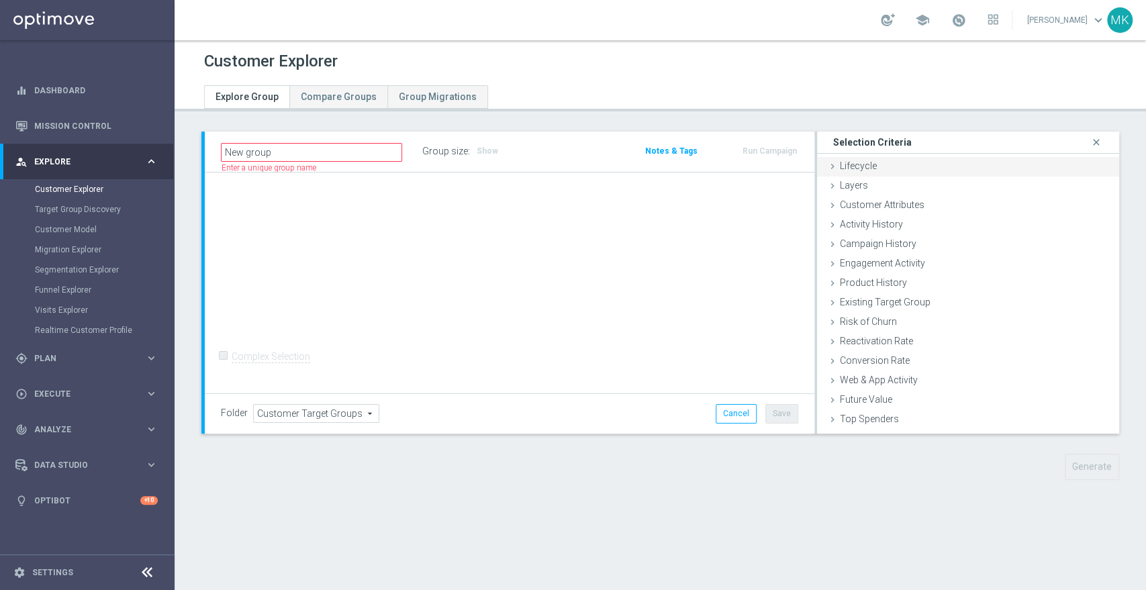
click at [840, 166] on span "Lifecycle" at bounding box center [858, 165] width 37 height 11
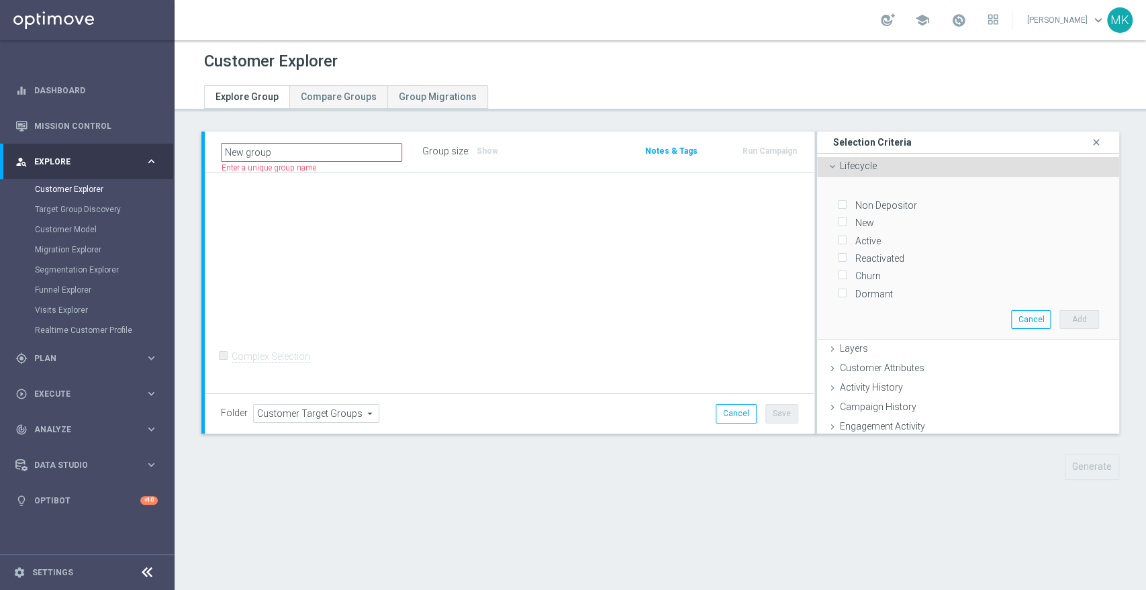
click at [837, 272] on input "Churn" at bounding box center [841, 276] width 9 height 9
checkbox input "true"
click at [1066, 317] on button "Add" at bounding box center [1079, 319] width 40 height 19
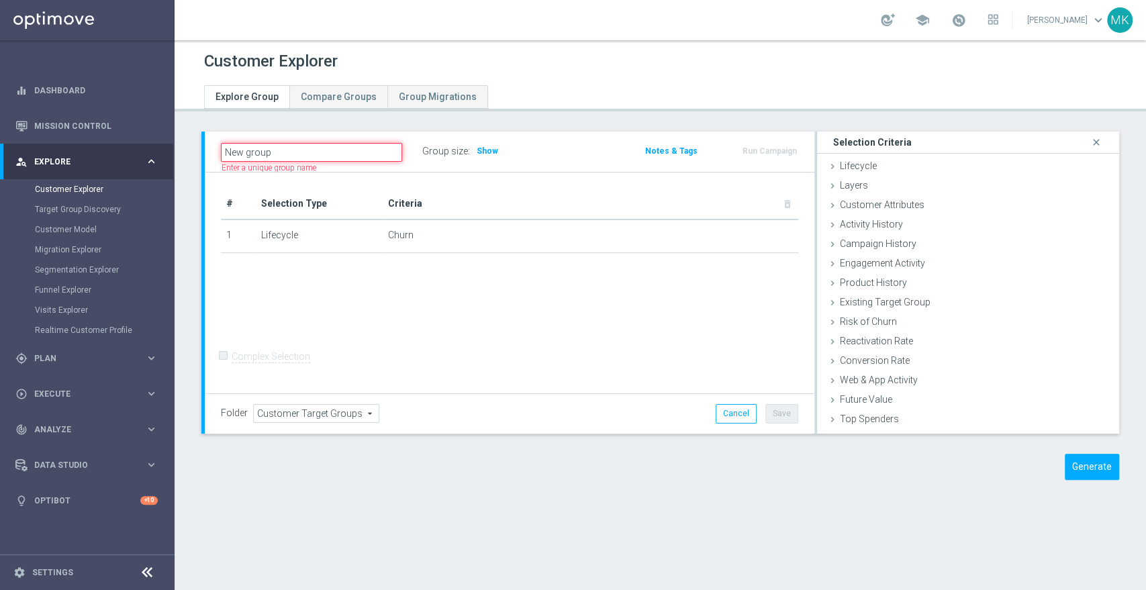
click at [370, 149] on input "New group" at bounding box center [311, 152] width 181 height 19
type input "N"
type input "test"
drag, startPoint x: 828, startPoint y: 202, endPoint x: 880, endPoint y: 236, distance: 62.2
click at [828, 202] on icon at bounding box center [832, 205] width 11 height 11
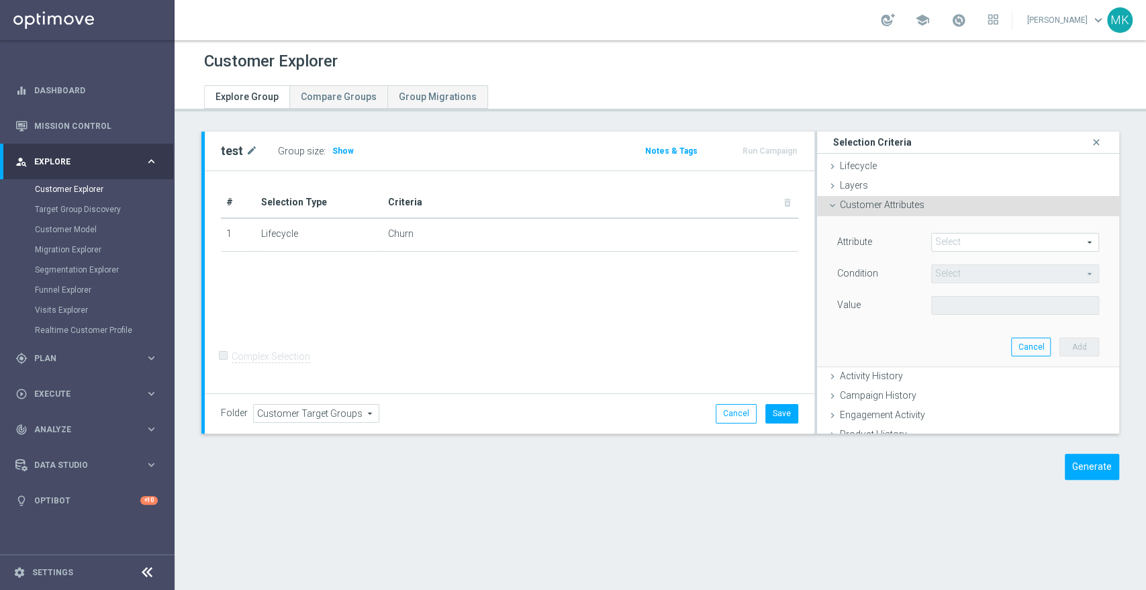
click at [931, 236] on span at bounding box center [1014, 242] width 166 height 17
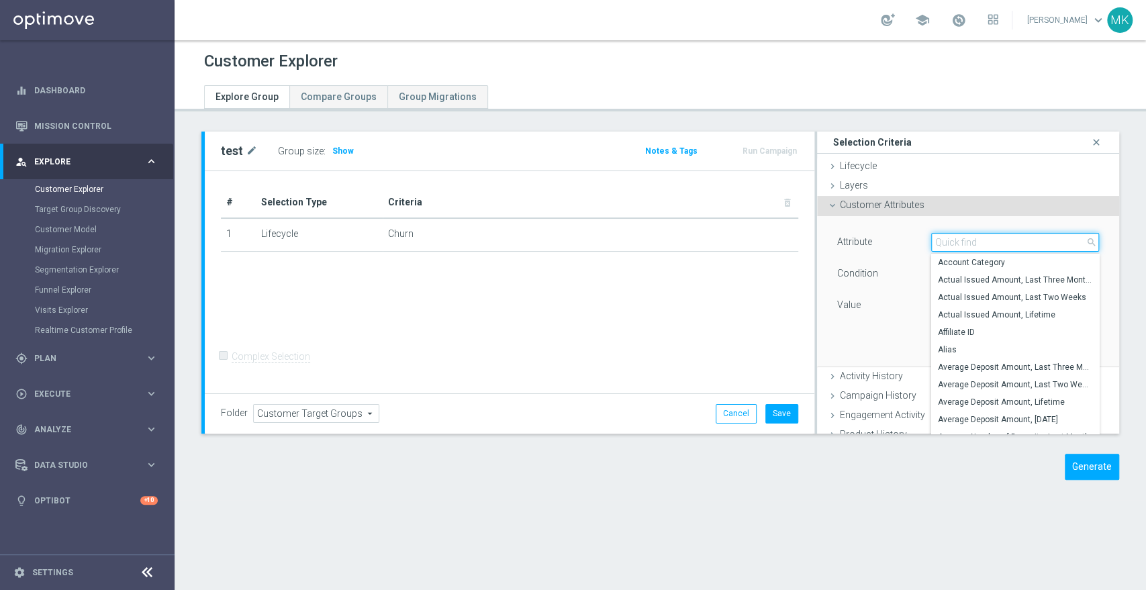
click at [945, 237] on input "search" at bounding box center [1015, 242] width 168 height 19
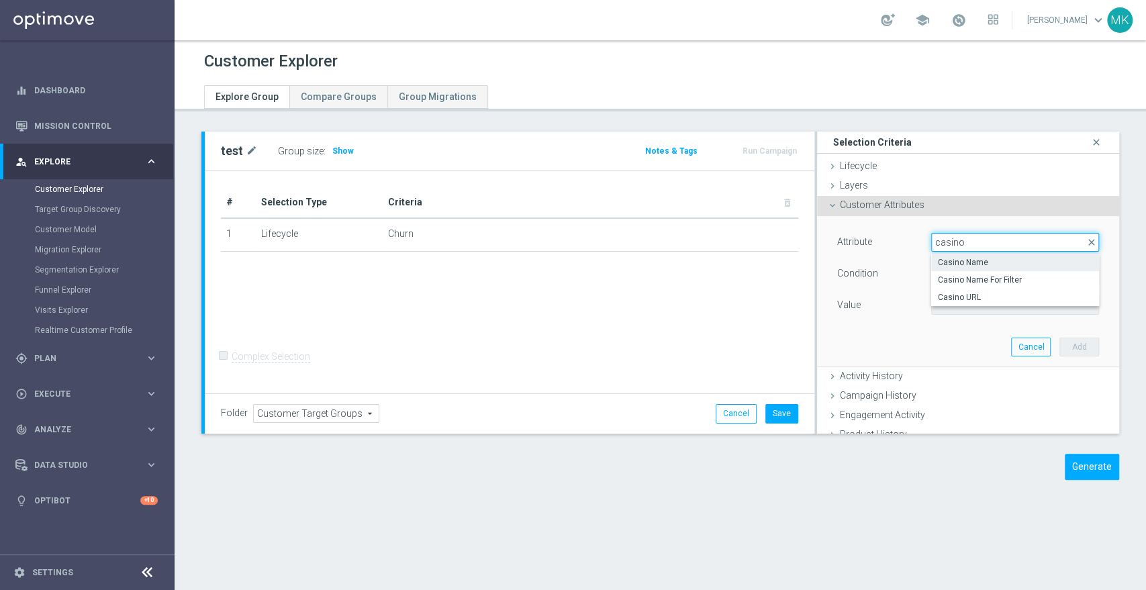
type input "casino"
click at [945, 257] on span "Casino Name" at bounding box center [1015, 262] width 154 height 11
type input "Casino Name"
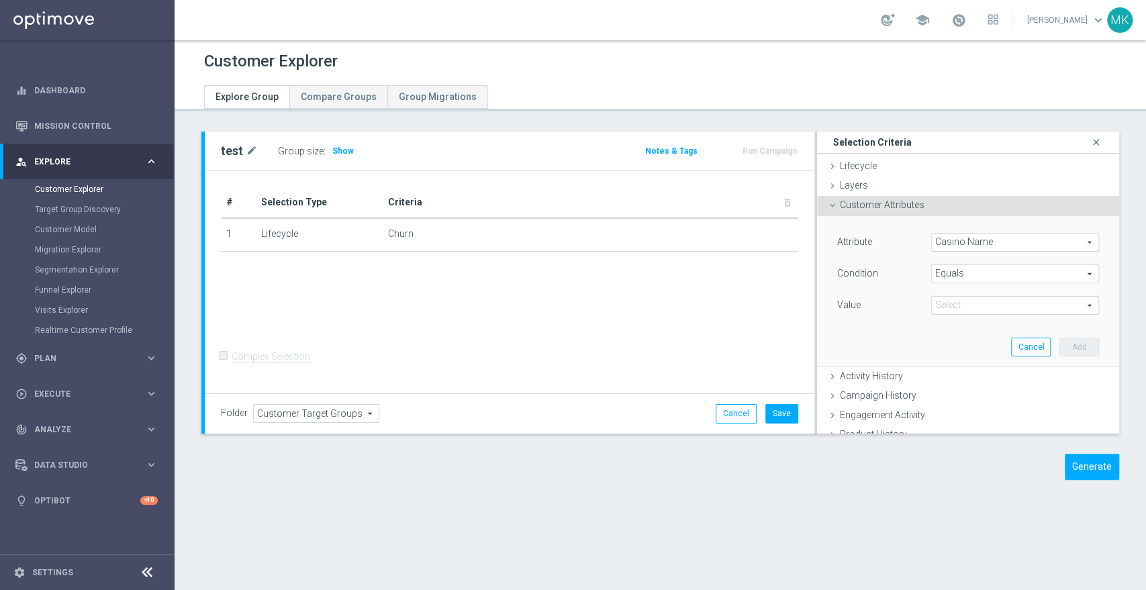
click at [945, 272] on span "Equals" at bounding box center [1014, 273] width 166 height 17
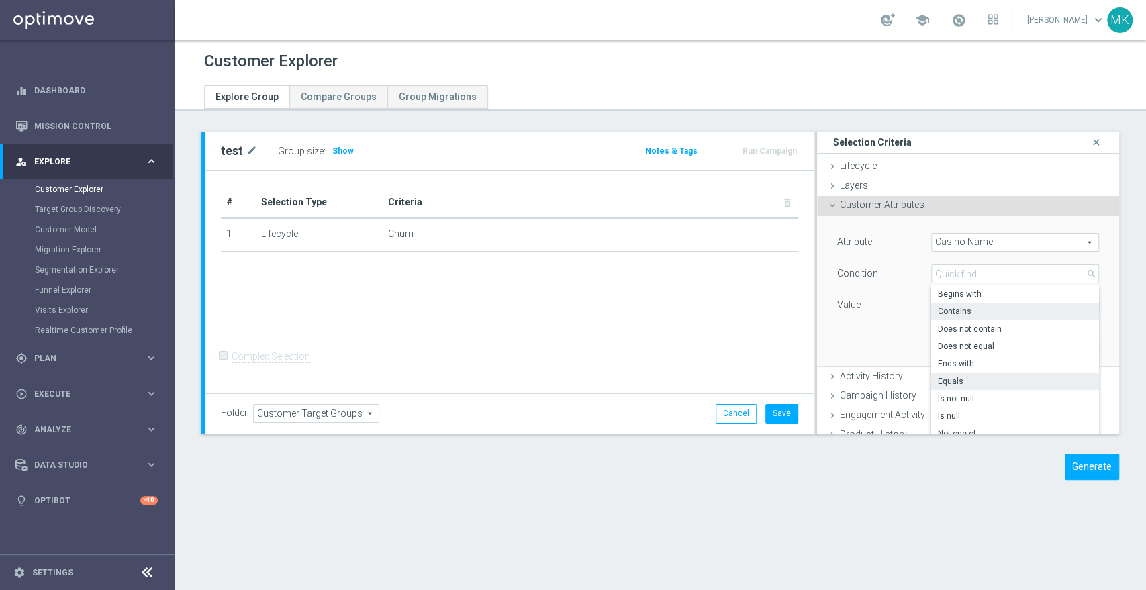
click at [946, 306] on span "Contains" at bounding box center [1015, 311] width 154 height 11
type input "Contains"
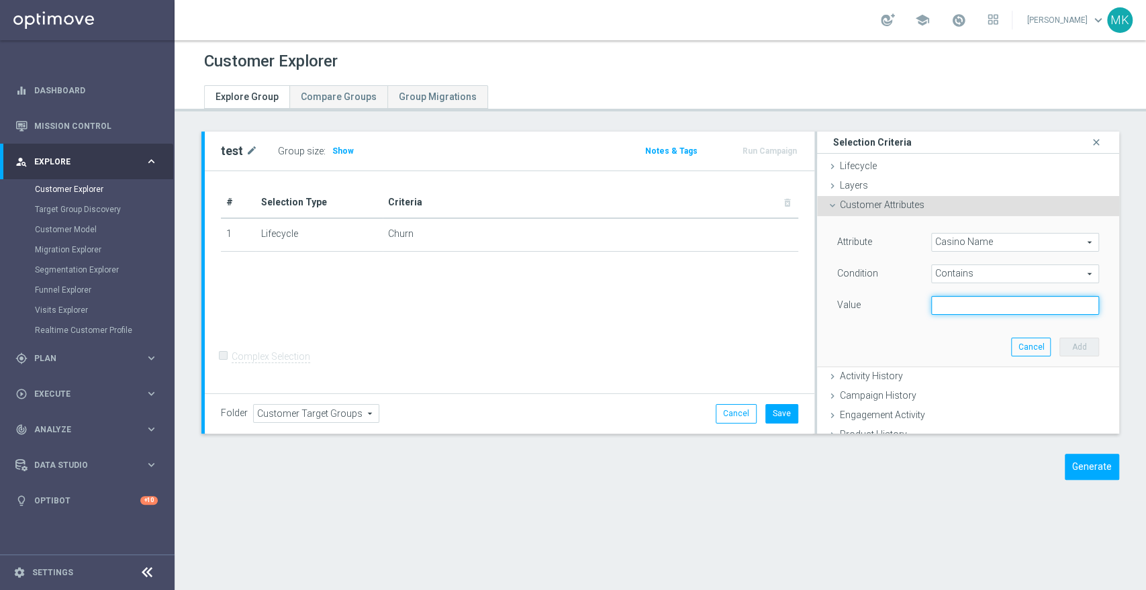
click at [946, 303] on input "text" at bounding box center [1015, 305] width 168 height 19
type input "casinomate"
click at [1064, 347] on button "Add" at bounding box center [1079, 347] width 40 height 19
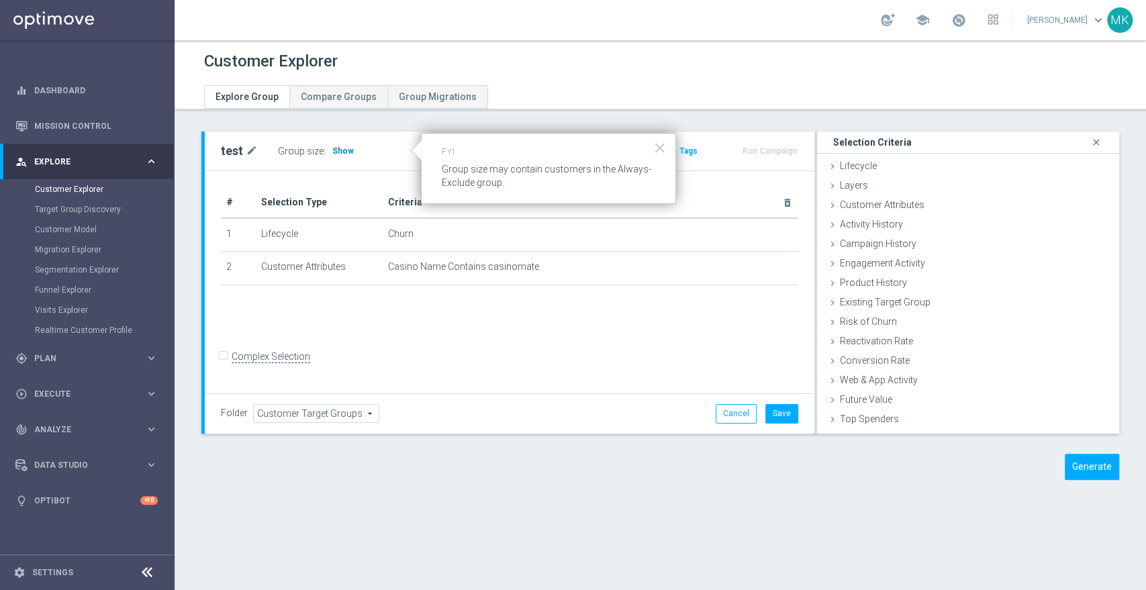
click at [339, 149] on span "Show" at bounding box center [342, 150] width 21 height 9
click at [1076, 460] on button "Generate" at bounding box center [1091, 467] width 54 height 26
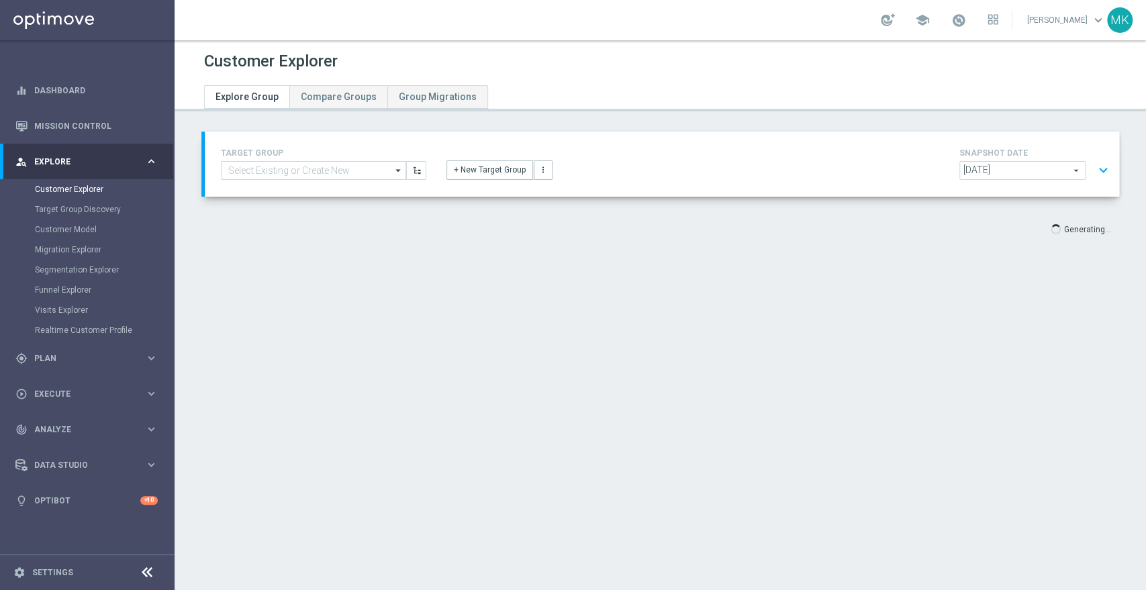
type input "Select"
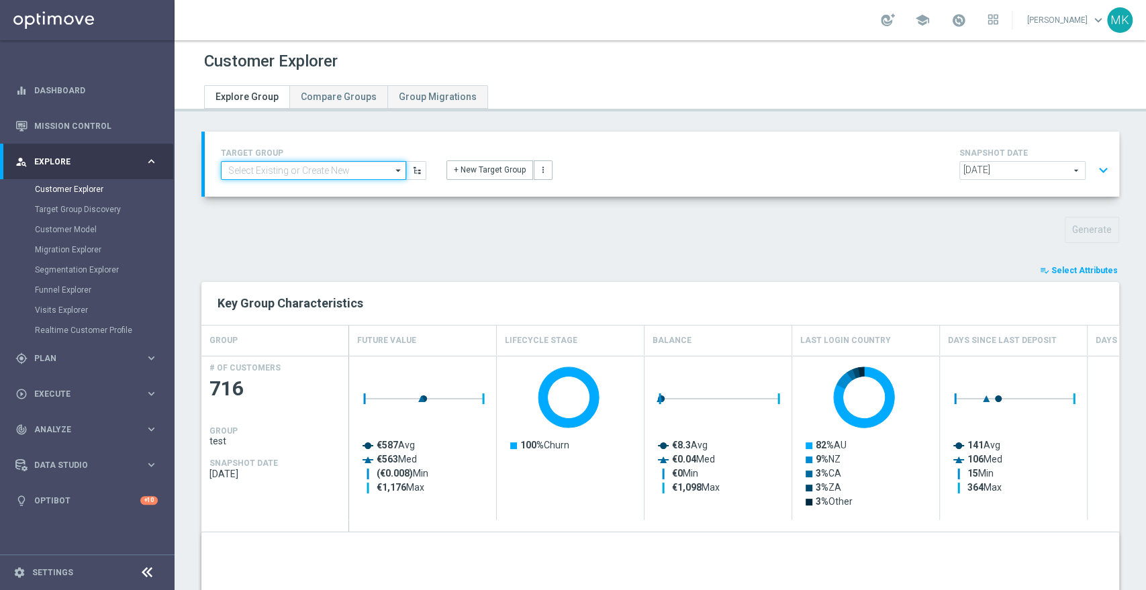
click at [352, 168] on input at bounding box center [313, 170] width 185 height 19
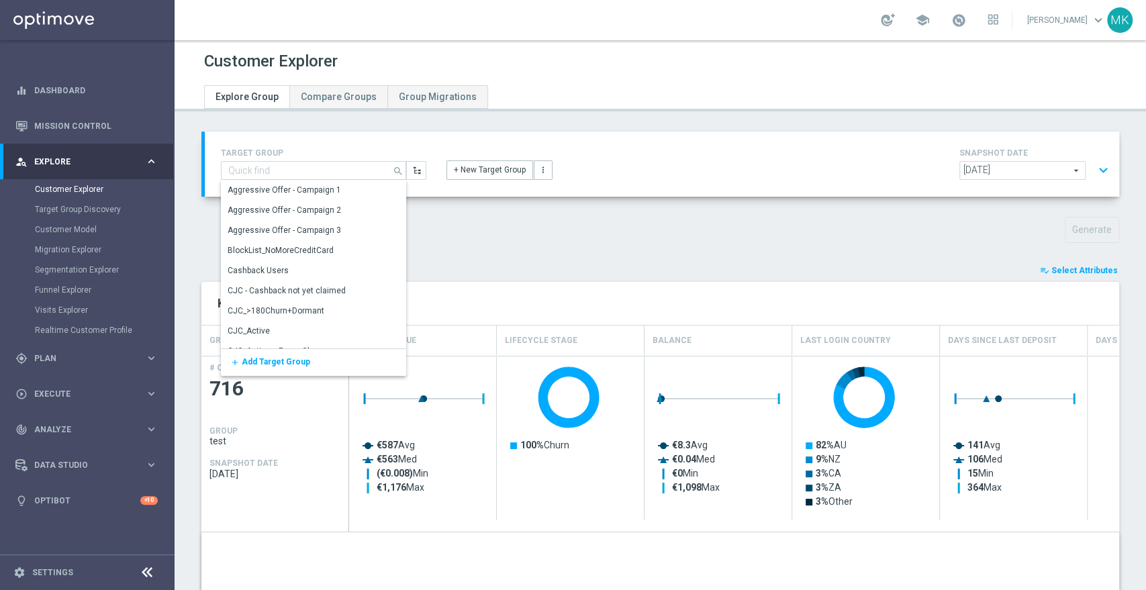
click at [625, 232] on div "Generate" at bounding box center [660, 230] width 938 height 26
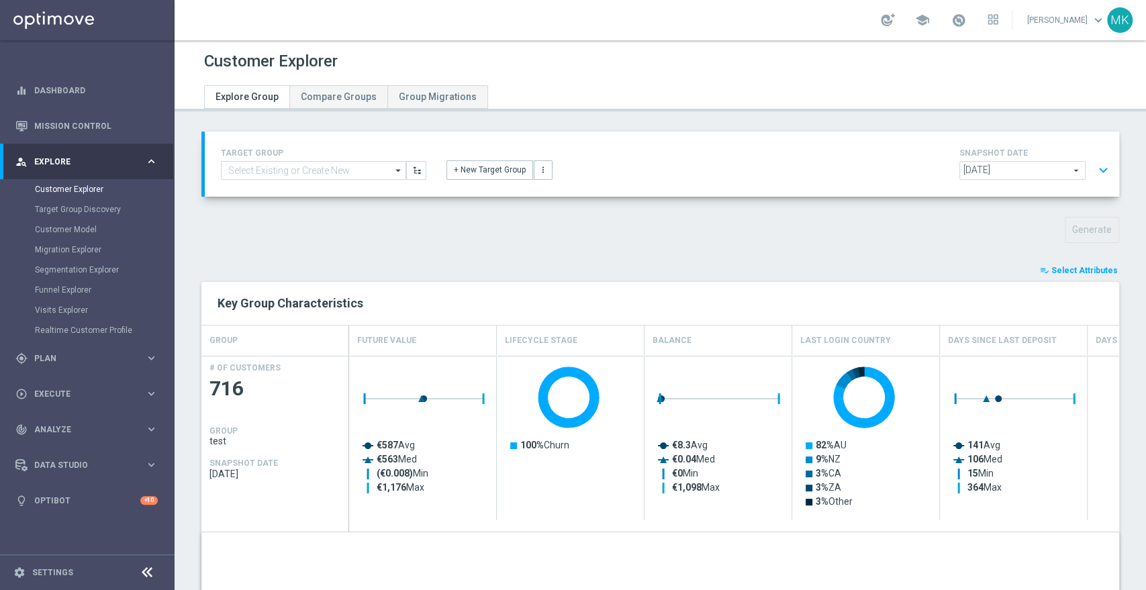
click at [1078, 268] on span "Select Attributes" at bounding box center [1084, 270] width 66 height 9
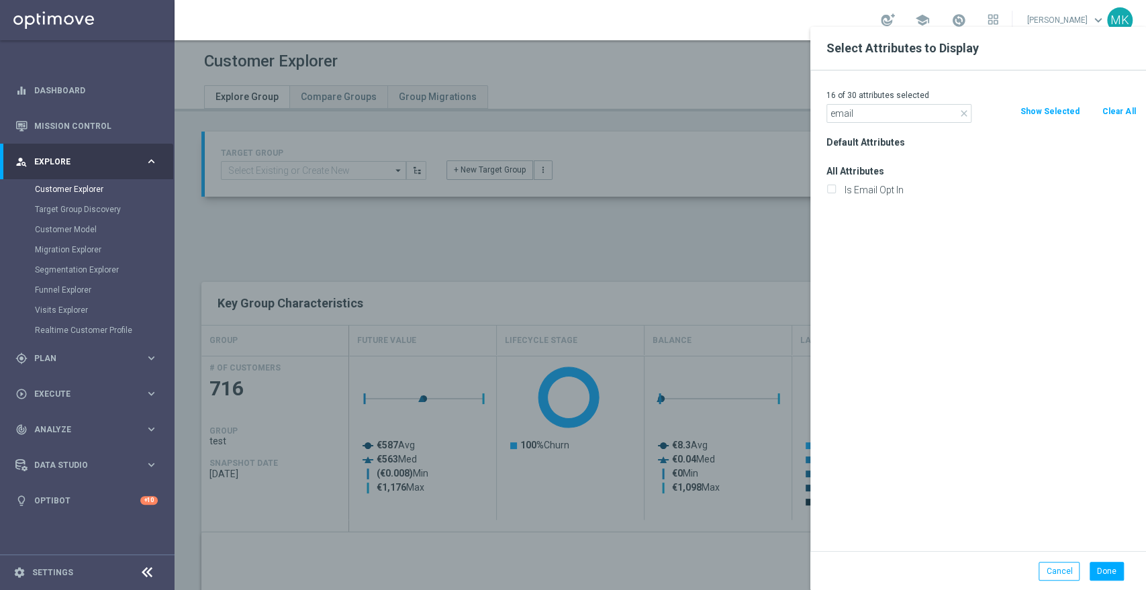
type input "email"
click at [895, 111] on input "email" at bounding box center [898, 113] width 145 height 19
drag, startPoint x: 907, startPoint y: 115, endPoint x: 810, endPoint y: 121, distance: 96.9
click at [810, 121] on div "16 of 30 attributes selected close email Clear All Show Selected Default Attrib…" at bounding box center [978, 310] width 336 height 480
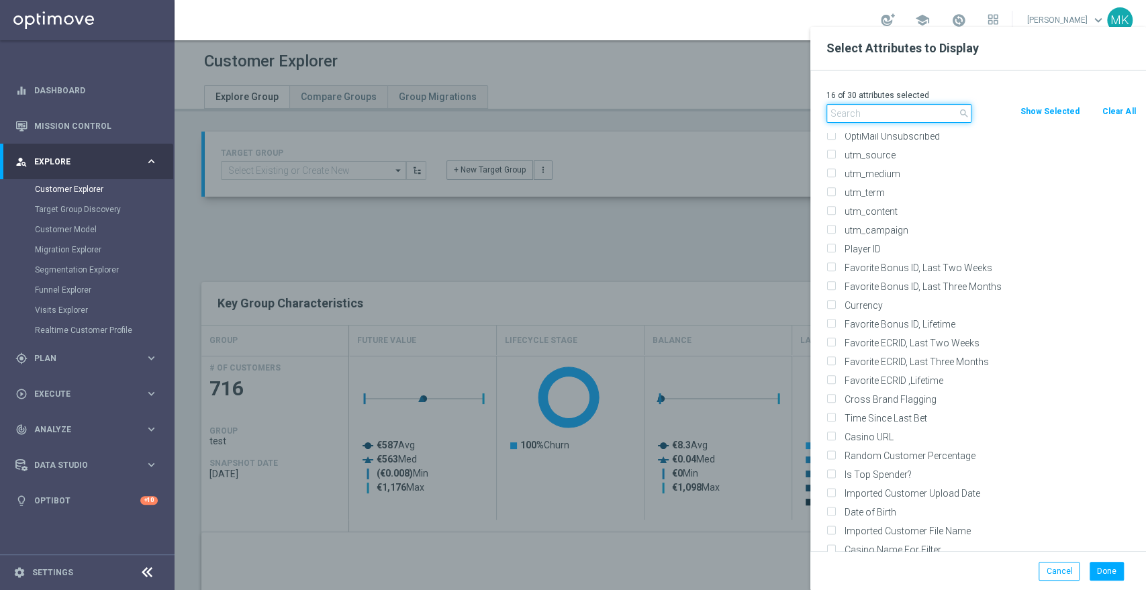
scroll to position [4506, 0]
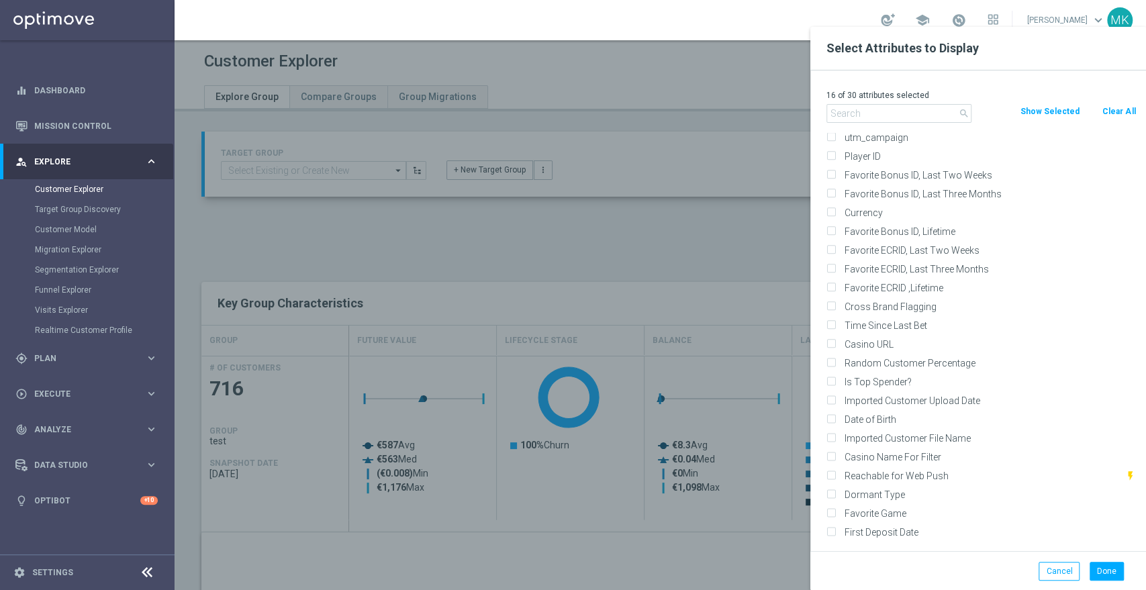
click at [678, 239] on div at bounding box center [747, 322] width 1146 height 590
click at [1058, 570] on button "Cancel" at bounding box center [1058, 571] width 41 height 19
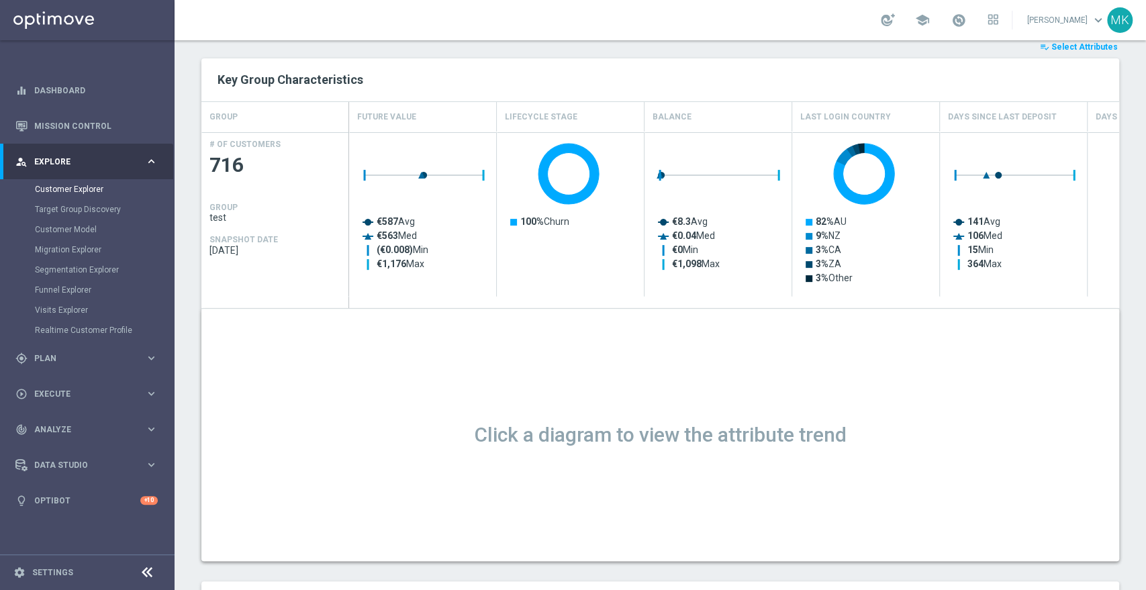
scroll to position [0, 0]
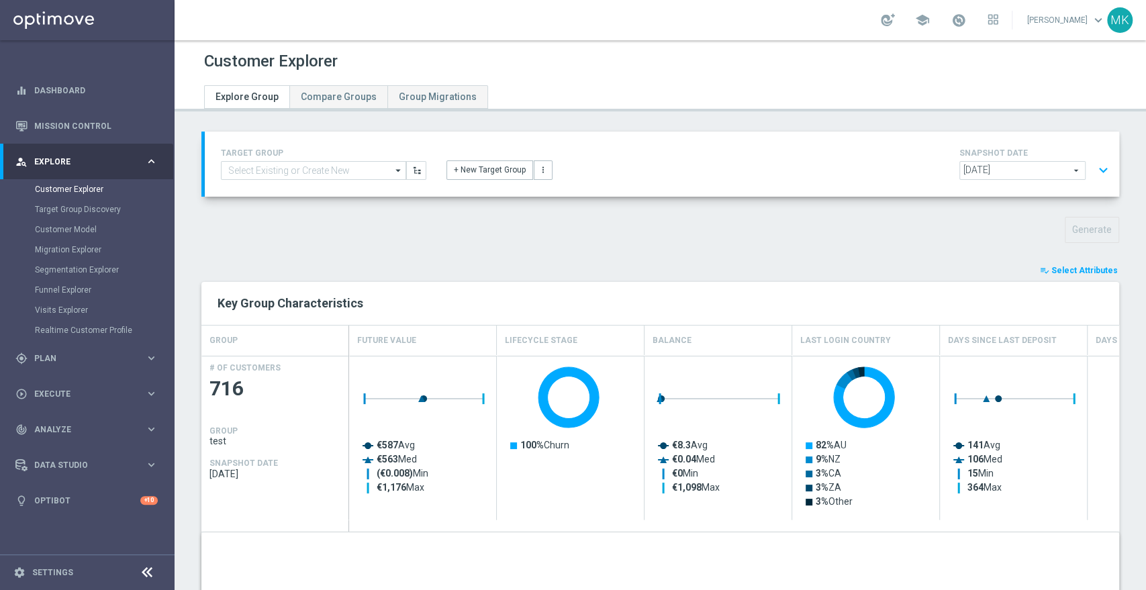
click at [1083, 272] on span "Select Attributes" at bounding box center [1084, 270] width 66 height 9
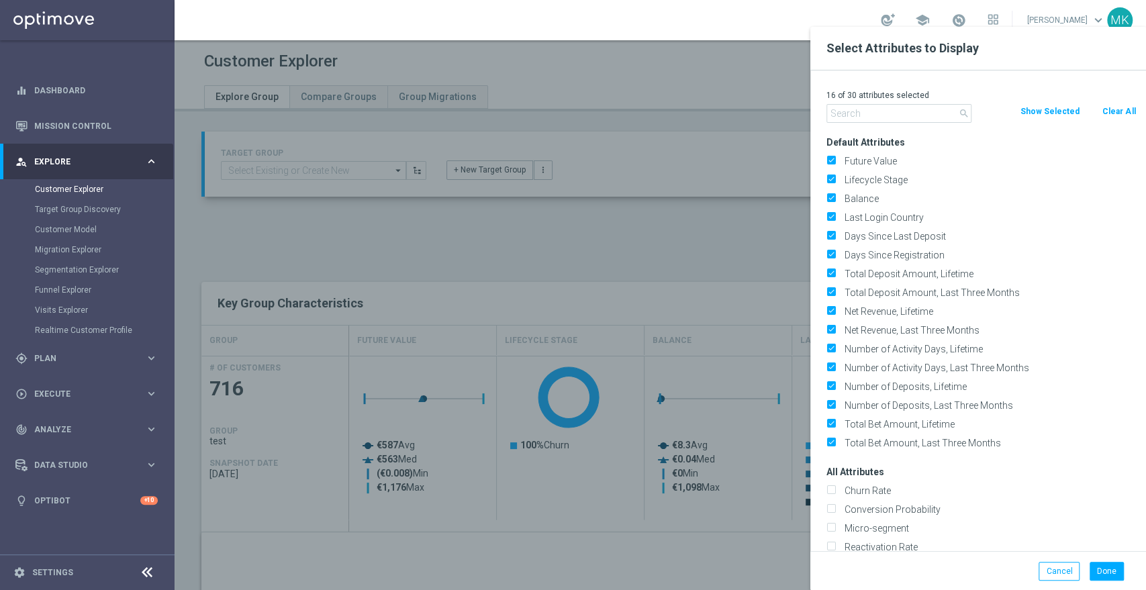
click at [917, 113] on input "text" at bounding box center [898, 113] width 145 height 19
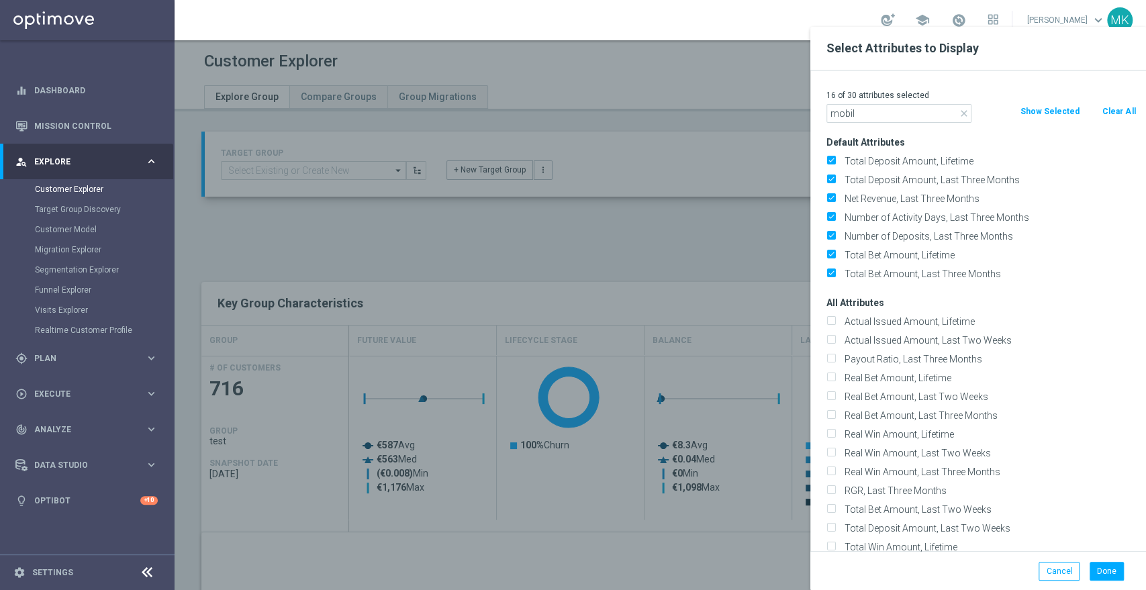
type input "mobile"
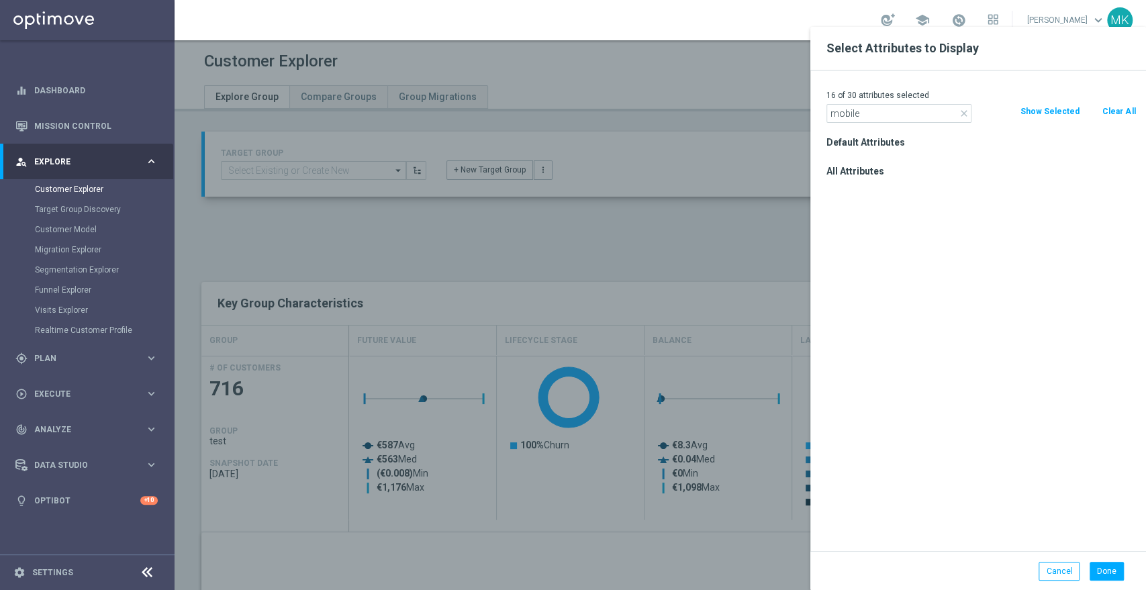
drag, startPoint x: 897, startPoint y: 113, endPoint x: 819, endPoint y: 119, distance: 78.1
click at [819, 119] on div "close mobile" at bounding box center [898, 113] width 165 height 19
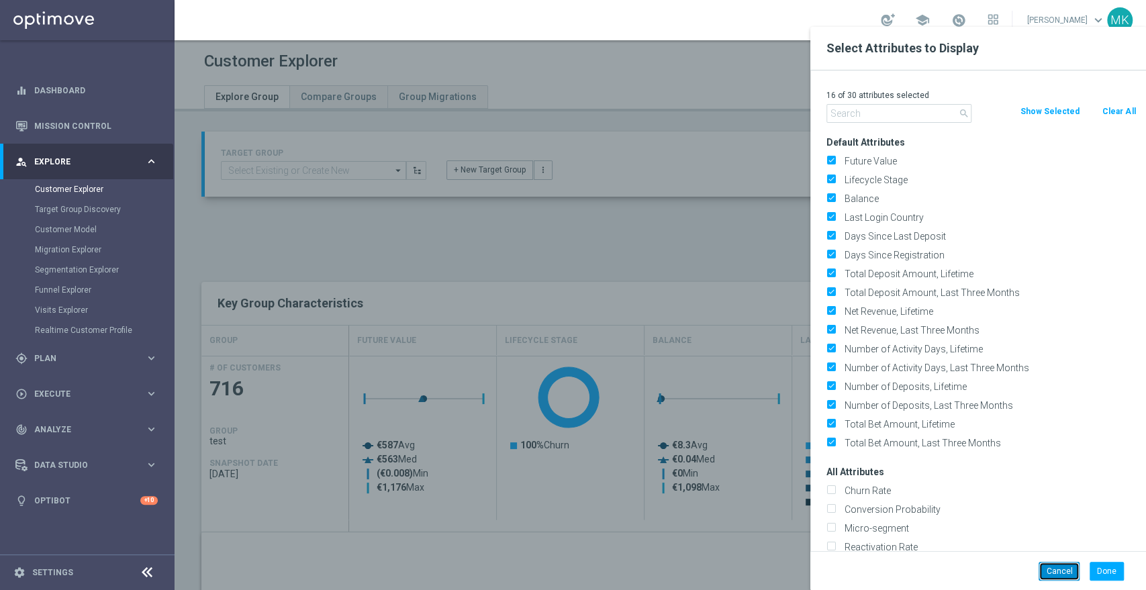
click at [1048, 578] on button "Cancel" at bounding box center [1058, 571] width 41 height 19
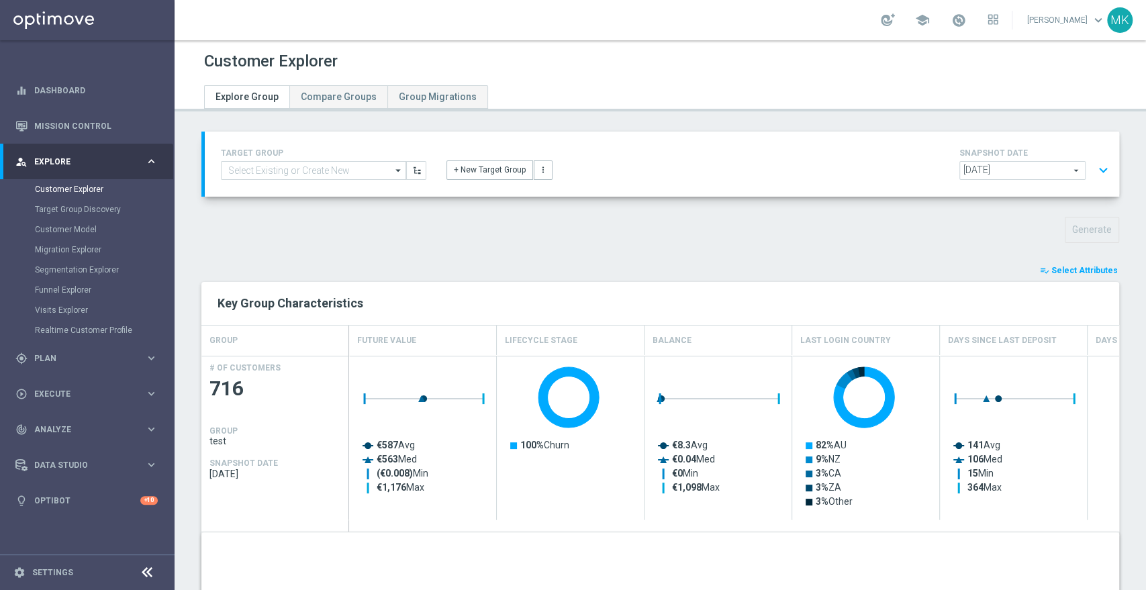
click at [1060, 269] on span "Select Attributes" at bounding box center [1084, 270] width 66 height 9
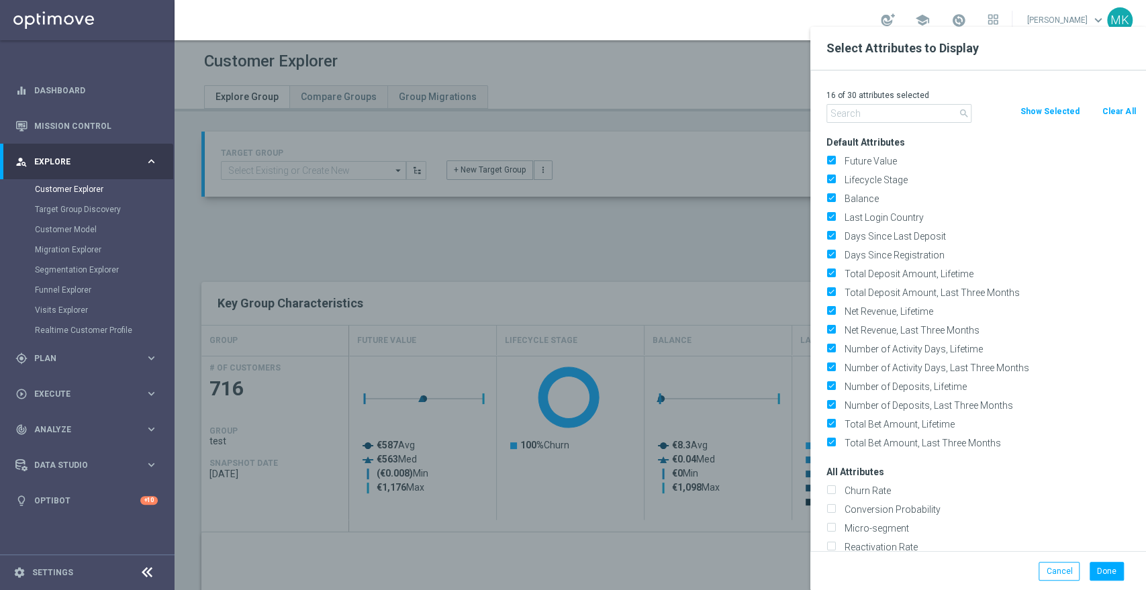
click at [896, 117] on input "text" at bounding box center [898, 113] width 145 height 19
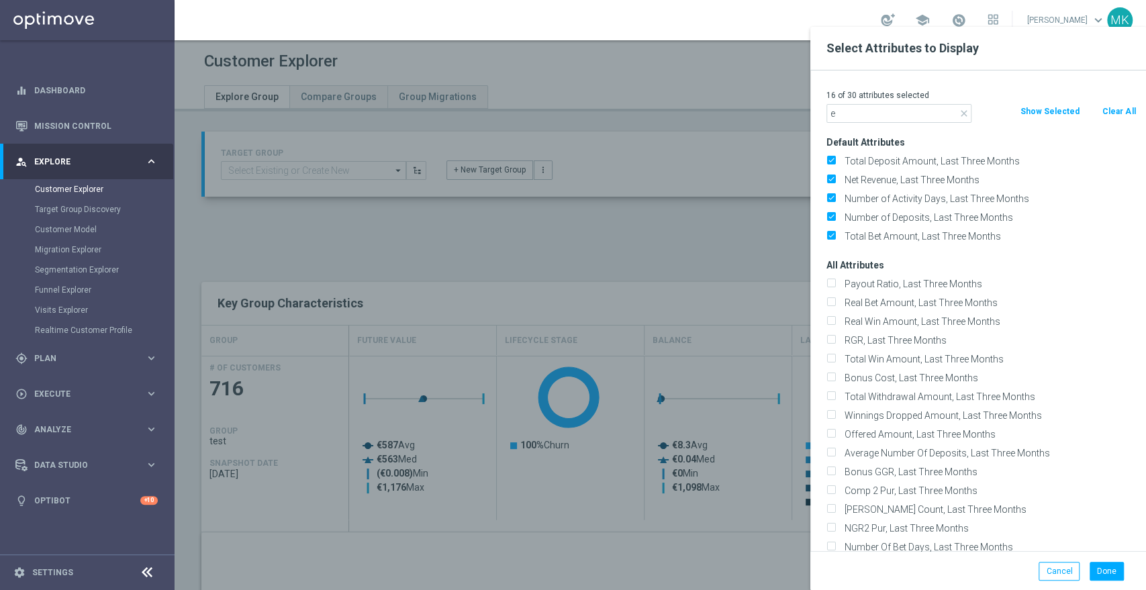
type input "e"
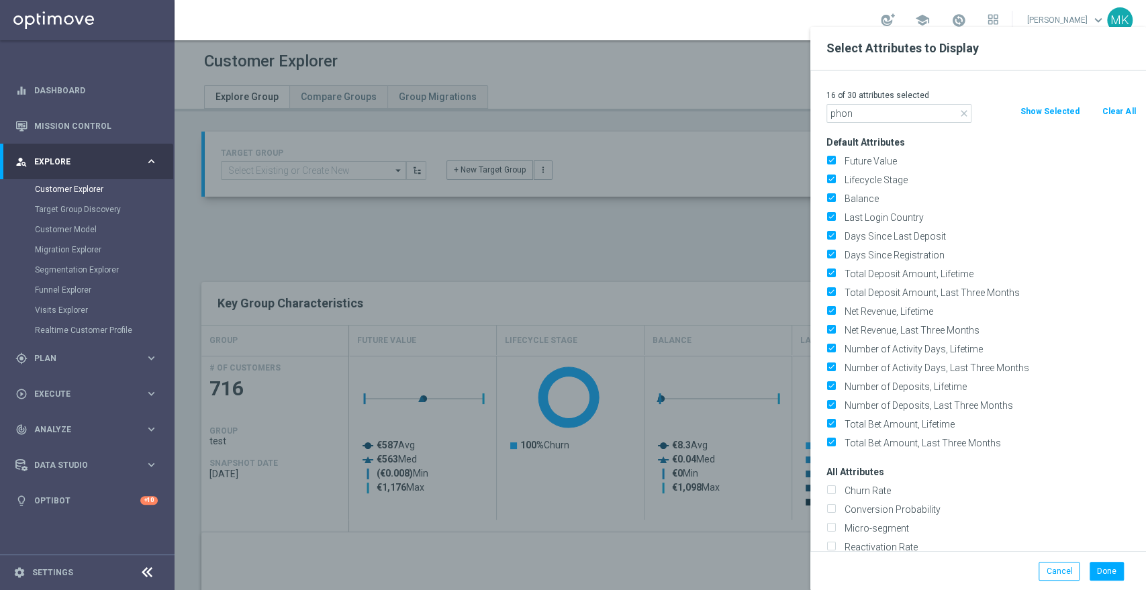
type input "phone"
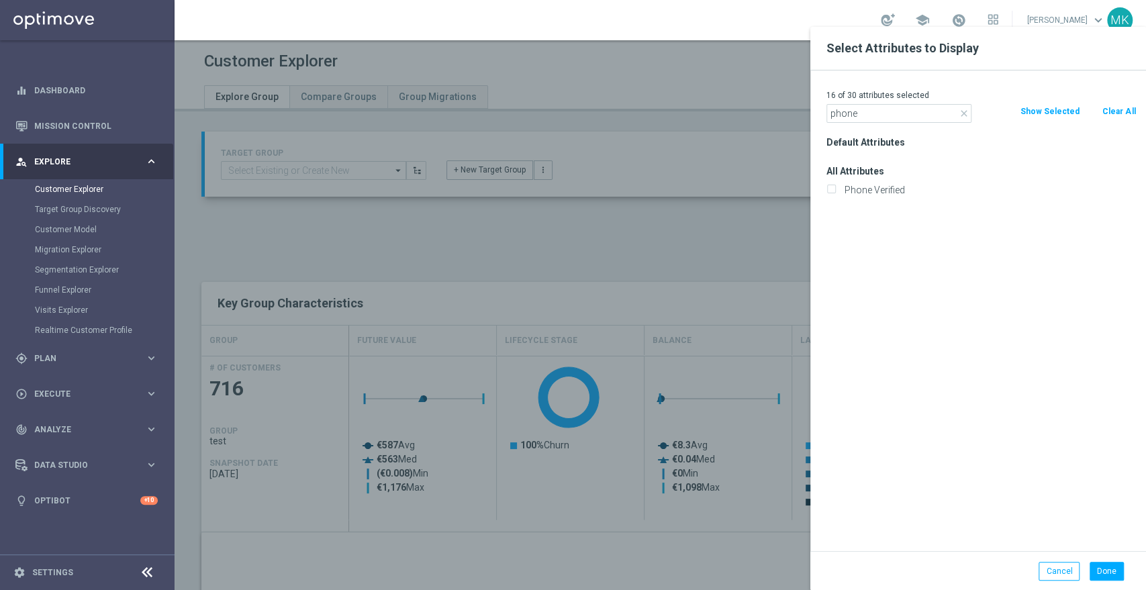
drag, startPoint x: 869, startPoint y: 111, endPoint x: 736, endPoint y: 95, distance: 134.6
